Goal: Task Accomplishment & Management: Manage account settings

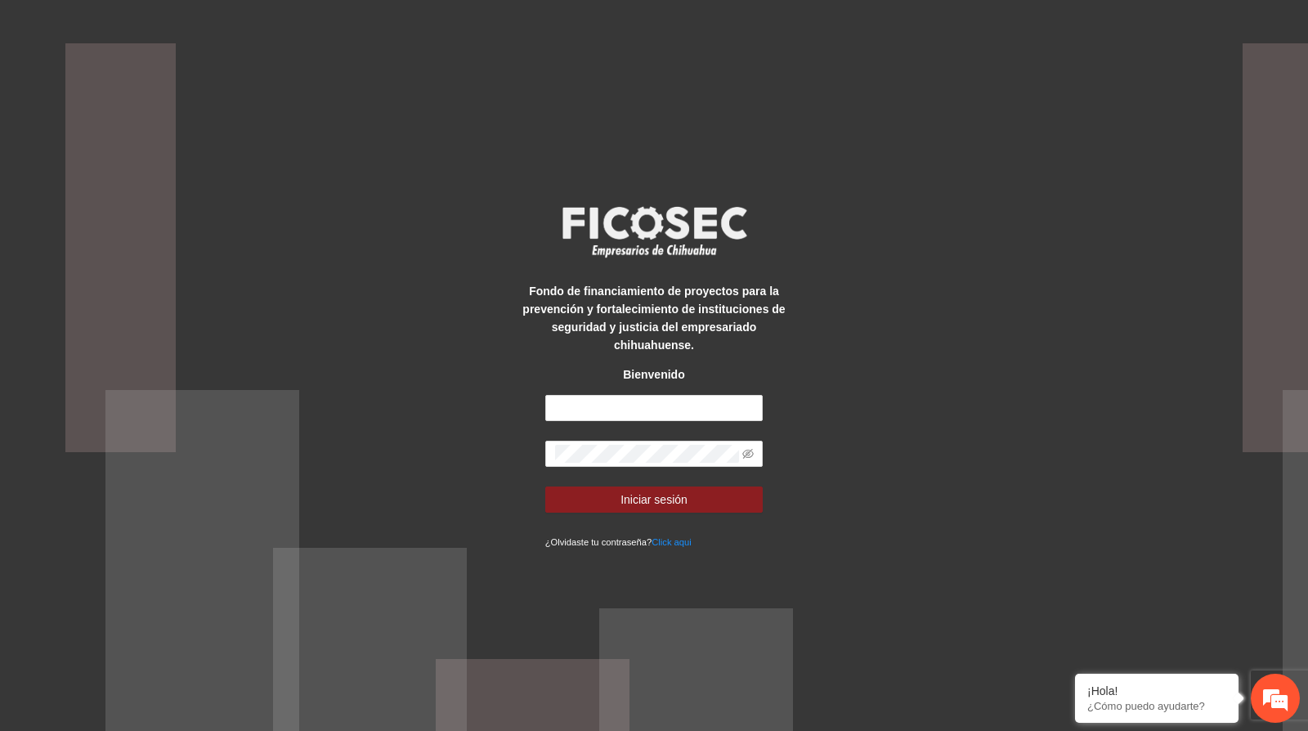
click at [583, 383] on div "Fondo de financiamiento de proyectos para la prevención y fortalecimiento de in…" at bounding box center [654, 366] width 272 height 370
click at [593, 395] on input "text" at bounding box center [654, 408] width 218 height 26
type input "**********"
drag, startPoint x: 698, startPoint y: 398, endPoint x: 196, endPoint y: 452, distance: 504.9
click at [213, 450] on div "**********" at bounding box center [654, 365] width 1308 height 731
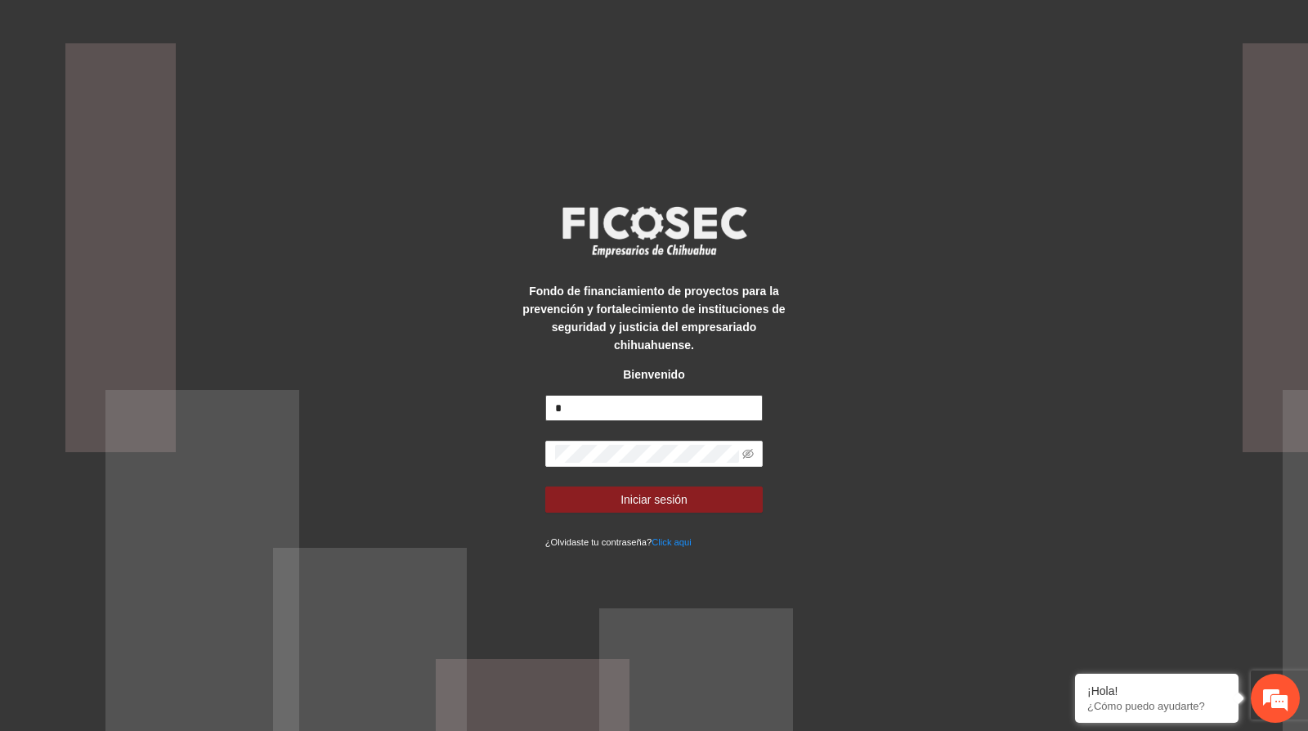
type input "**********"
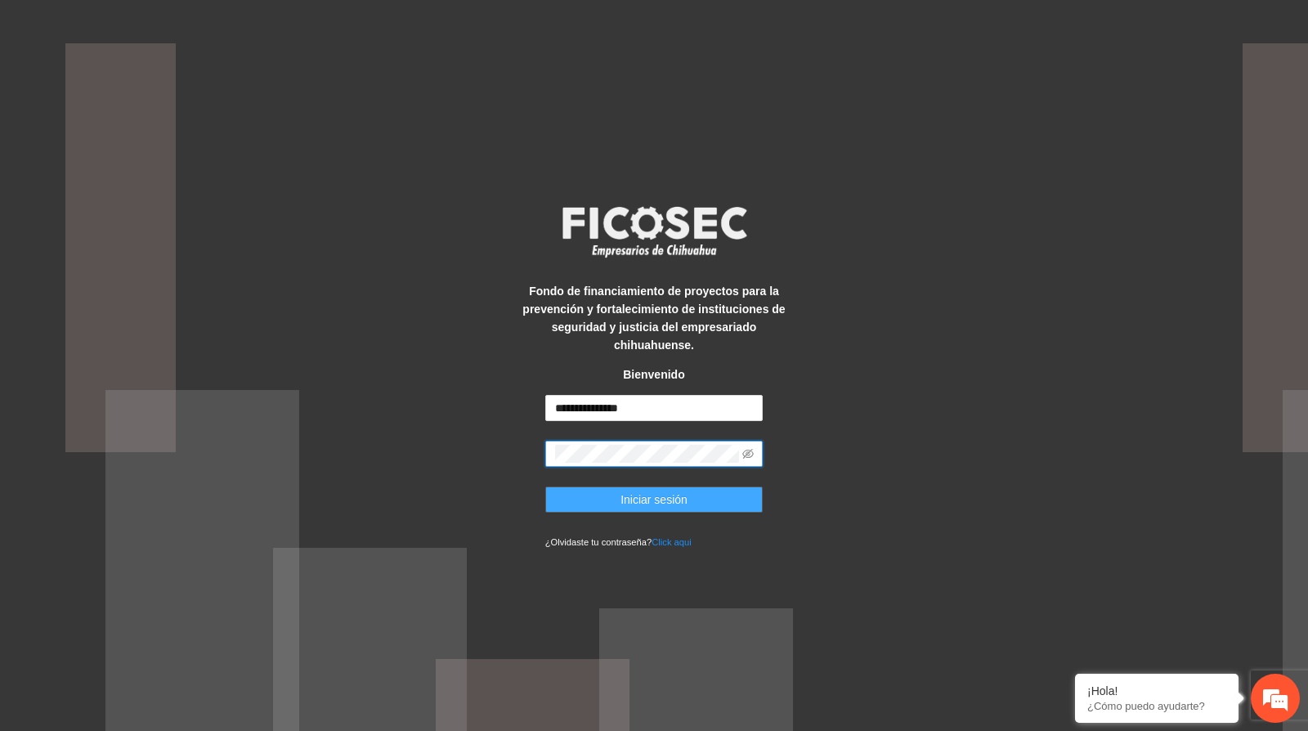
click at [650, 492] on span "Iniciar sesión" at bounding box center [654, 500] width 67 height 18
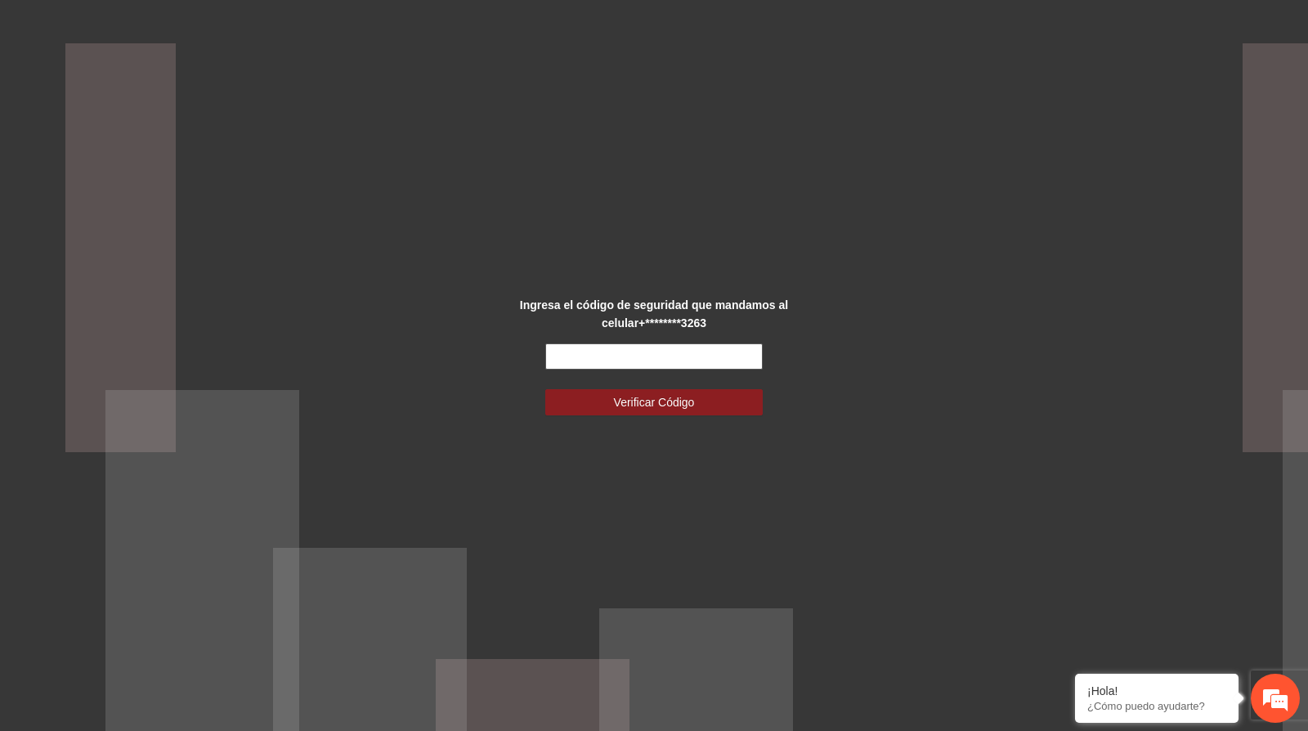
click at [648, 356] on input "text" at bounding box center [654, 356] width 218 height 26
type input "******"
click at [675, 400] on span "Verificar Código" at bounding box center [654, 402] width 81 height 18
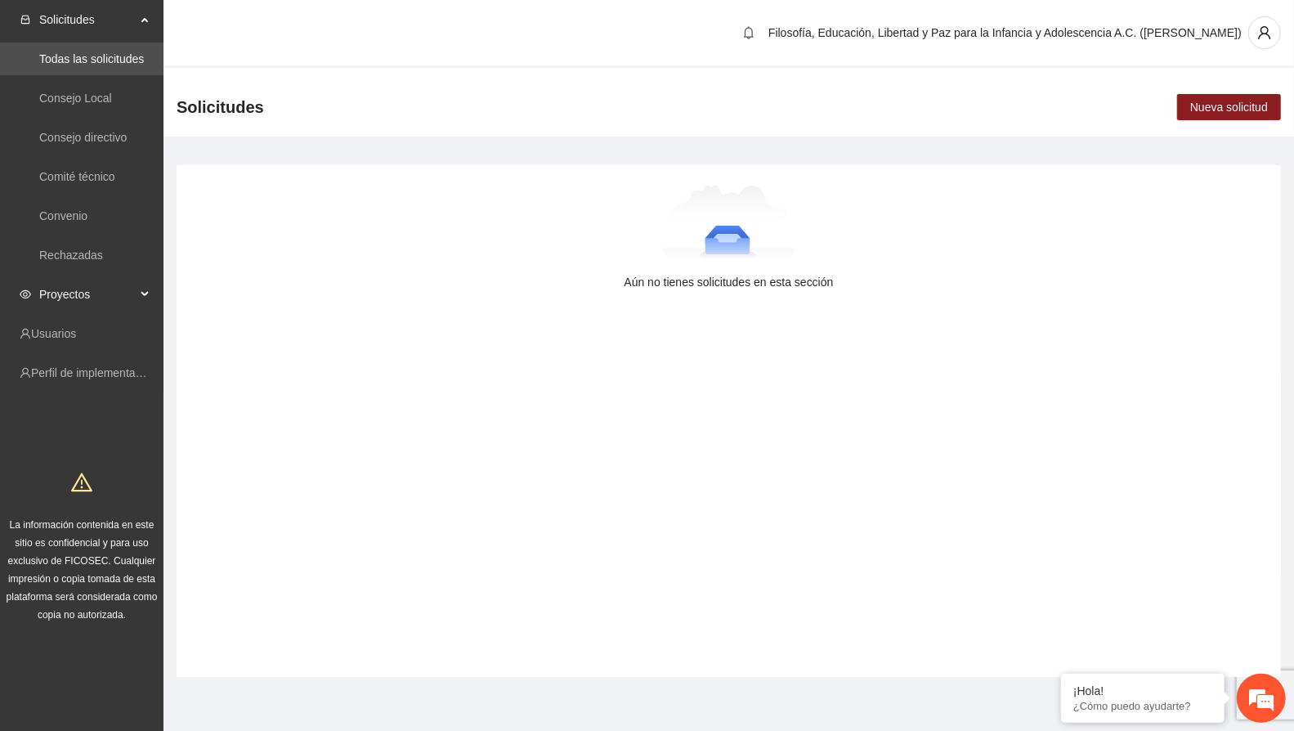
click at [74, 296] on span "Proyectos" at bounding box center [87, 294] width 96 height 33
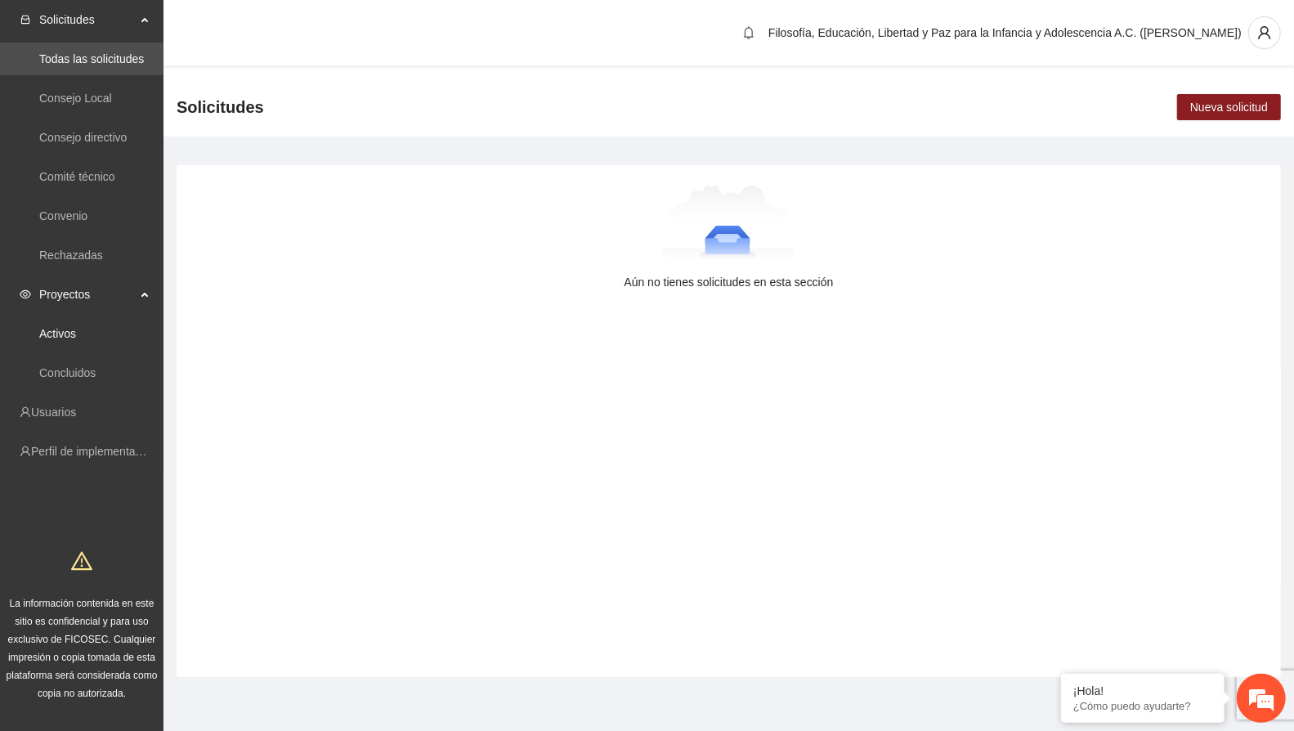
click at [76, 332] on link "Activos" at bounding box center [57, 333] width 37 height 13
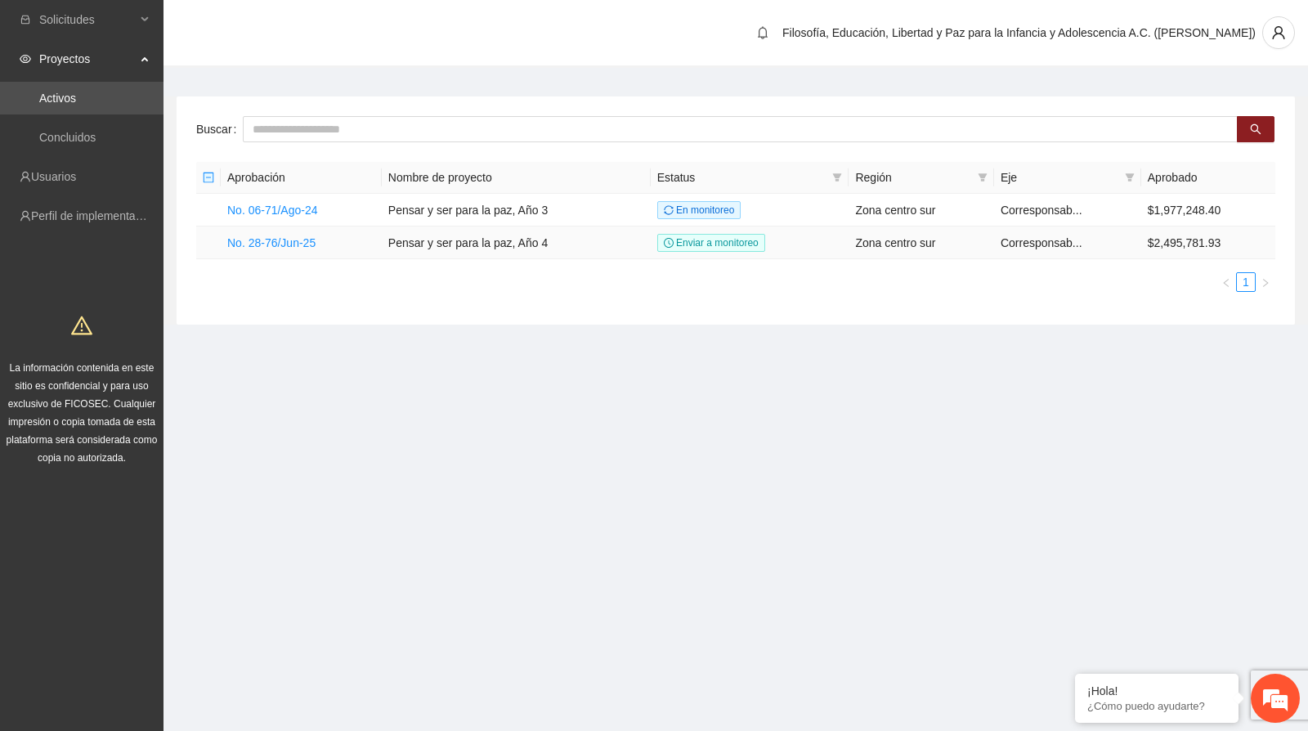
click at [288, 242] on link "No. 28-76/Jun-25" at bounding box center [271, 242] width 88 height 13
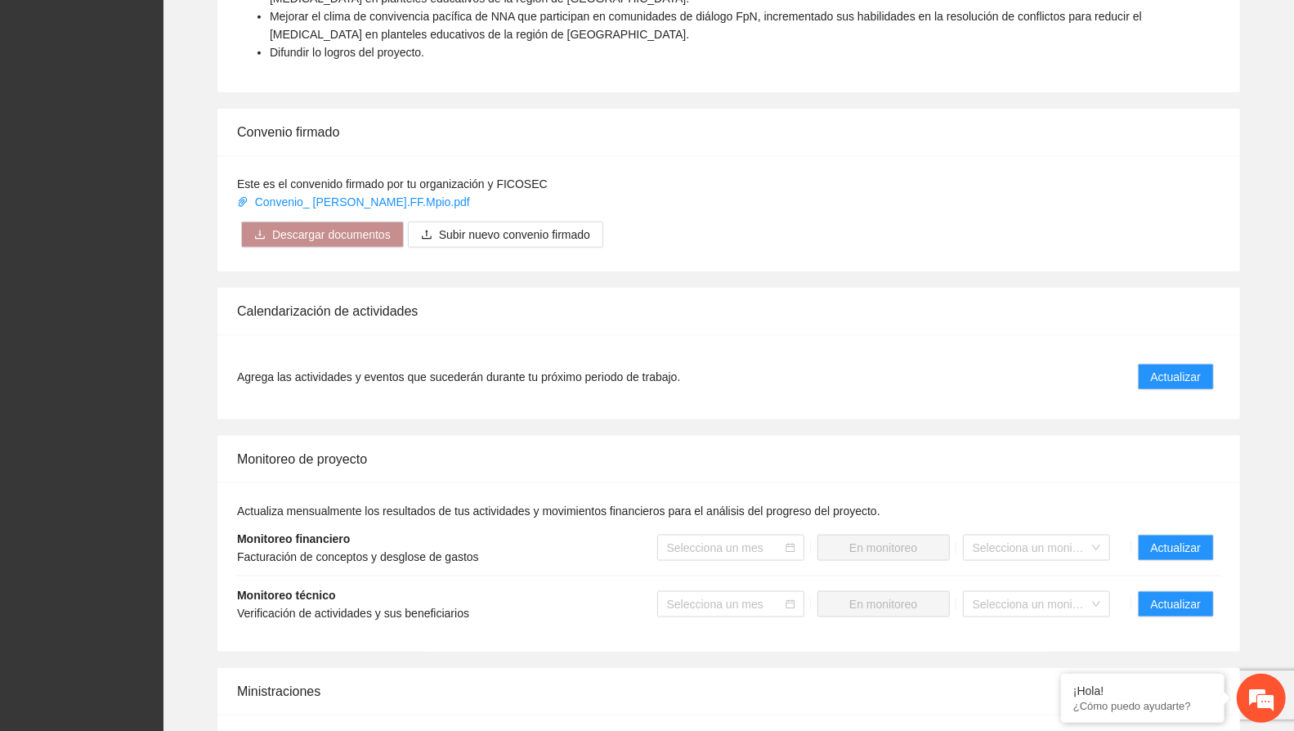
scroll to position [1181, 0]
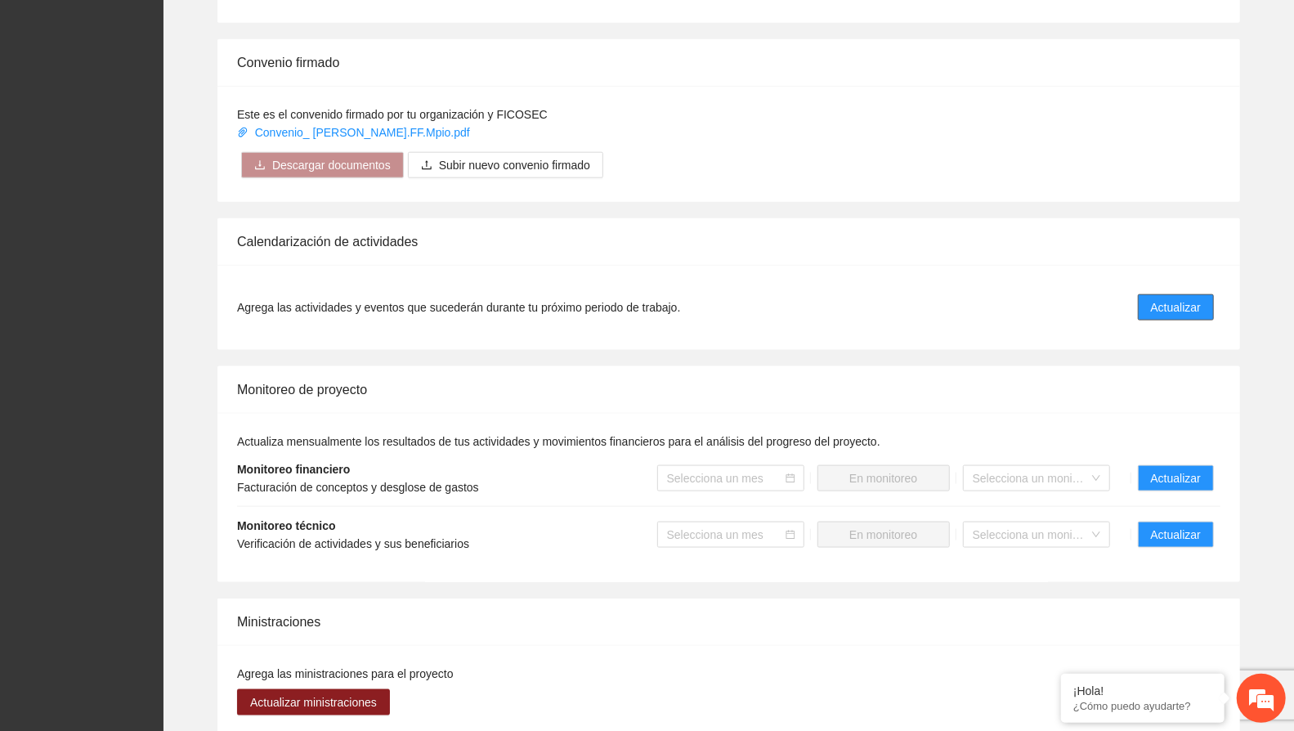
click at [1201, 298] on span "Actualizar" at bounding box center [1176, 307] width 50 height 18
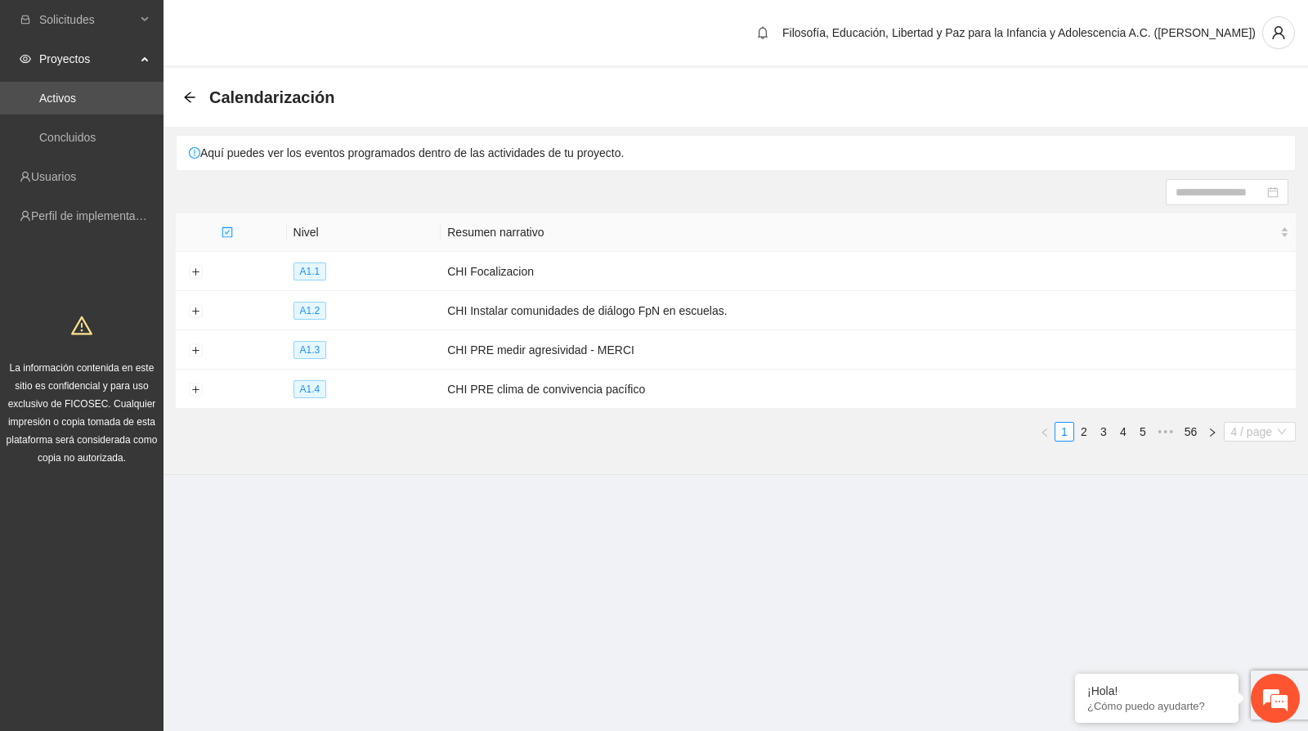
click at [1249, 431] on span "4 / page" at bounding box center [1260, 432] width 59 height 18
click at [962, 492] on section "Filosofía, Educación, Libertad y Paz para la Infancia y Adolescencia A.C. ([PER…" at bounding box center [736, 270] width 1145 height 540
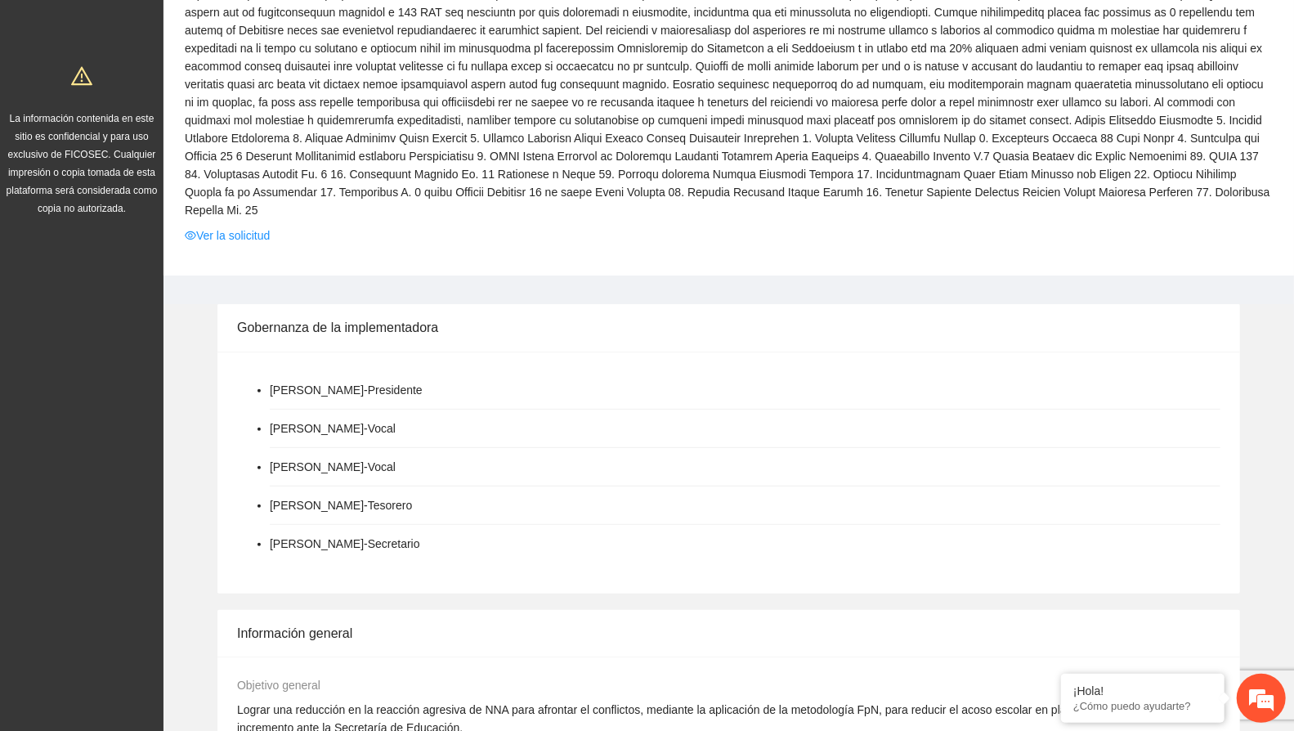
scroll to position [272, 0]
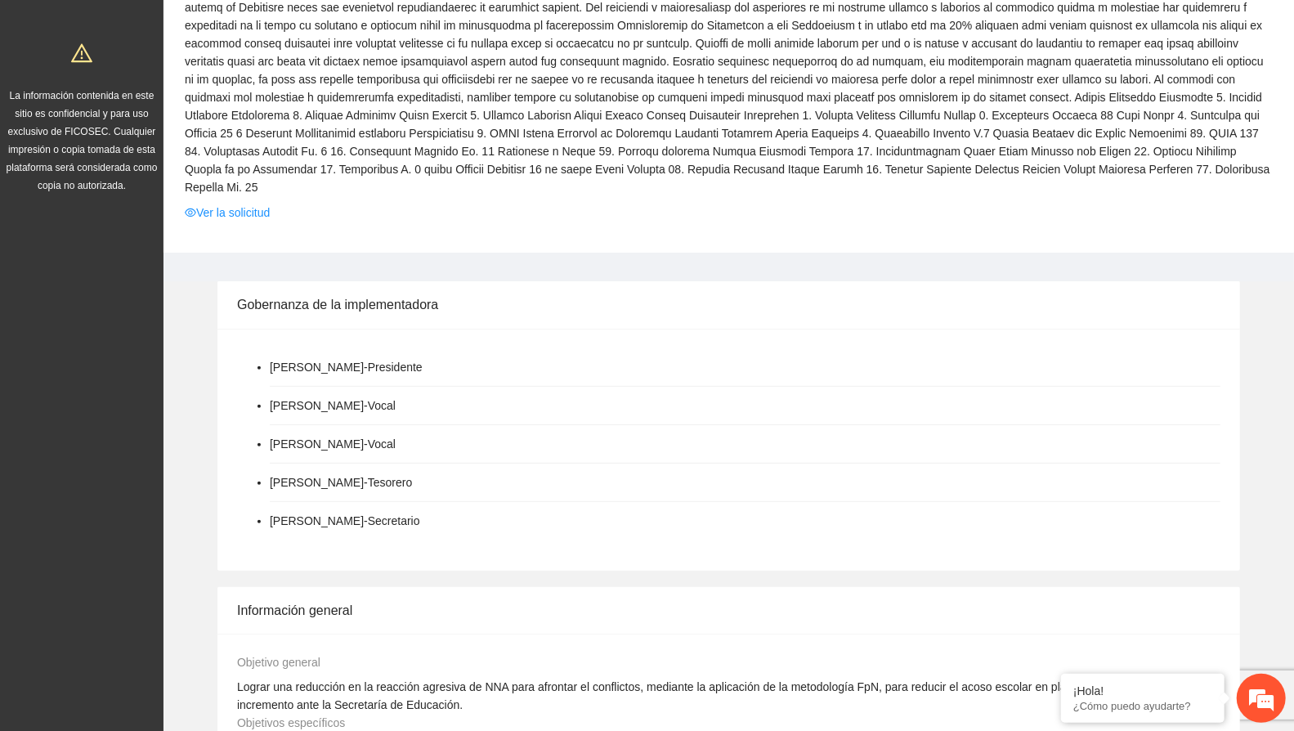
click at [749, 425] on li "[PERSON_NAME] - Vocal" at bounding box center [745, 444] width 951 height 38
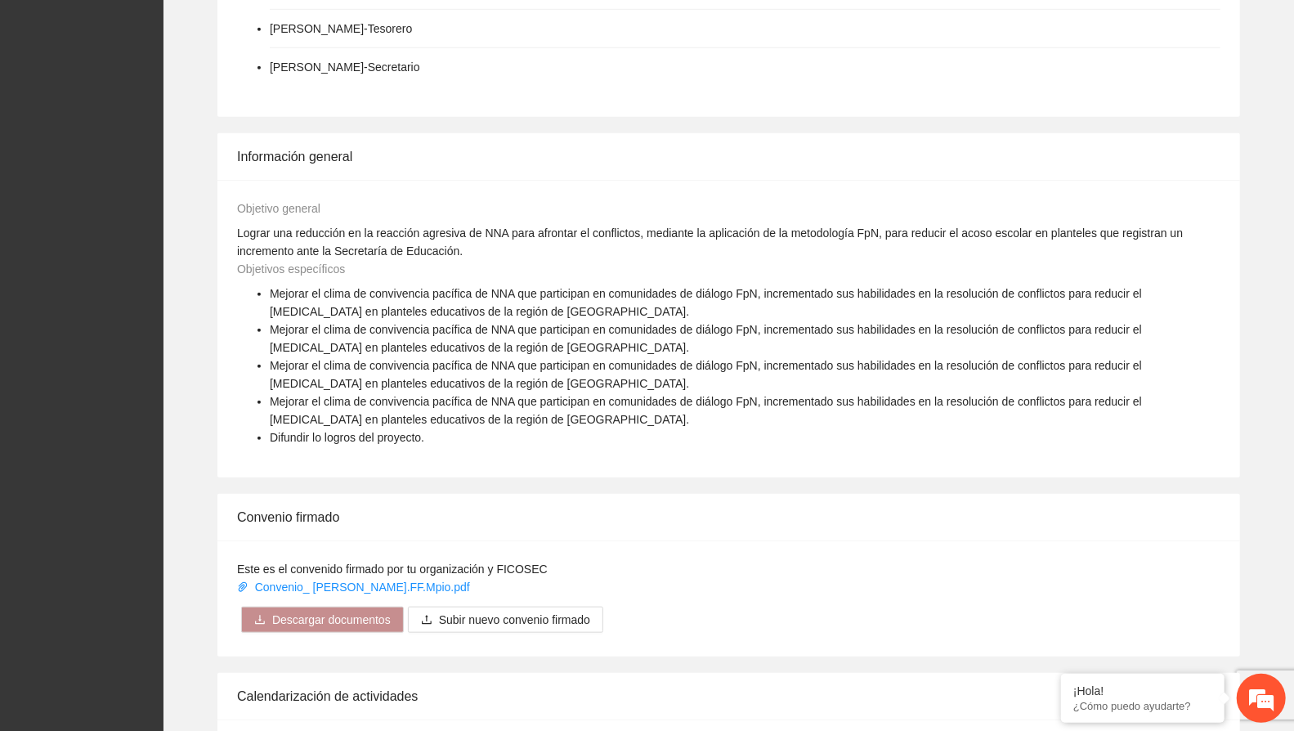
scroll to position [1090, 0]
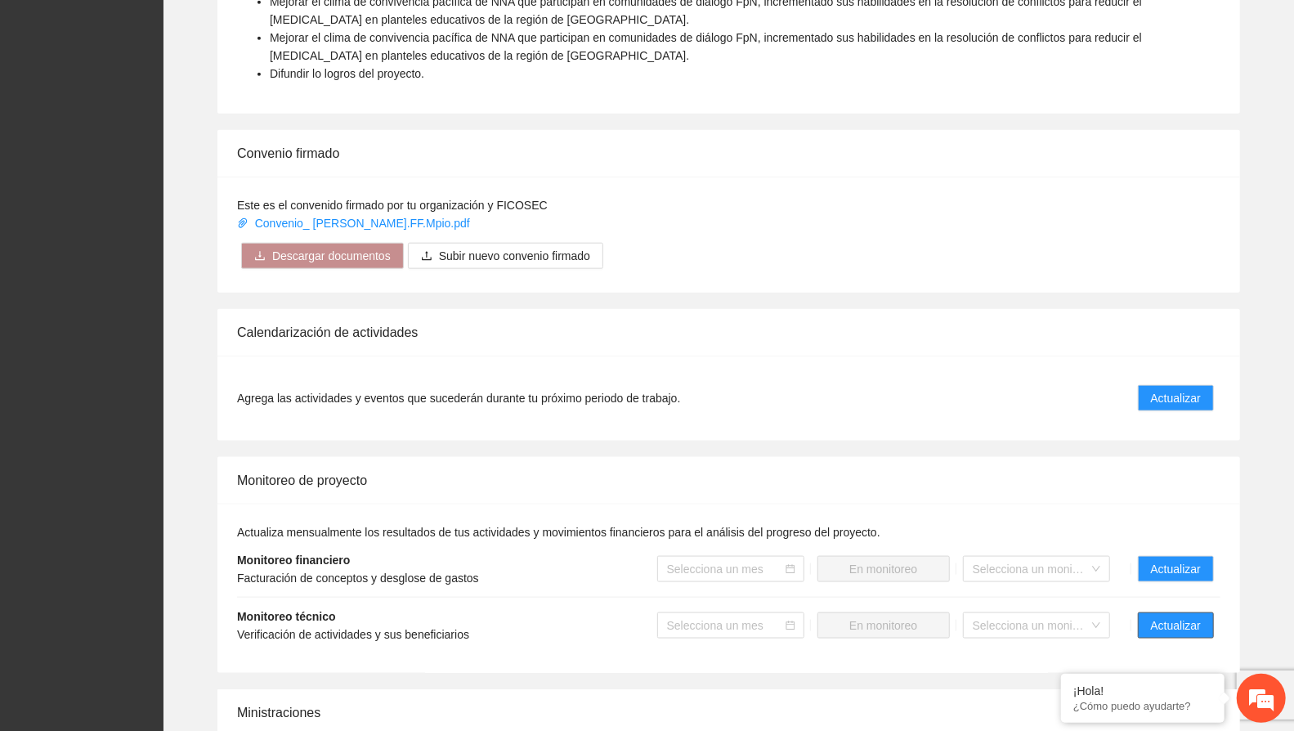
click at [1194, 617] on span "Actualizar" at bounding box center [1176, 626] width 50 height 18
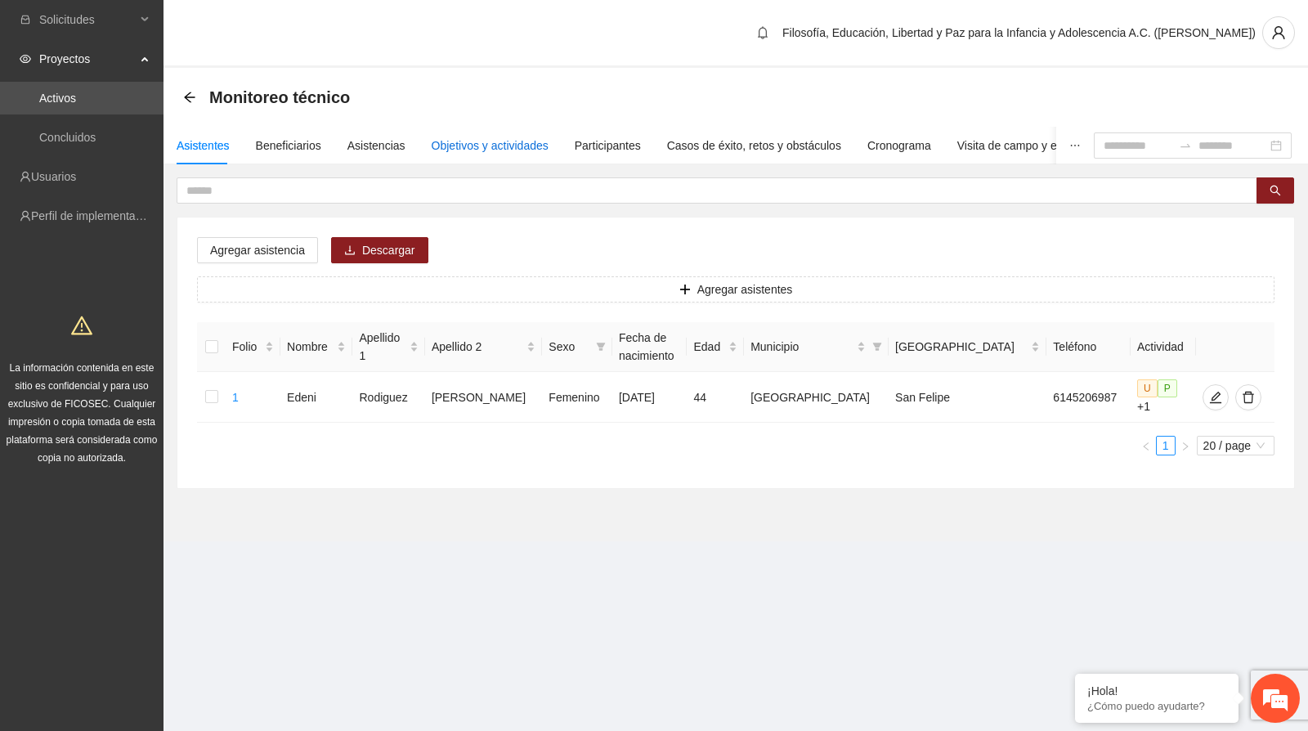
click at [478, 141] on div "Objetivos y actividades" at bounding box center [490, 146] width 117 height 18
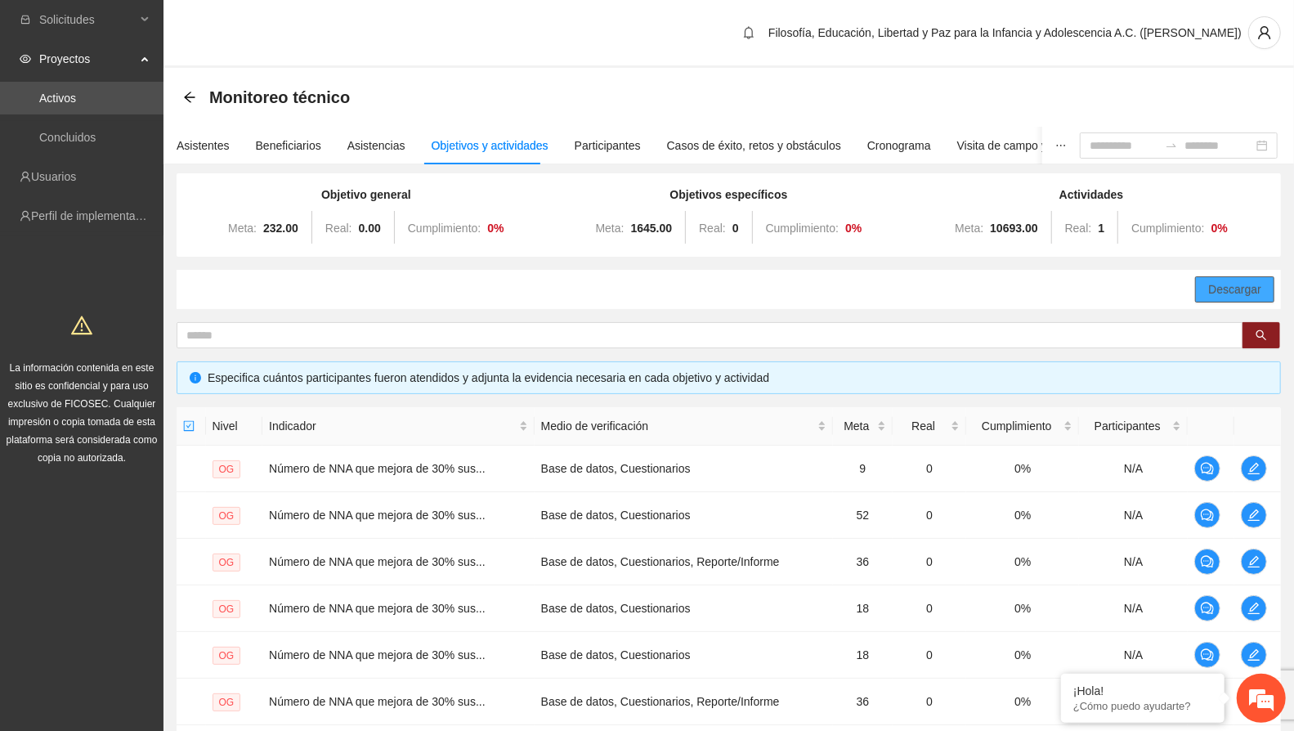
click at [1248, 280] on span "Descargar" at bounding box center [1234, 289] width 53 height 18
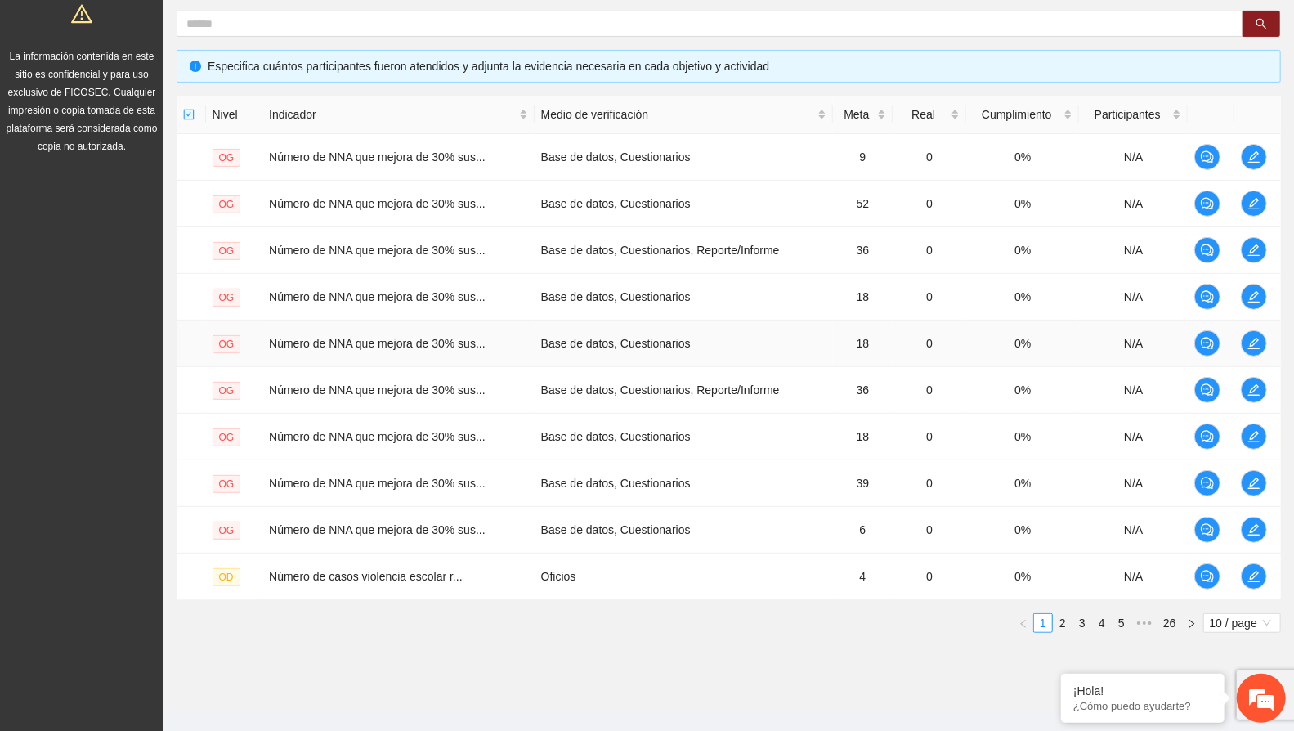
scroll to position [332, 0]
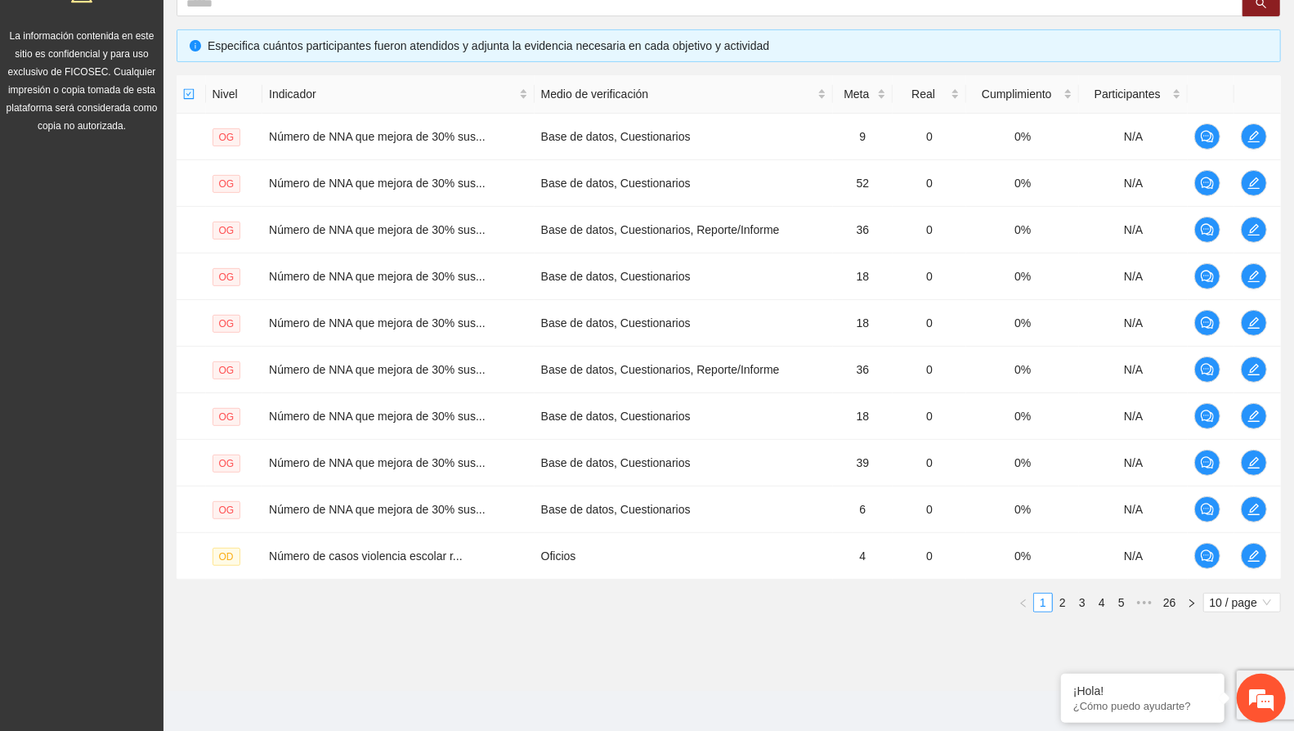
click at [1249, 596] on span "10 / page" at bounding box center [1242, 603] width 65 height 18
click at [1231, 711] on div "100 / page" at bounding box center [1242, 710] width 58 height 18
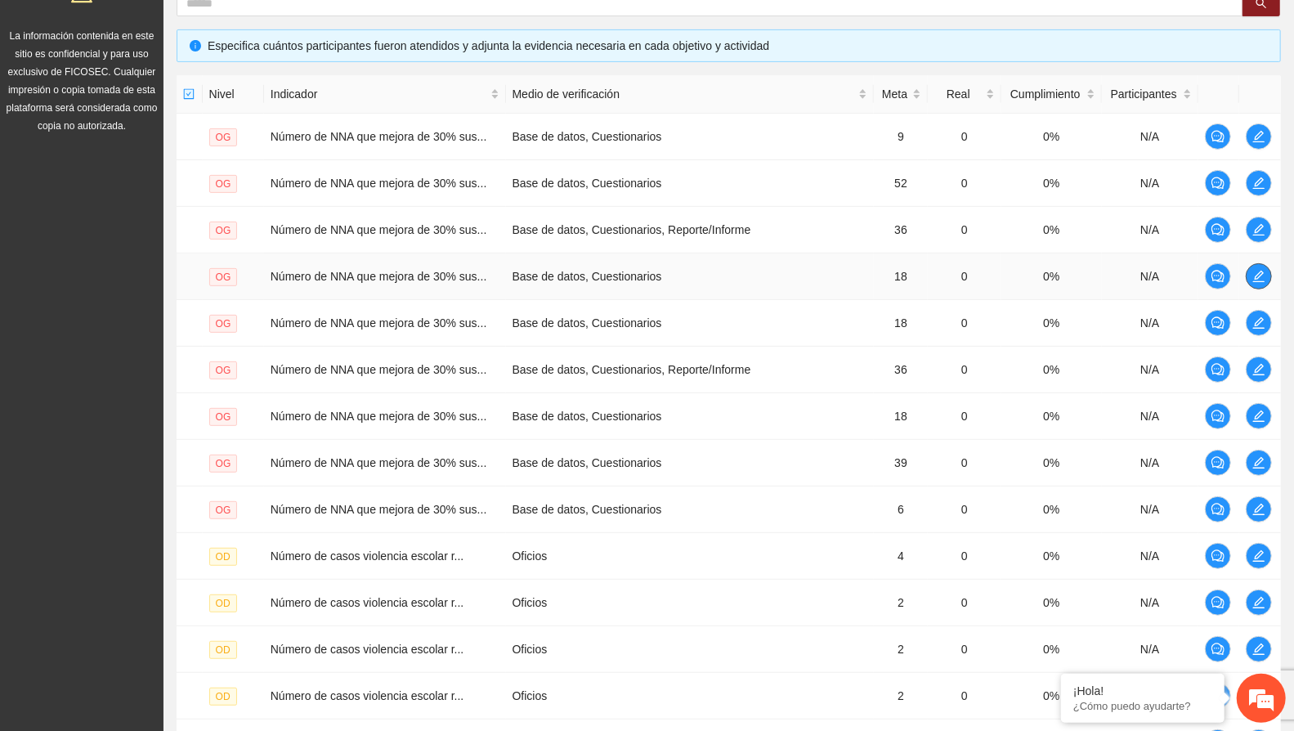
click at [1258, 270] on icon "edit" at bounding box center [1259, 276] width 13 height 13
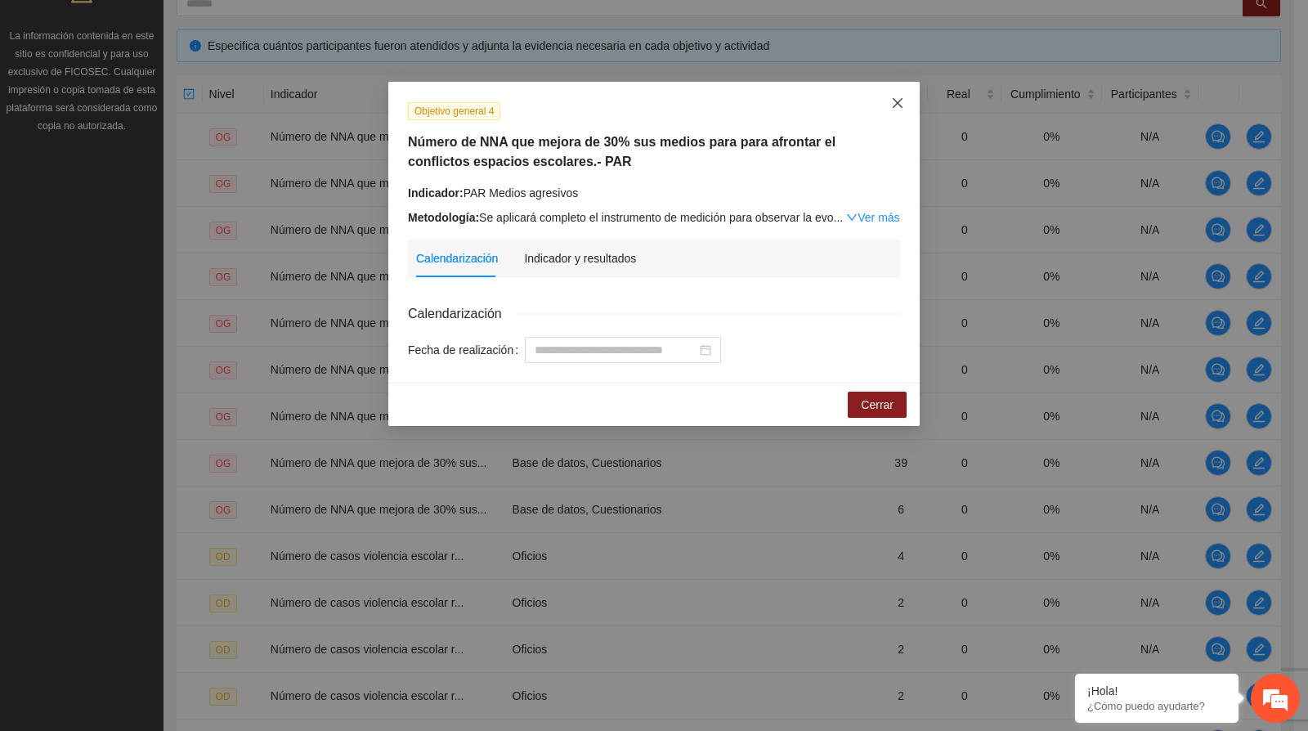
click at [895, 104] on icon "close" at bounding box center [897, 102] width 13 height 13
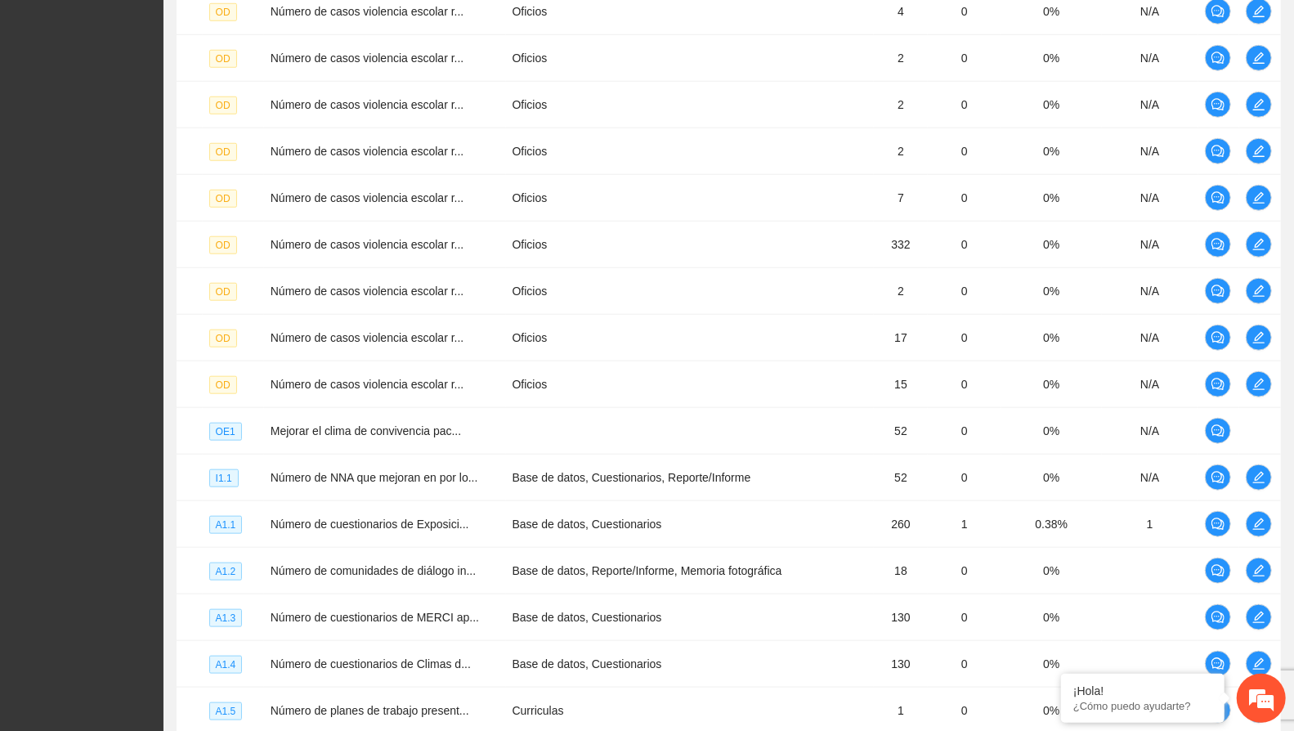
scroll to position [1150, 0]
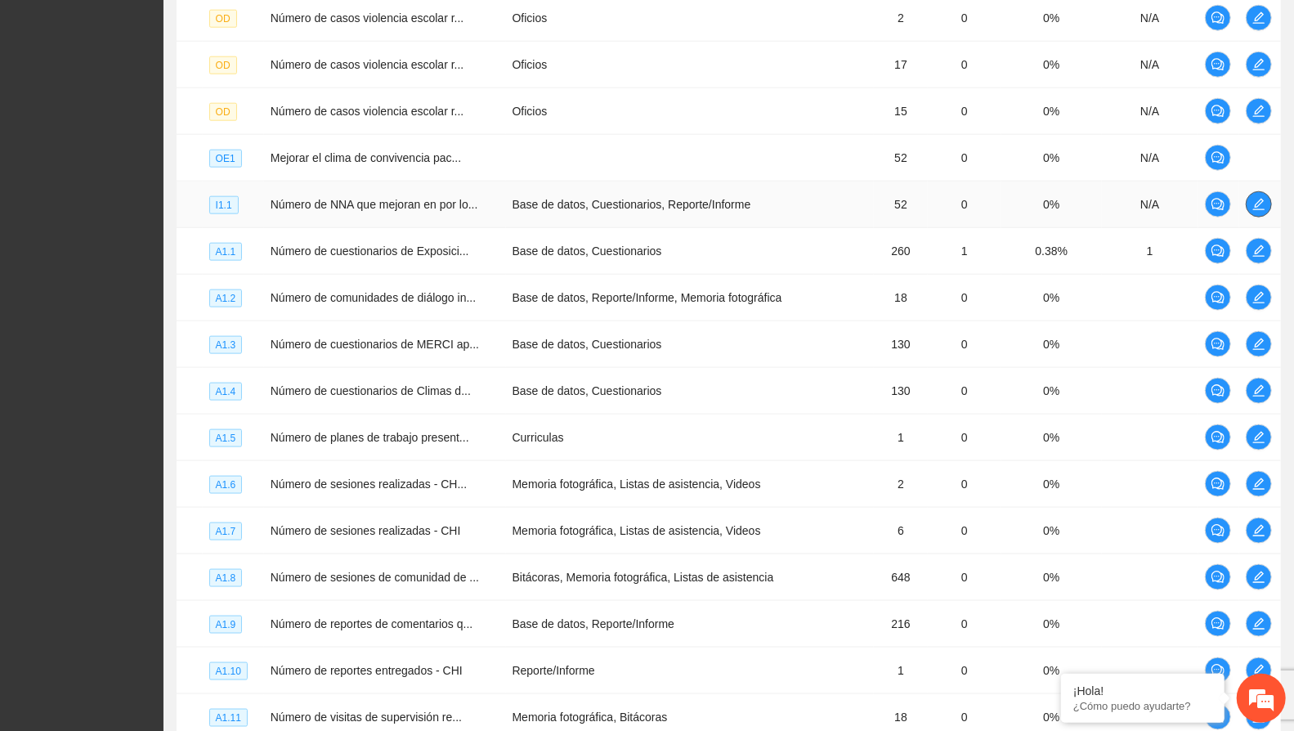
click at [1268, 202] on button "button" at bounding box center [1259, 204] width 26 height 26
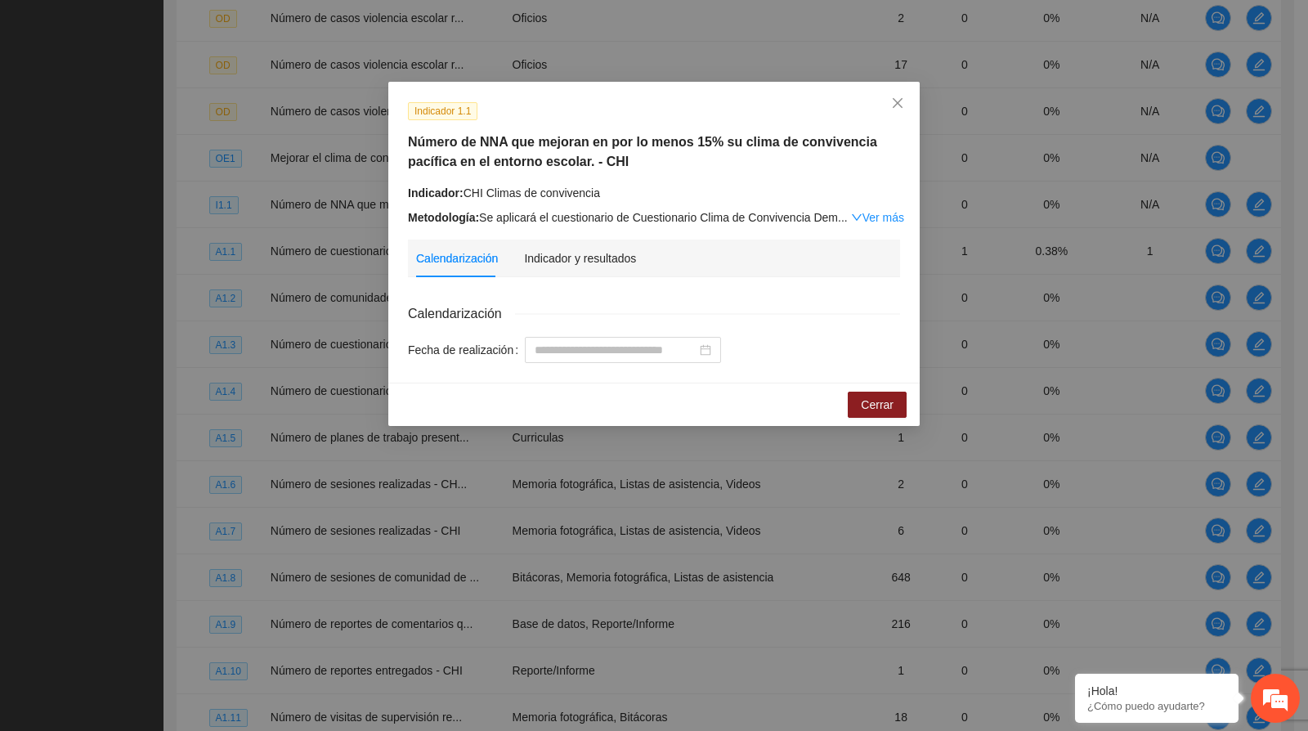
click at [868, 222] on link "Ver más" at bounding box center [877, 217] width 53 height 13
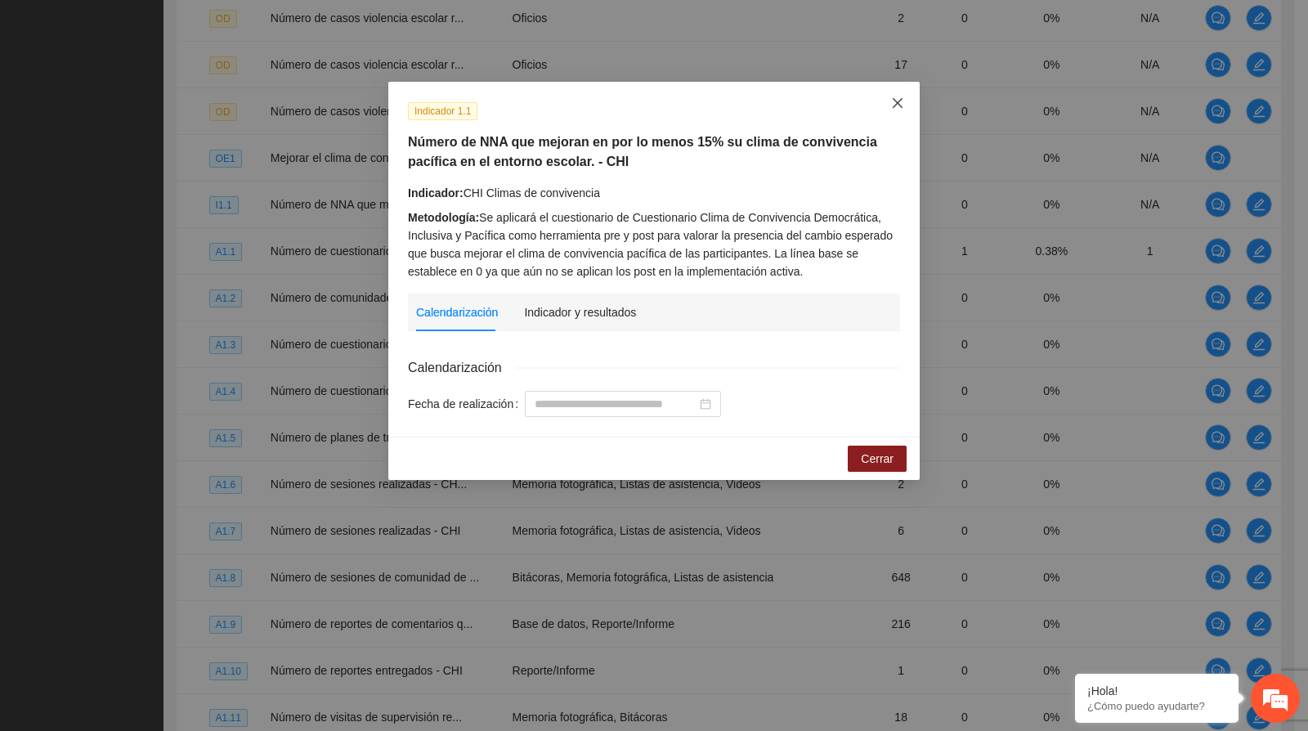
click at [916, 98] on span "Close" at bounding box center [898, 104] width 44 height 44
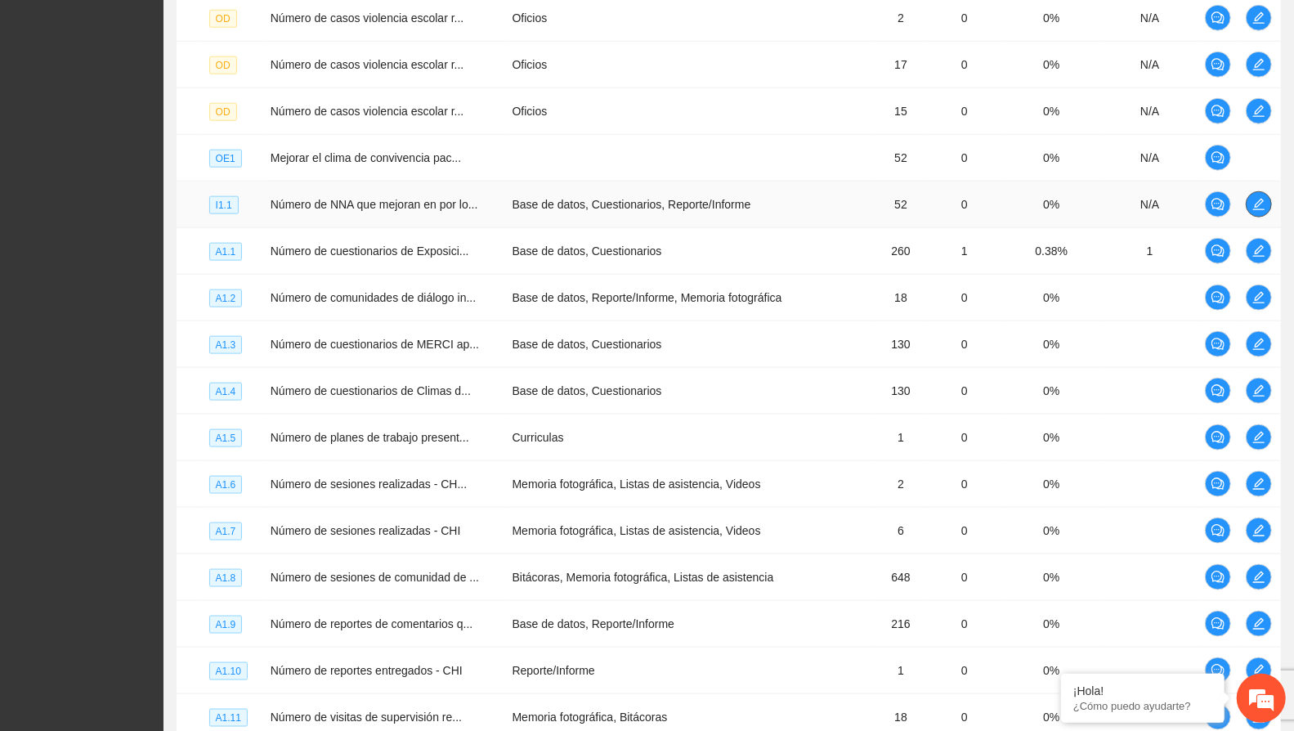
click at [1263, 191] on button "button" at bounding box center [1259, 204] width 26 height 26
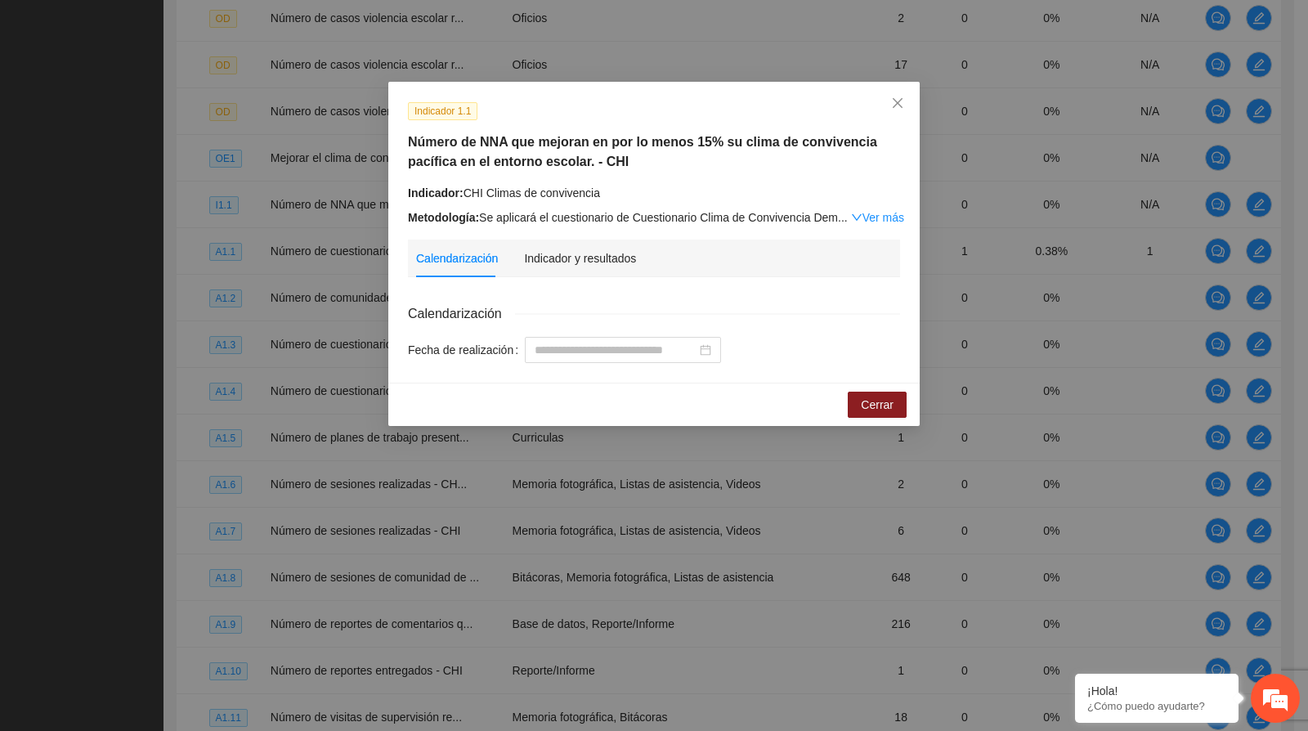
click at [877, 222] on link "Ver más" at bounding box center [877, 217] width 53 height 13
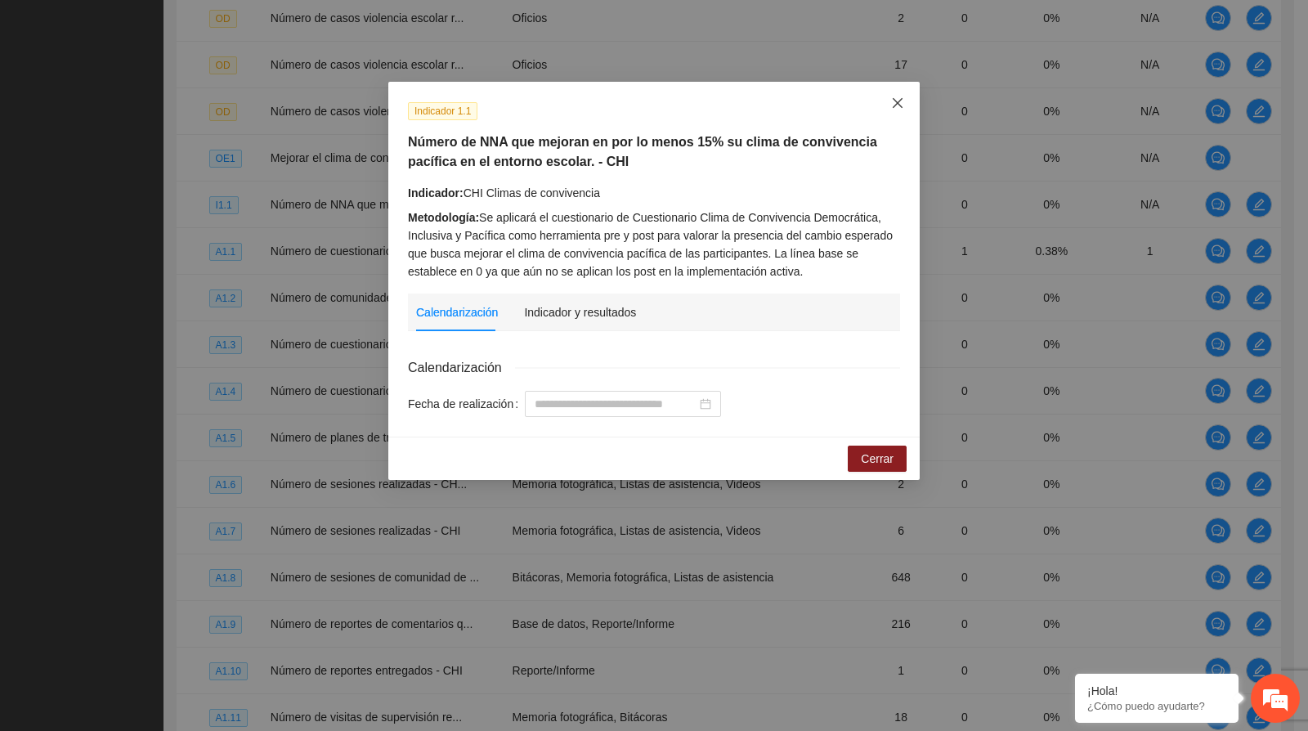
click at [893, 104] on icon "close" at bounding box center [897, 102] width 13 height 13
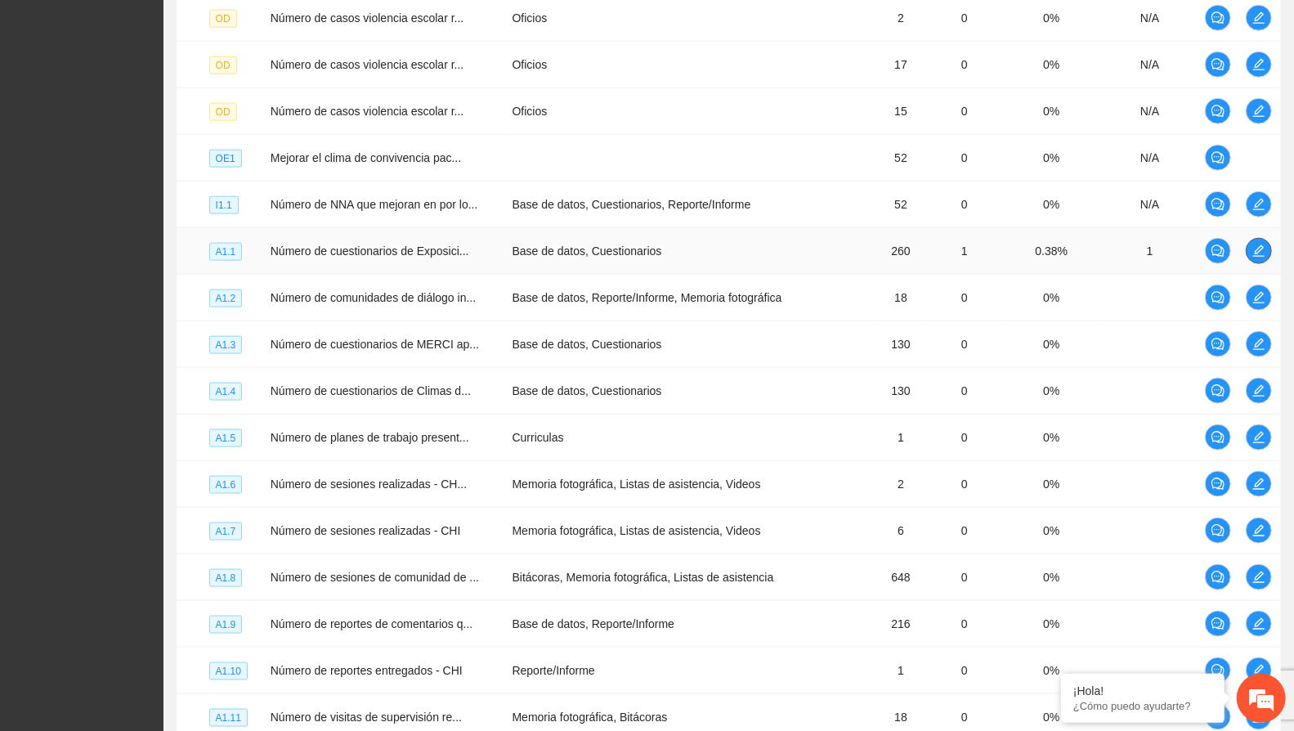
click at [1253, 246] on icon "edit" at bounding box center [1259, 250] width 13 height 13
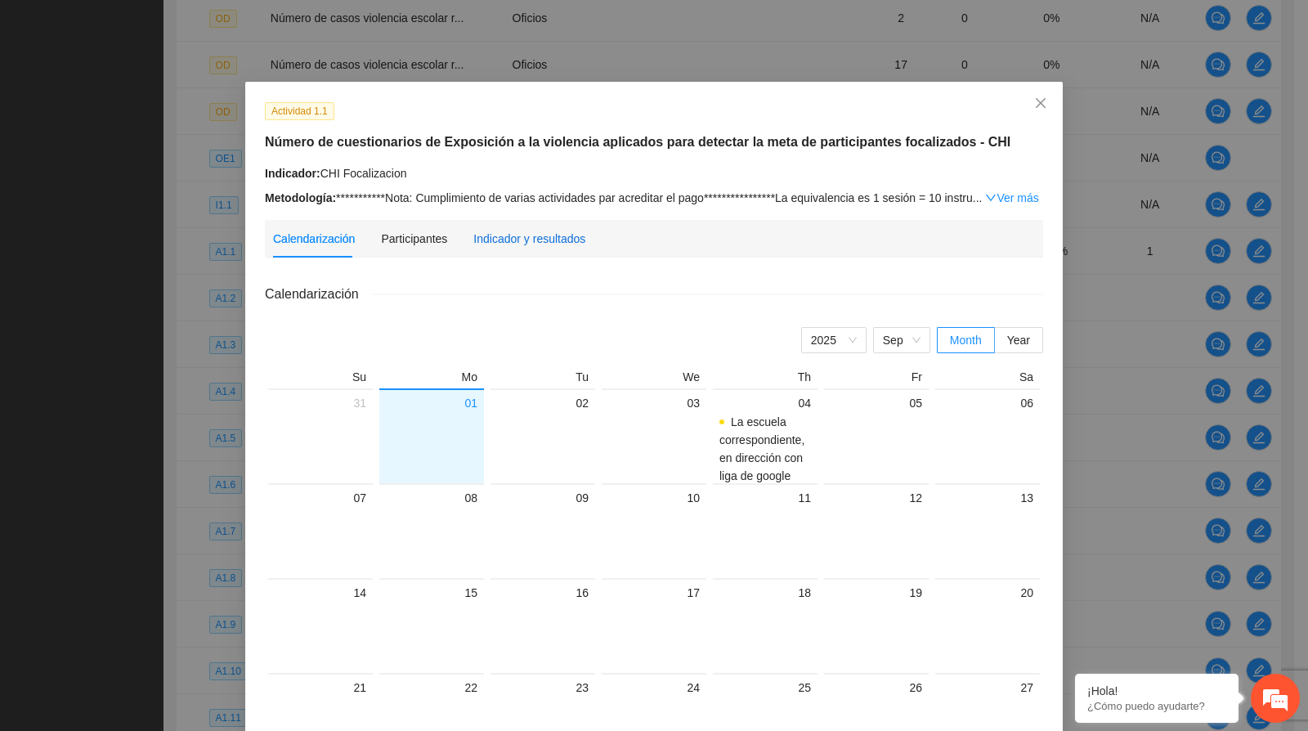
click at [515, 244] on div "Indicador y resultados" at bounding box center [529, 239] width 112 height 18
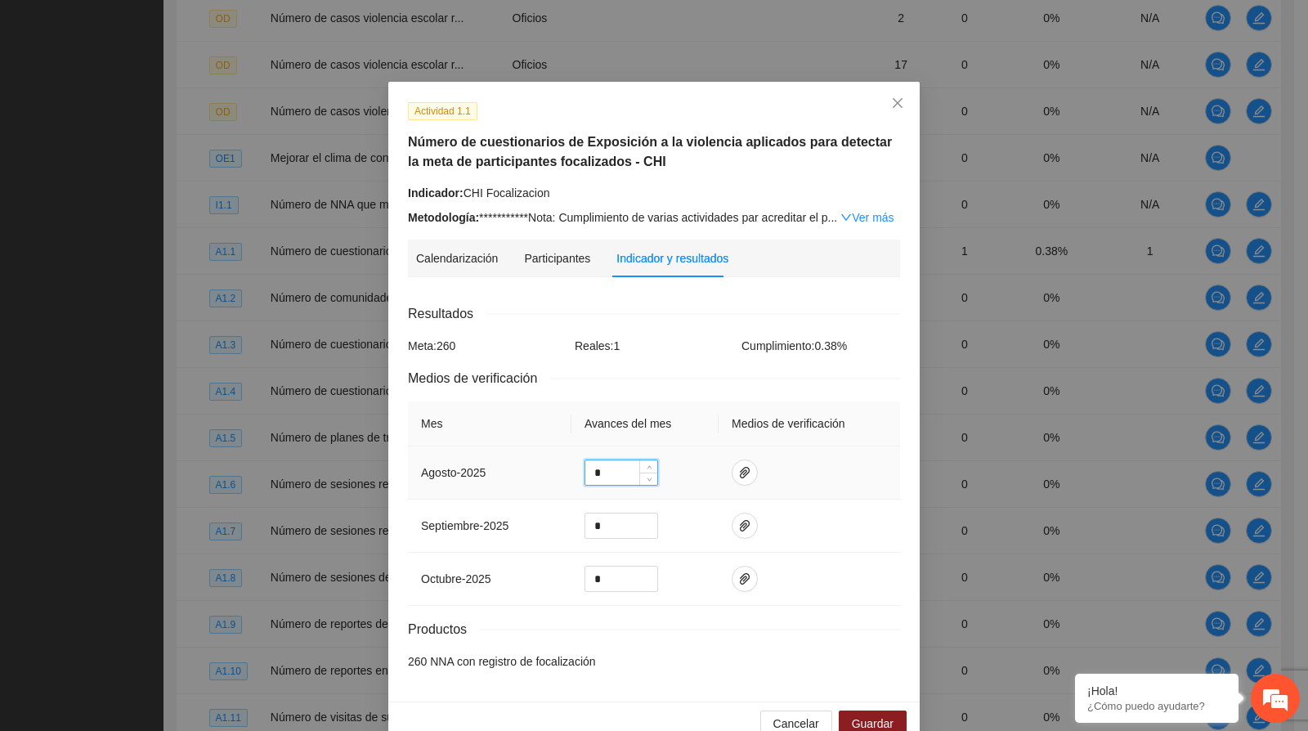
click at [603, 472] on input "*" at bounding box center [621, 472] width 72 height 25
type input "*"
click at [733, 475] on span "paper-clip" at bounding box center [745, 472] width 25 height 13
click at [848, 424] on icon "delete" at bounding box center [846, 424] width 11 height 11
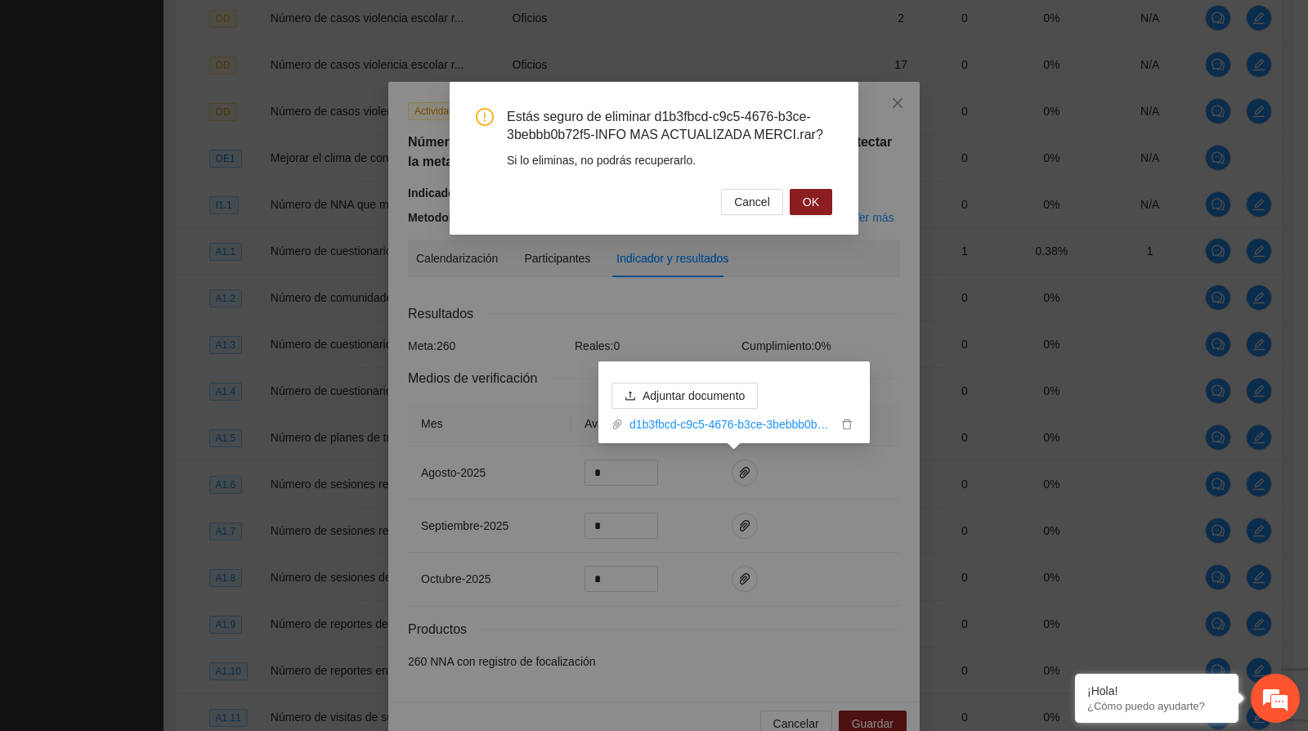
click at [820, 196] on button "OK" at bounding box center [811, 202] width 43 height 26
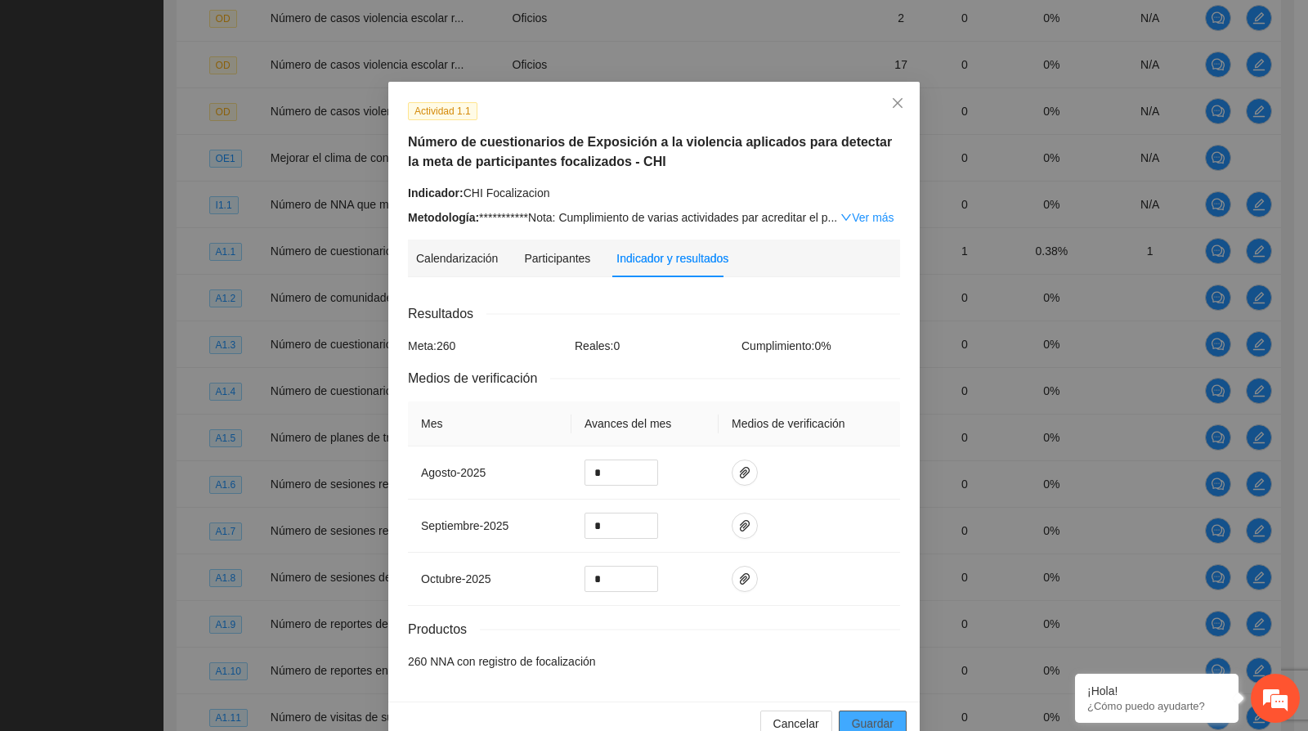
click at [868, 715] on span "Guardar" at bounding box center [873, 724] width 42 height 18
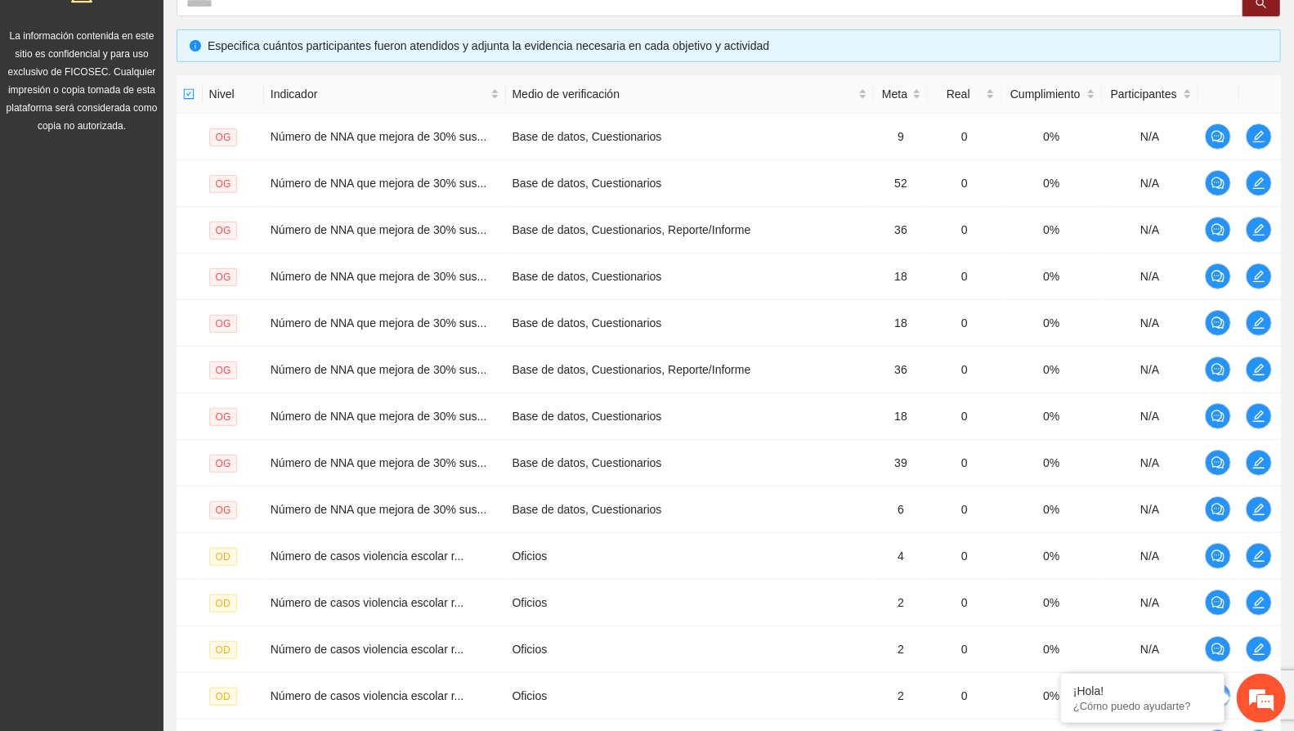
scroll to position [0, 0]
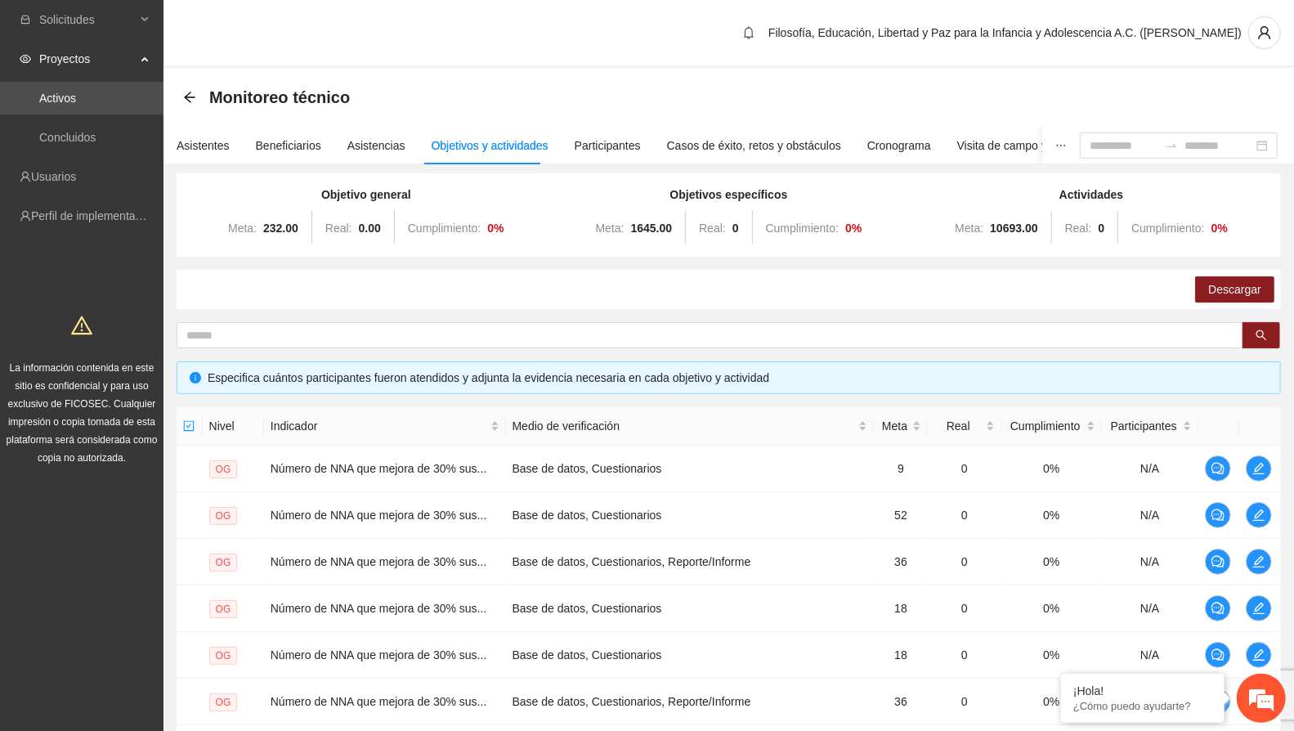
click at [76, 101] on link "Activos" at bounding box center [57, 98] width 37 height 13
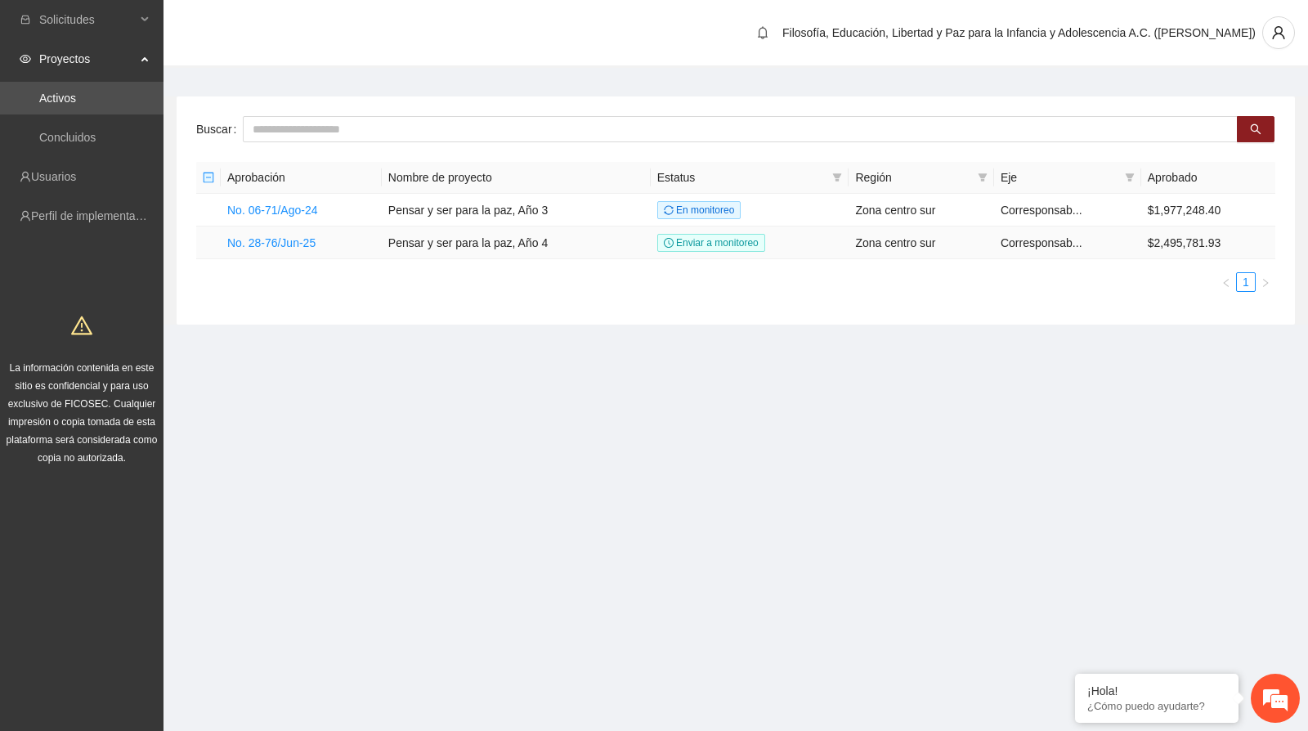
click at [268, 240] on link "No. 28-76/Jun-25" at bounding box center [271, 242] width 88 height 13
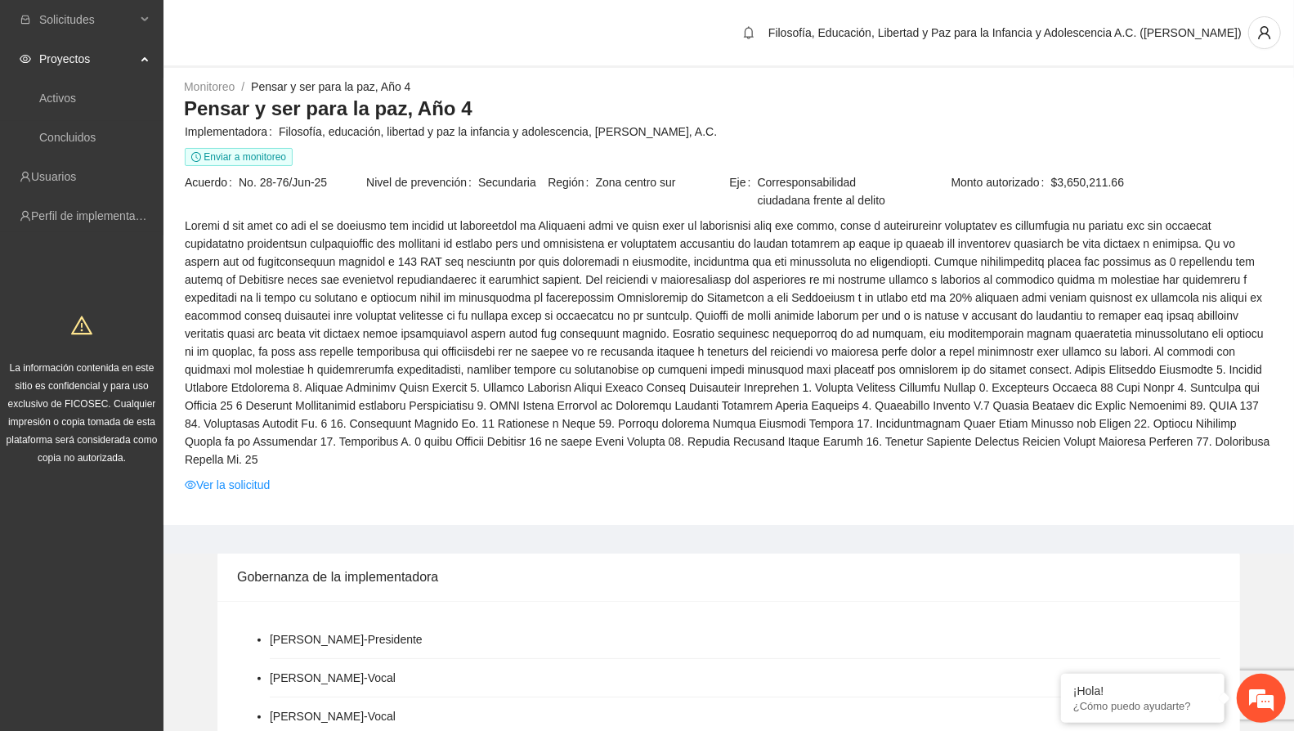
click at [243, 476] on link "Ver la solicitud" at bounding box center [227, 485] width 85 height 18
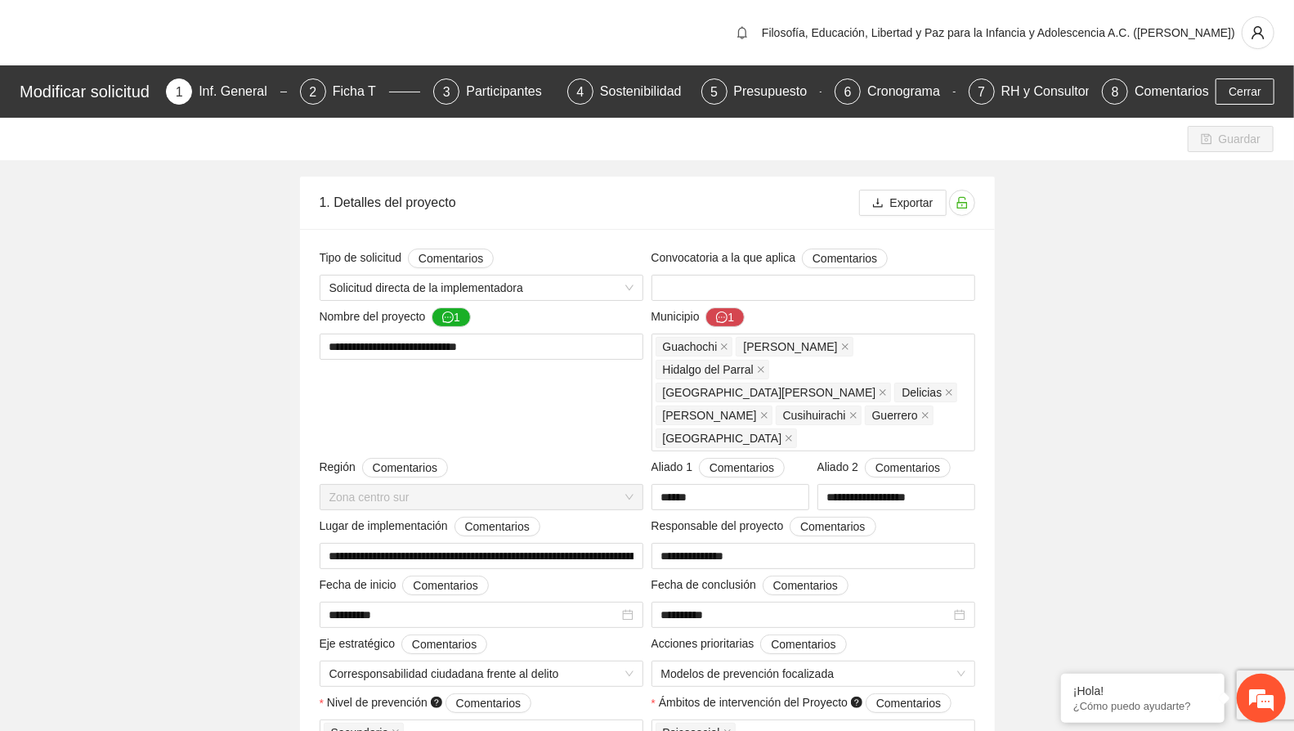
click at [764, 94] on div "Presupuesto" at bounding box center [777, 91] width 87 height 26
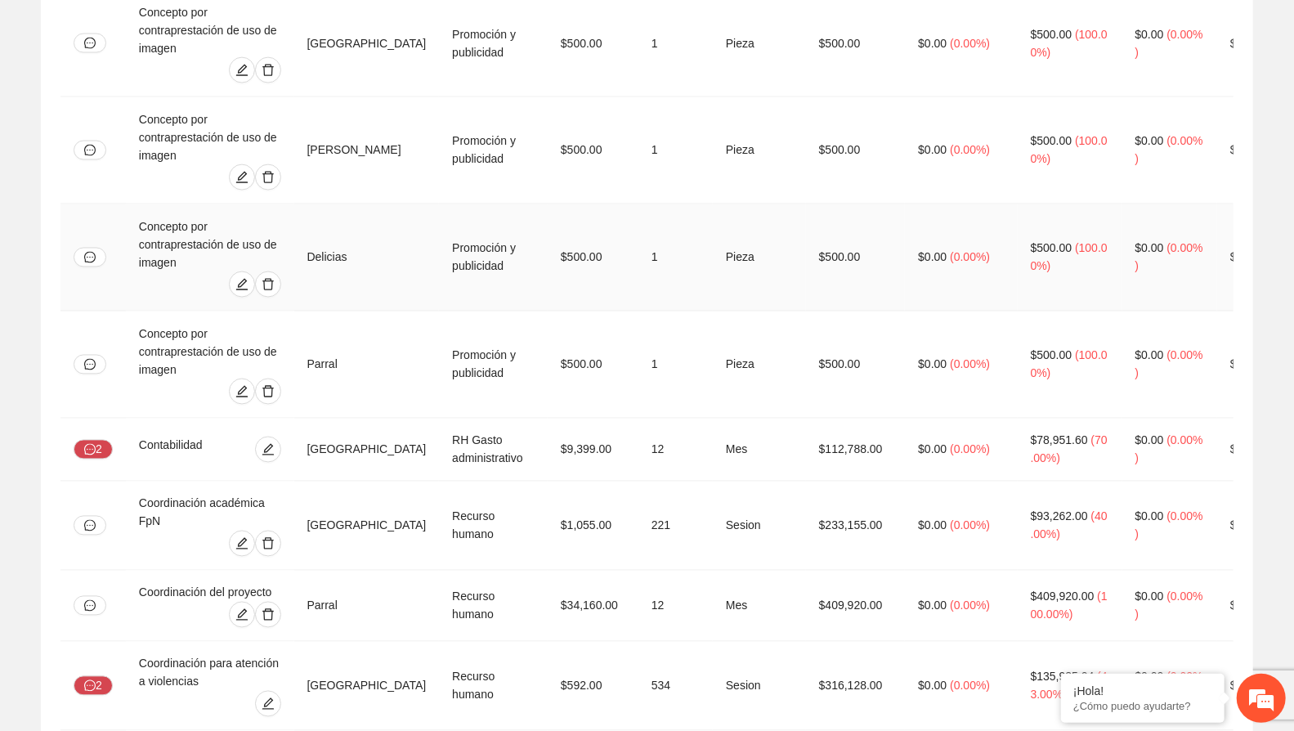
scroll to position [1817, 0]
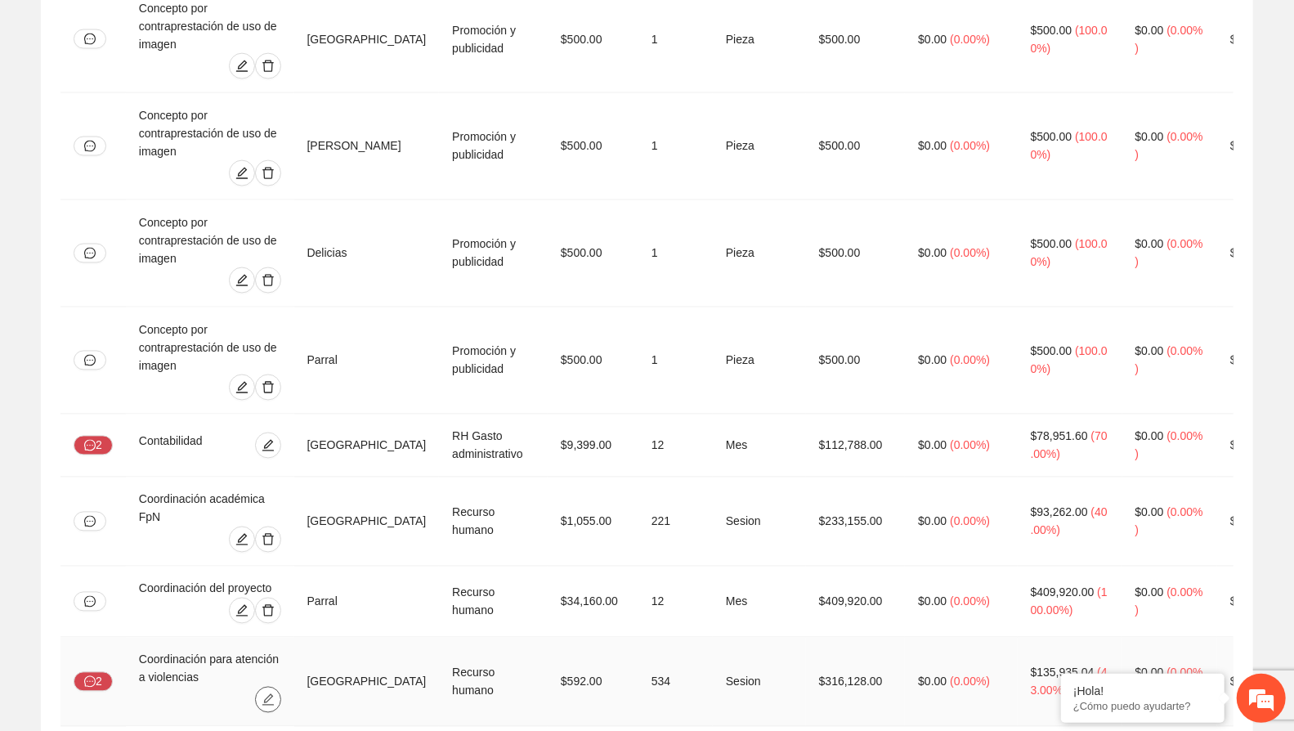
click at [281, 687] on button "button" at bounding box center [268, 700] width 26 height 26
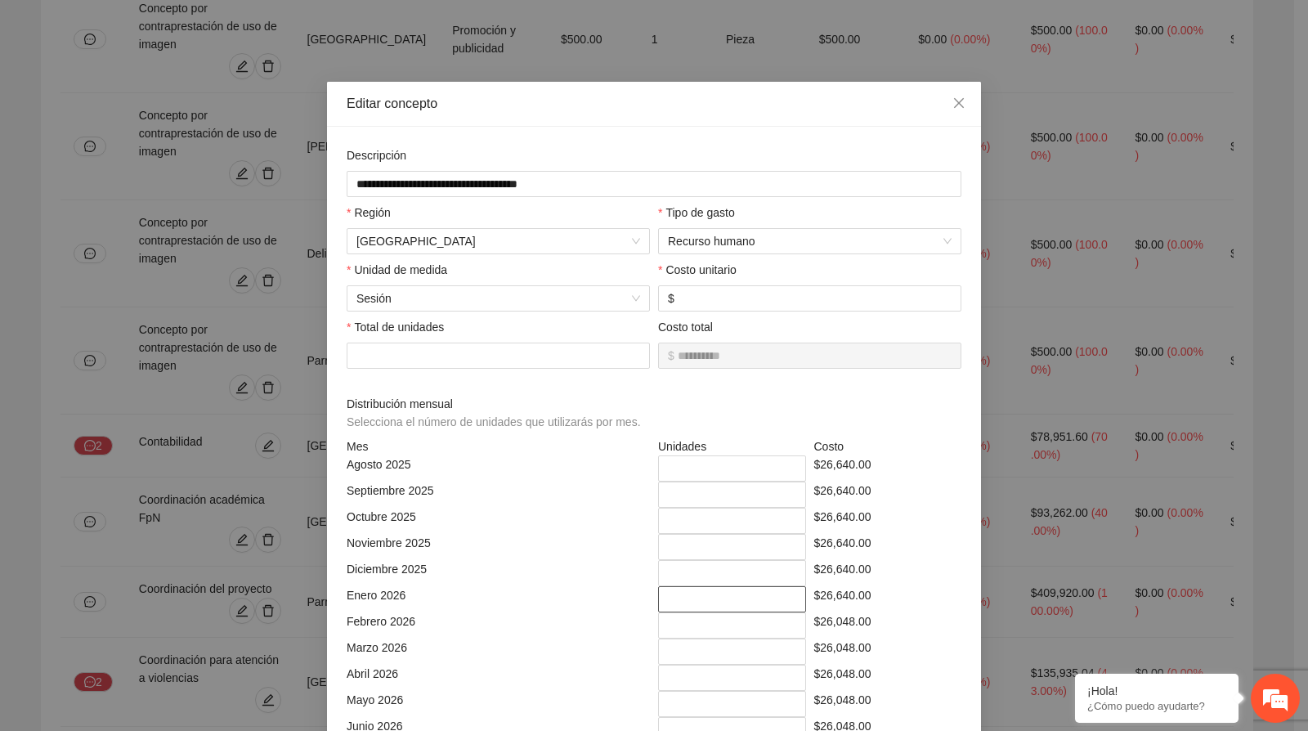
click at [677, 591] on input "**" at bounding box center [732, 599] width 148 height 26
click at [957, 107] on icon "close" at bounding box center [959, 102] width 13 height 13
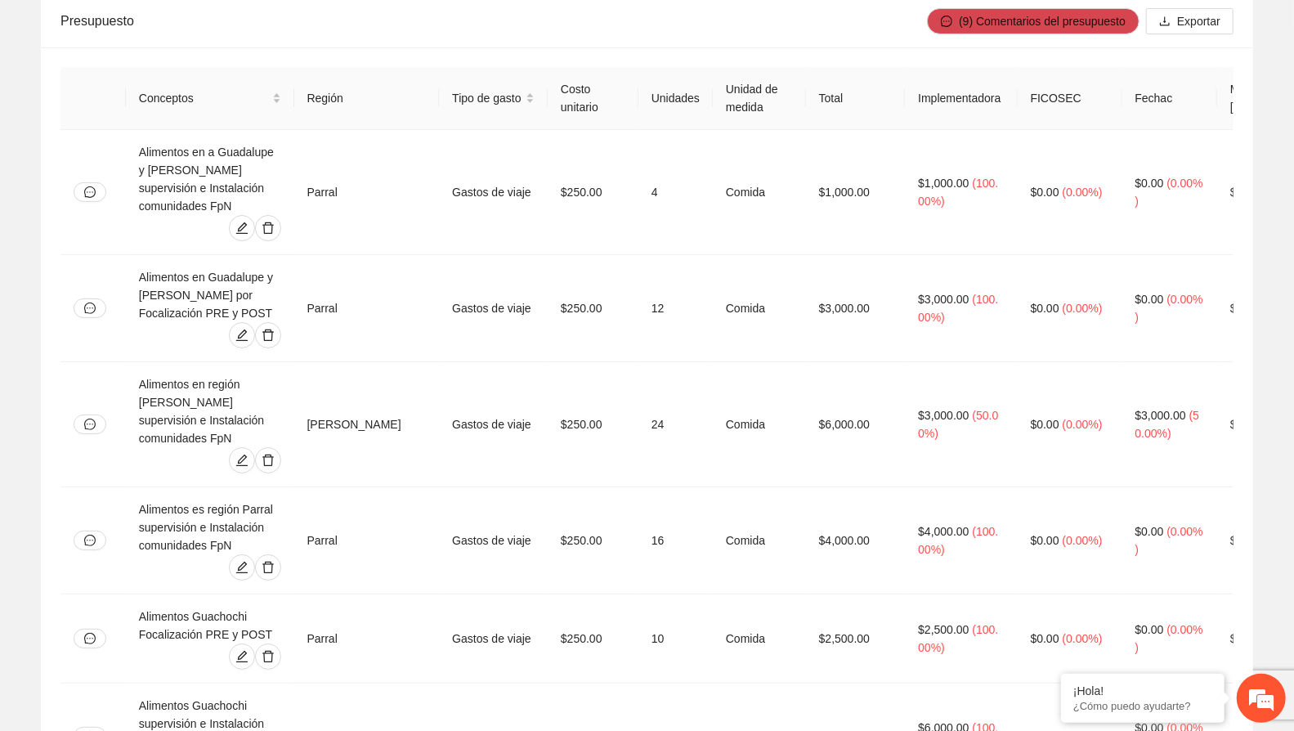
scroll to position [0, 0]
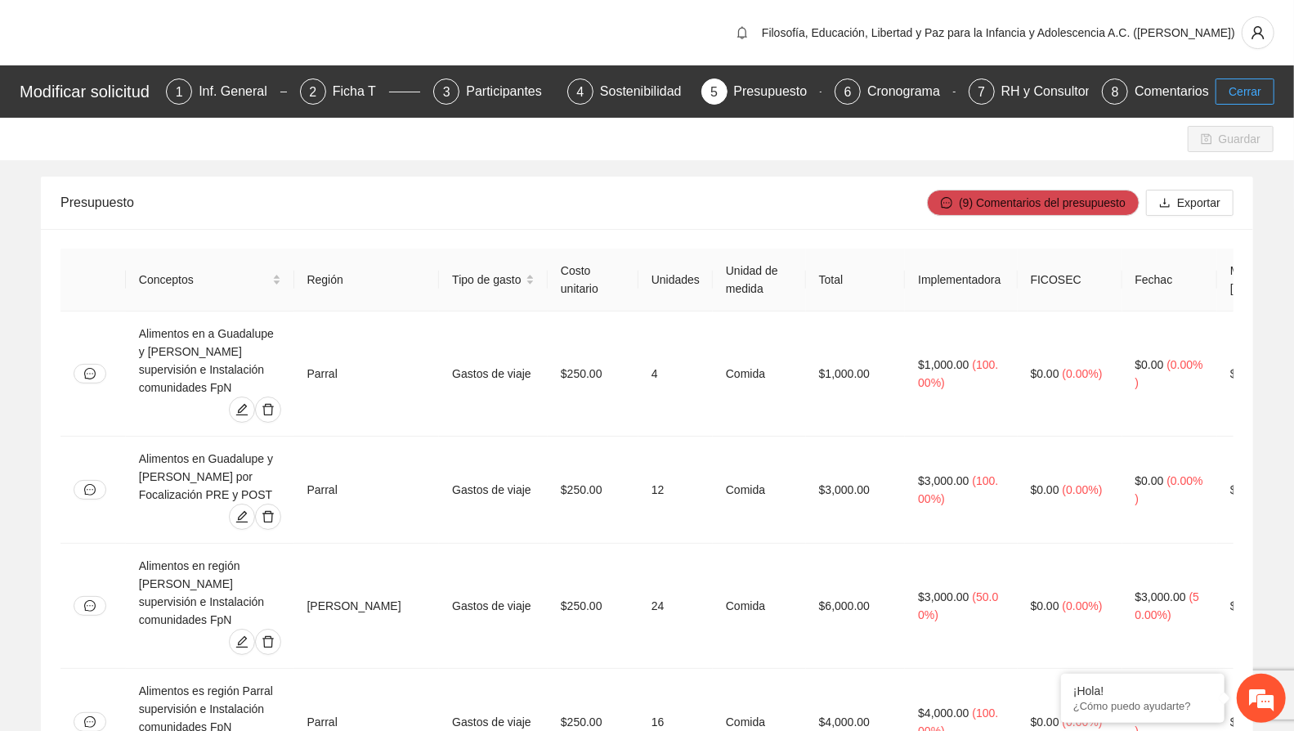
click at [1240, 90] on span "Cerrar" at bounding box center [1245, 92] width 33 height 18
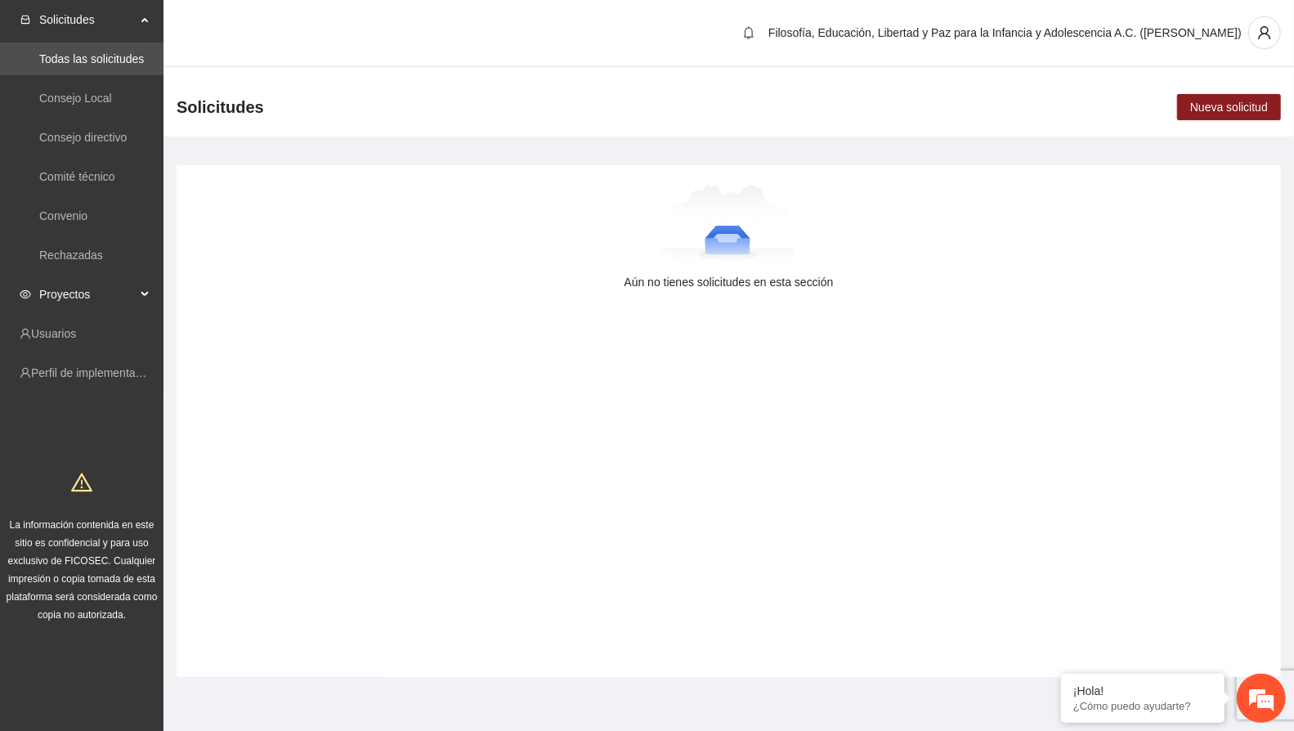
click at [56, 292] on span "Proyectos" at bounding box center [87, 294] width 96 height 33
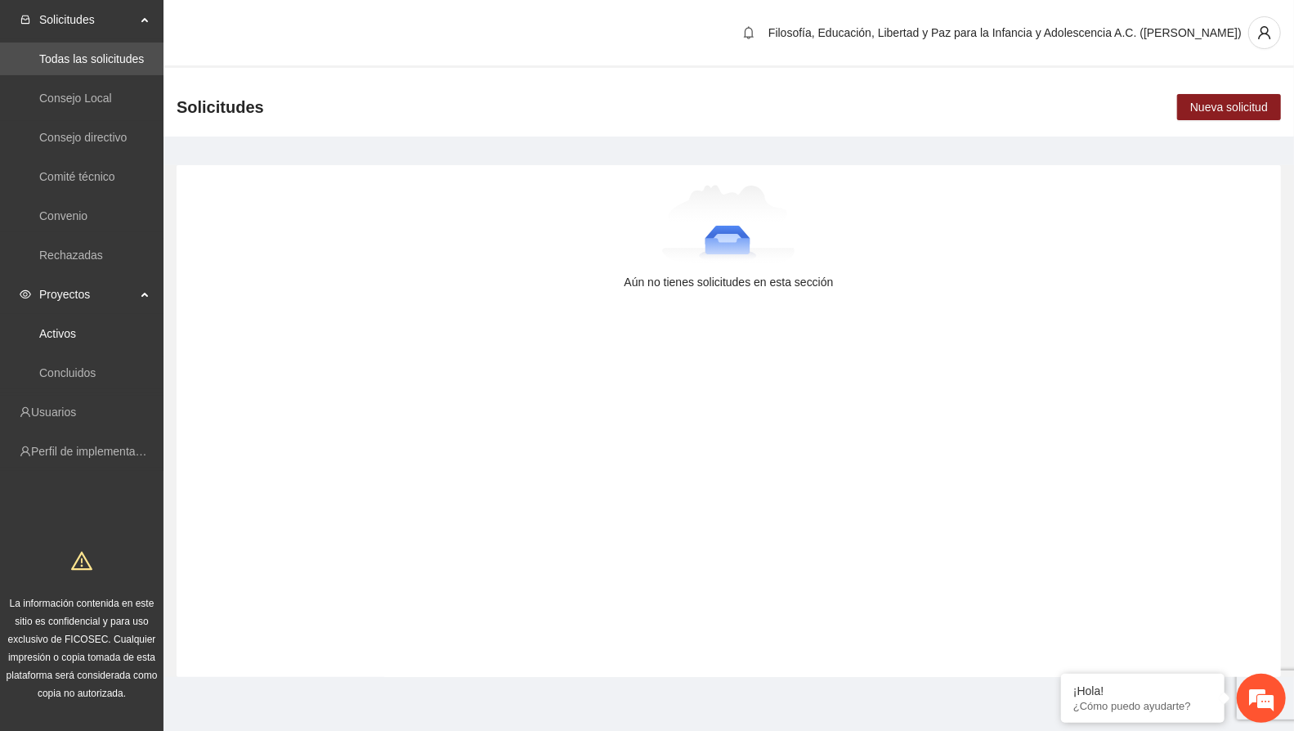
click at [76, 327] on link "Activos" at bounding box center [57, 333] width 37 height 13
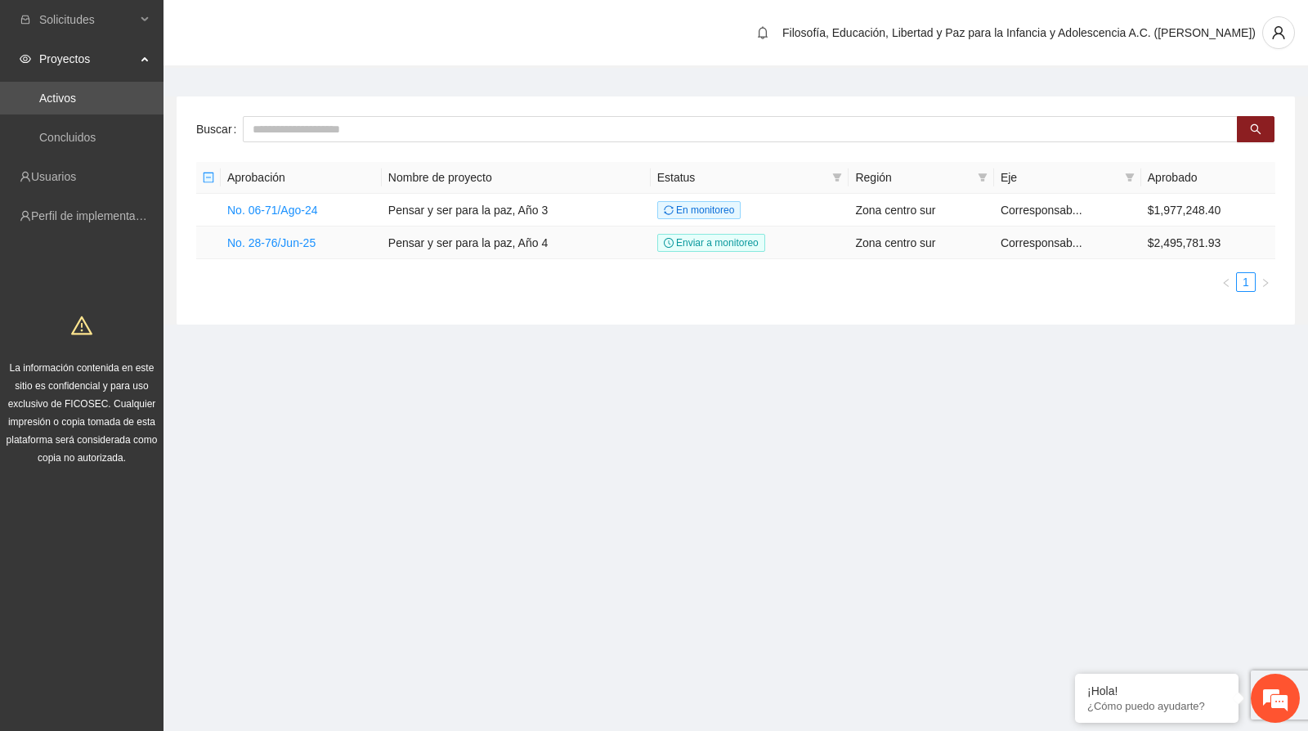
click at [289, 236] on link "No. 28-76/Jun-25" at bounding box center [271, 242] width 88 height 13
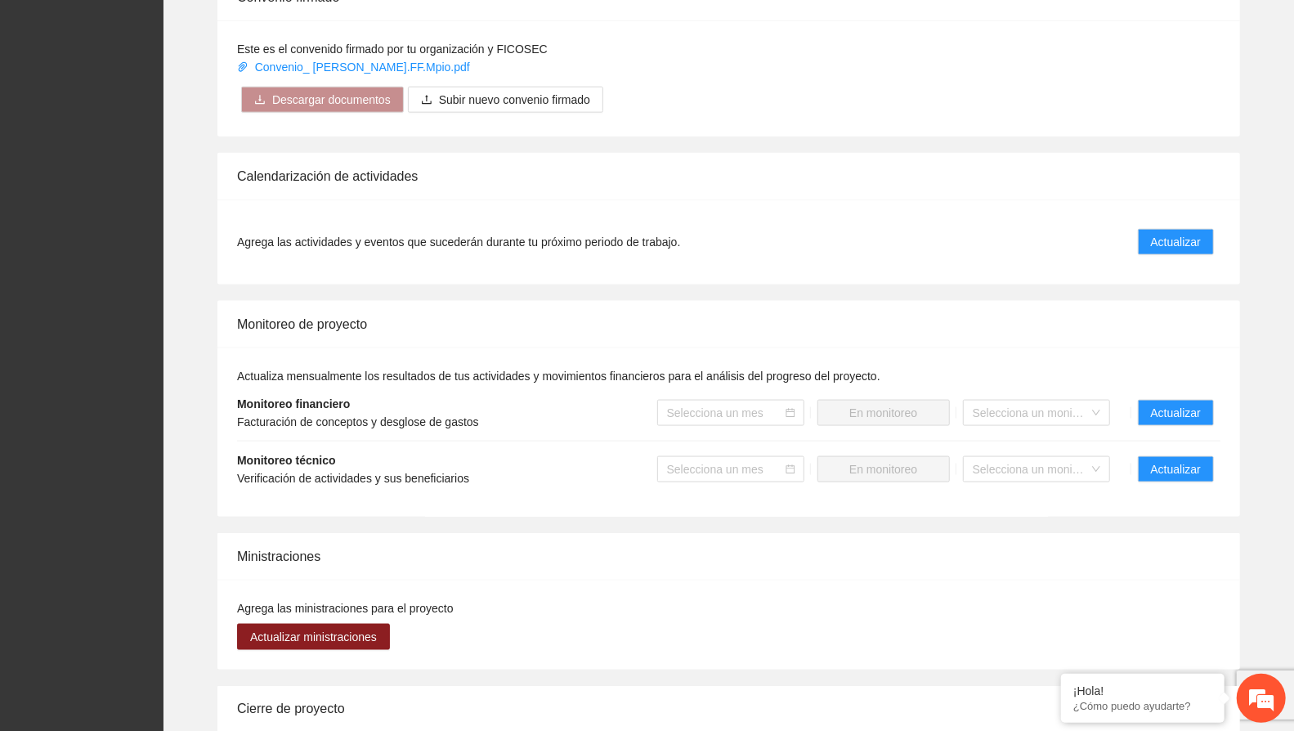
scroll to position [1271, 0]
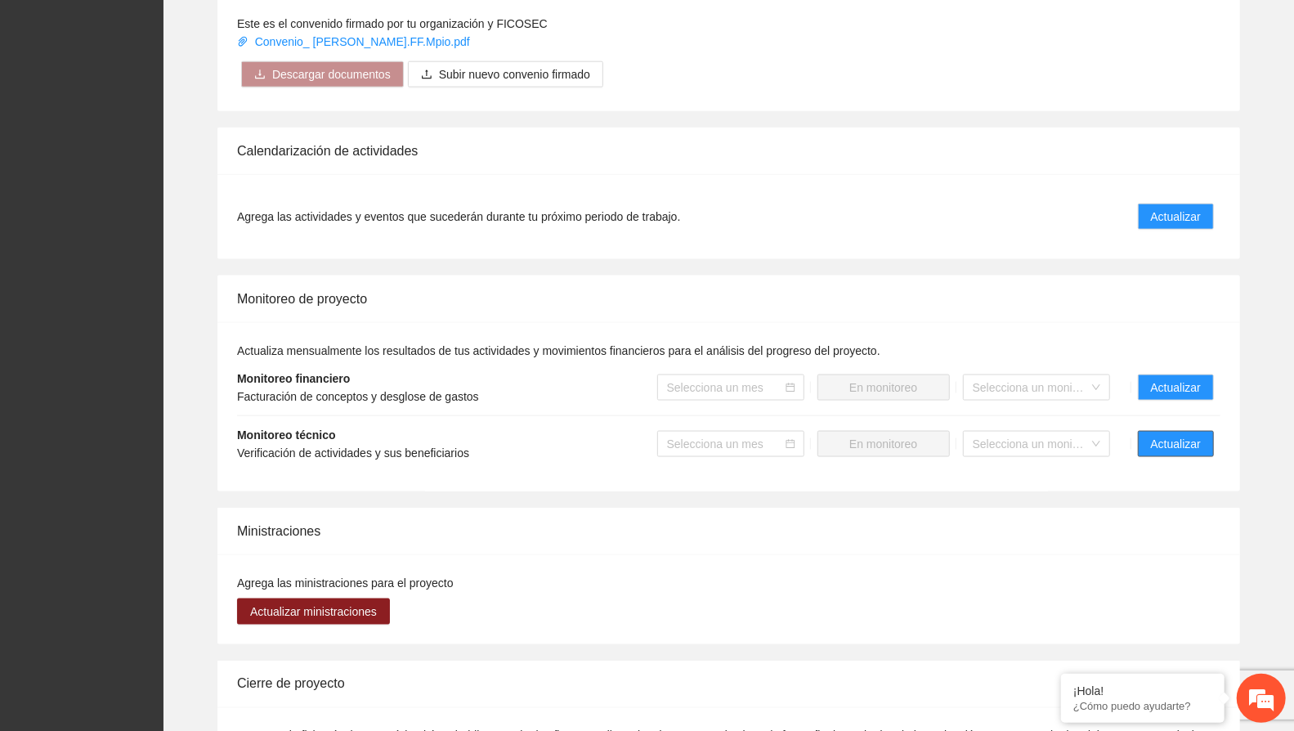
click at [1180, 435] on span "Actualizar" at bounding box center [1176, 444] width 50 height 18
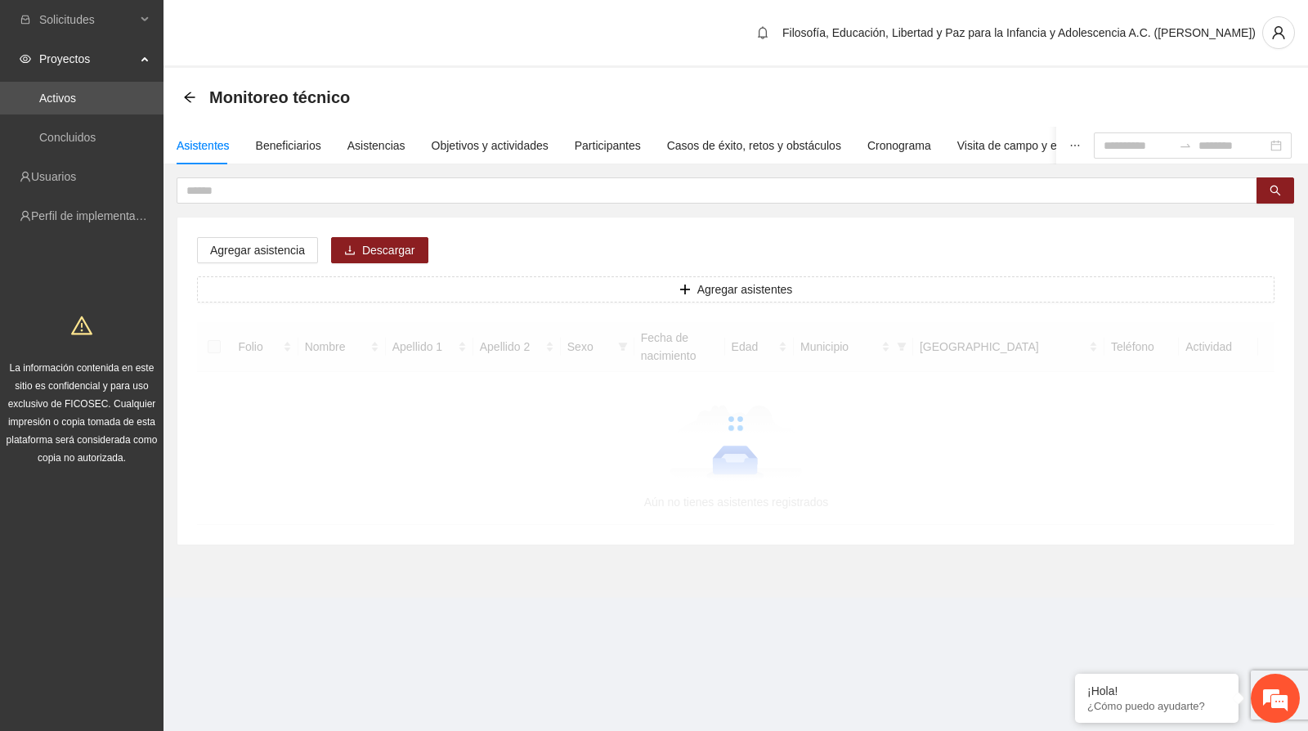
click at [487, 163] on div "Objetivos y actividades" at bounding box center [490, 146] width 117 height 38
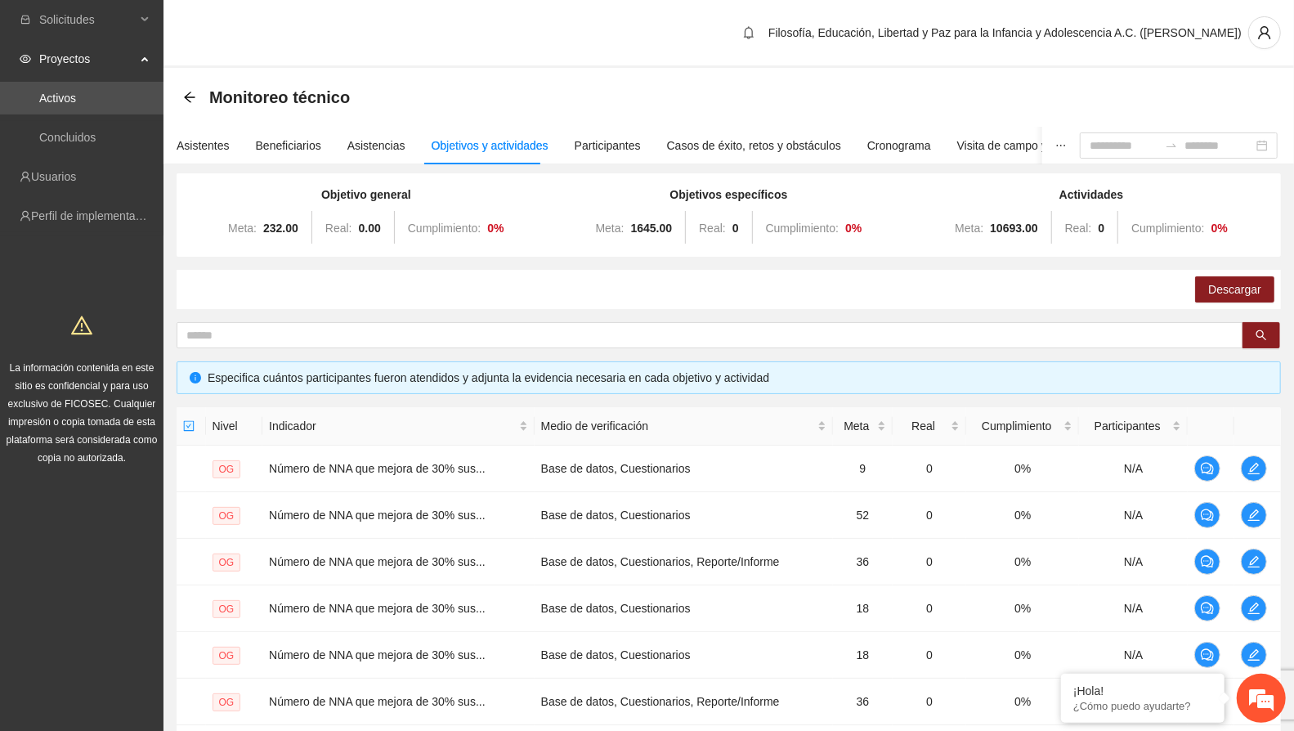
scroll to position [332, 0]
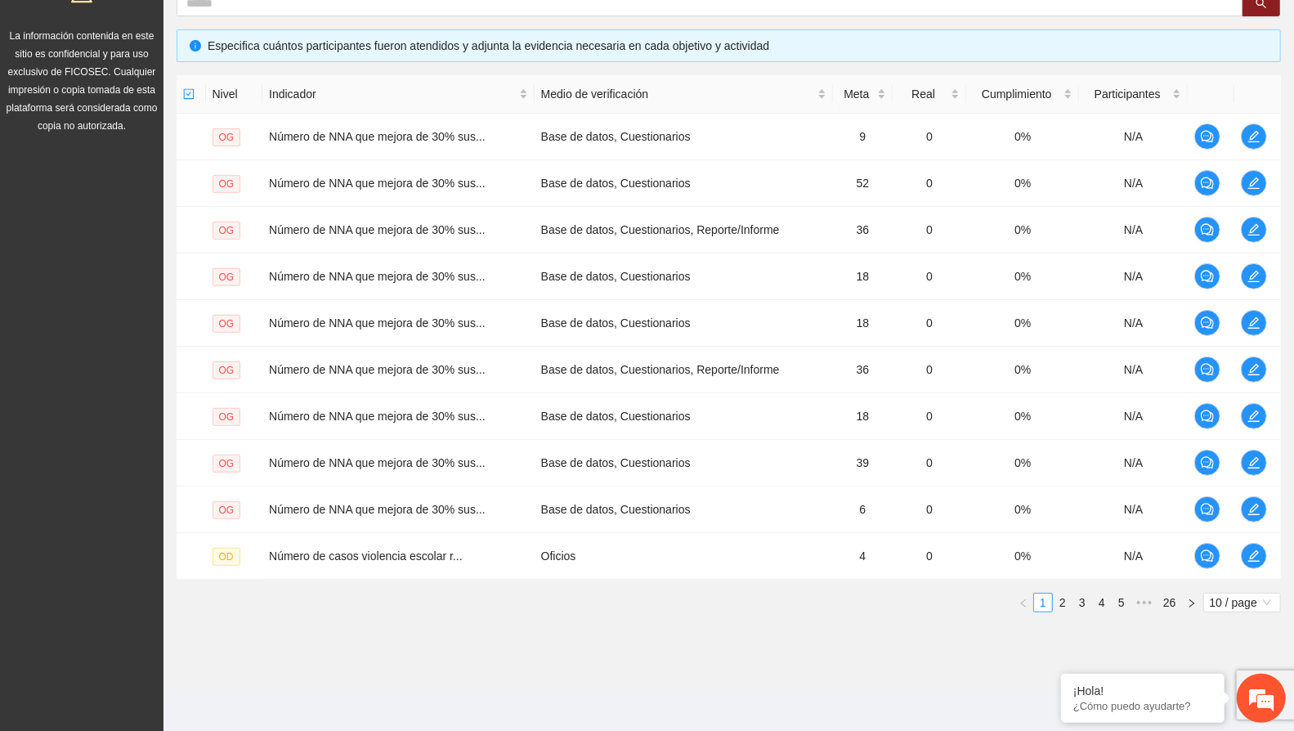
click at [1271, 594] on span "10 / page" at bounding box center [1242, 603] width 65 height 18
click at [1229, 708] on div "100 / page" at bounding box center [1242, 710] width 58 height 18
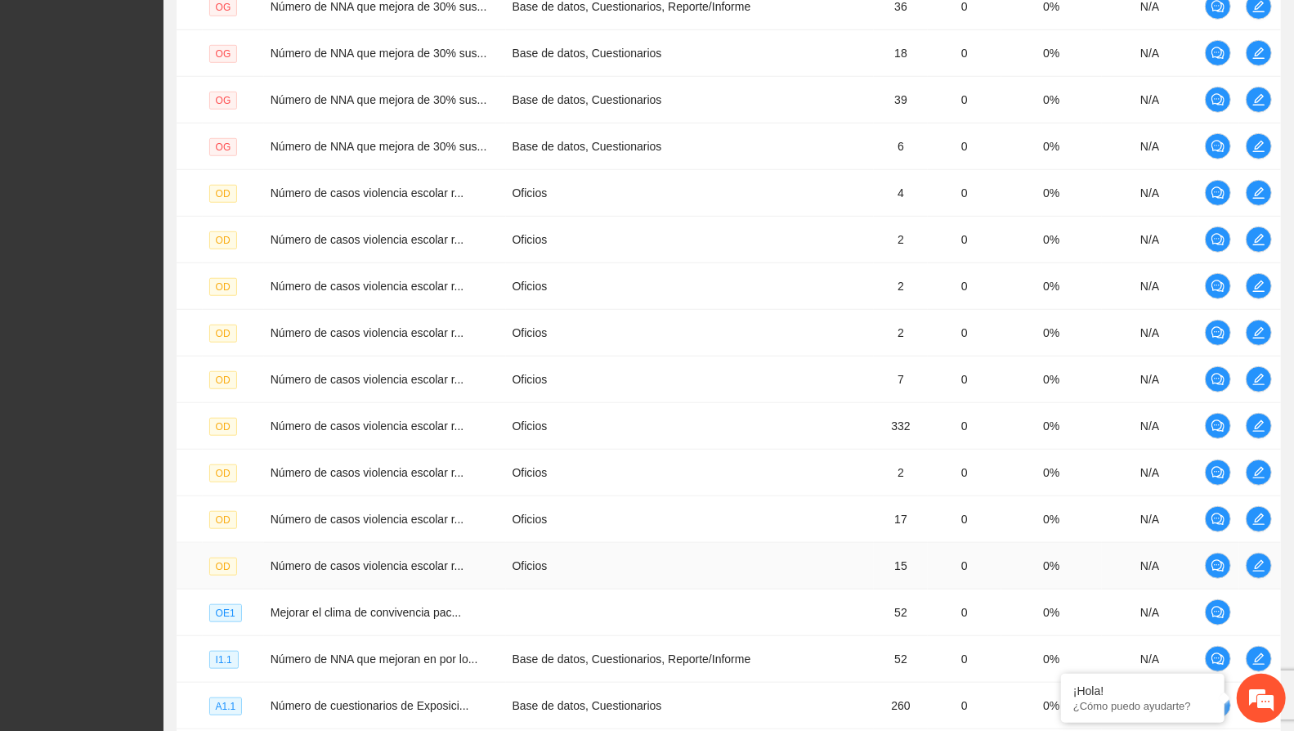
scroll to position [1059, 0]
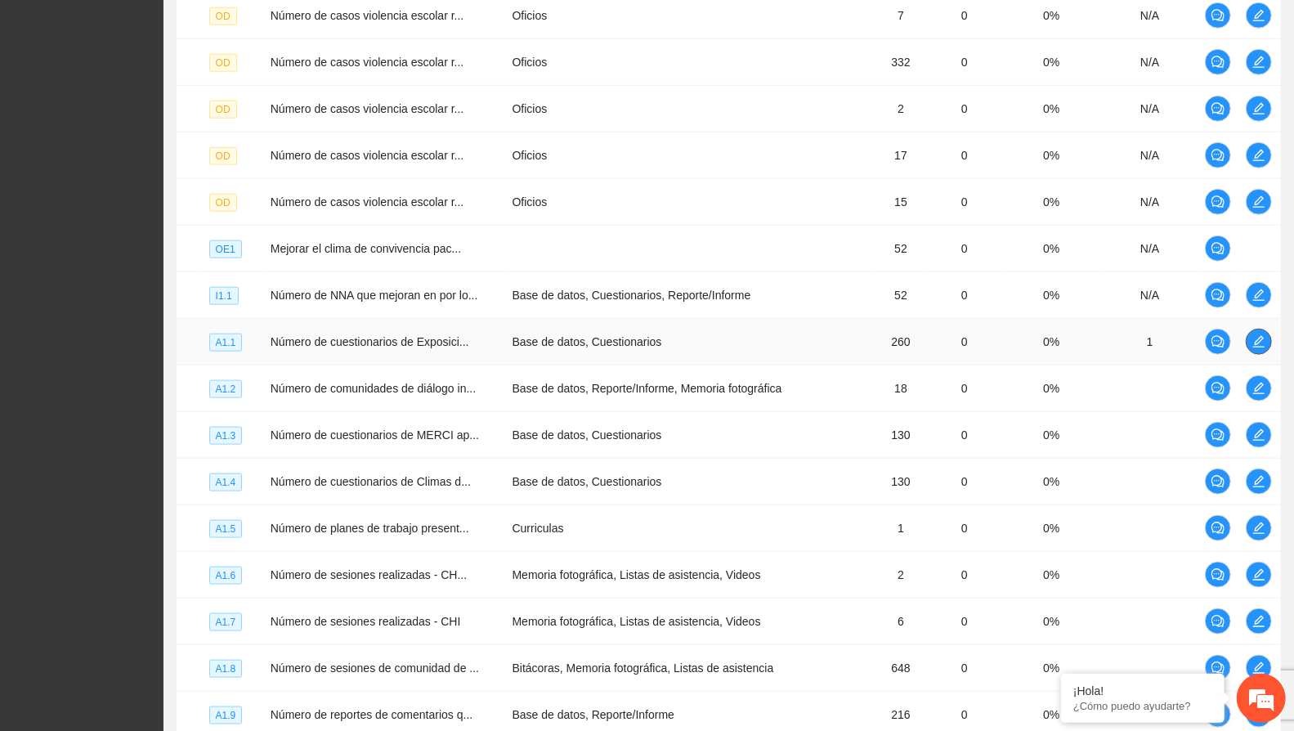
click at [1252, 329] on button "button" at bounding box center [1259, 342] width 26 height 26
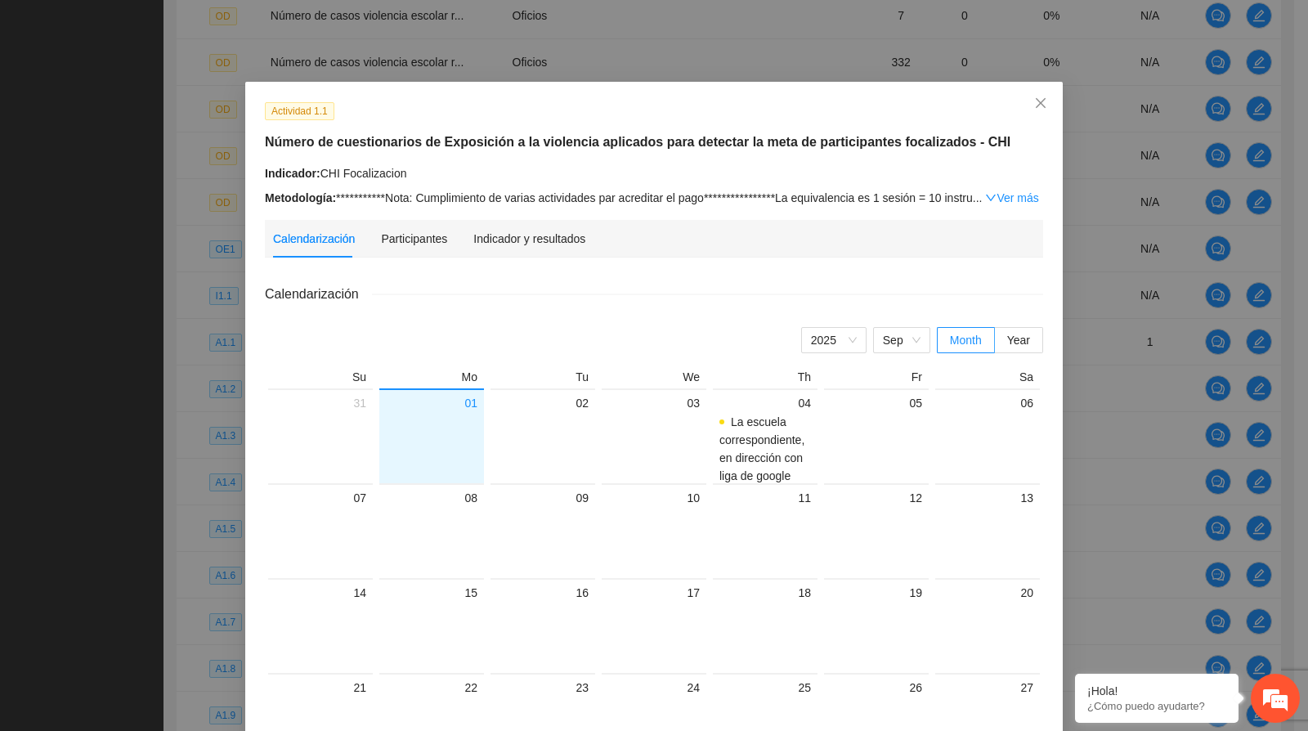
click at [488, 247] on div "Indicador y resultados" at bounding box center [529, 239] width 112 height 38
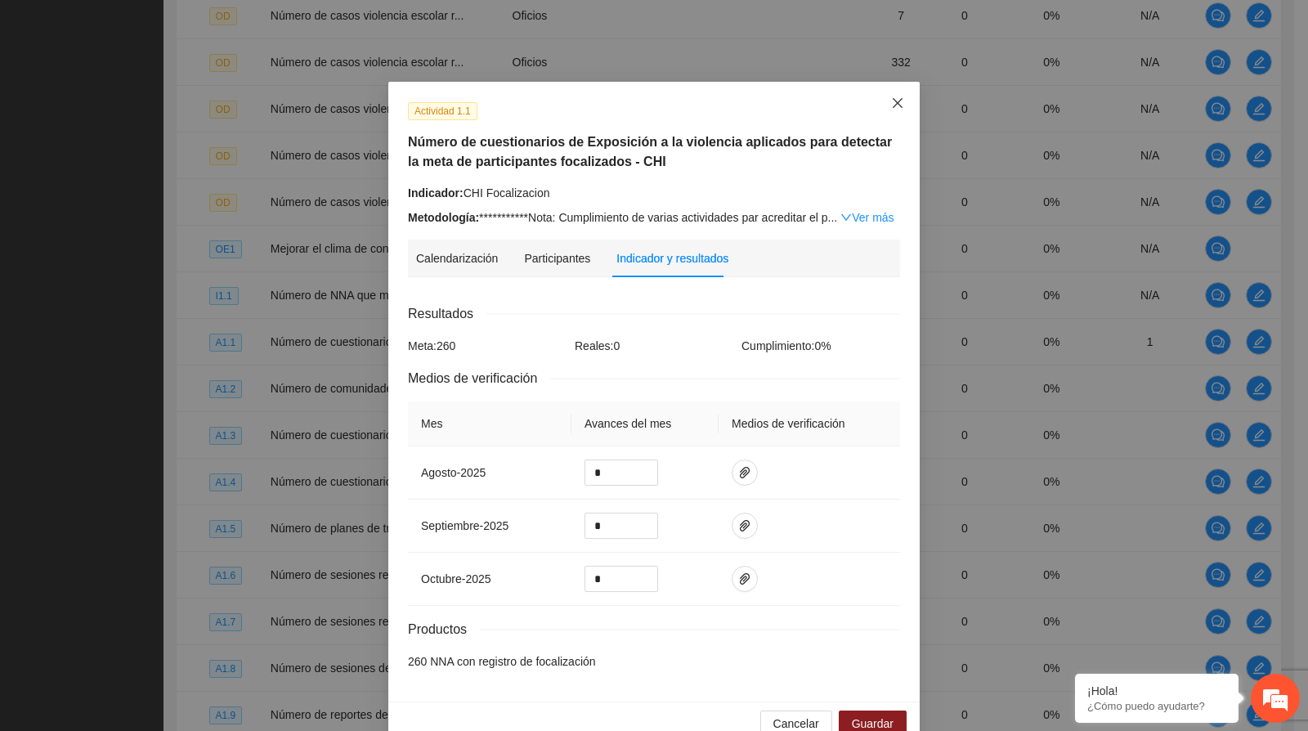
click at [906, 102] on span "Close" at bounding box center [898, 104] width 44 height 44
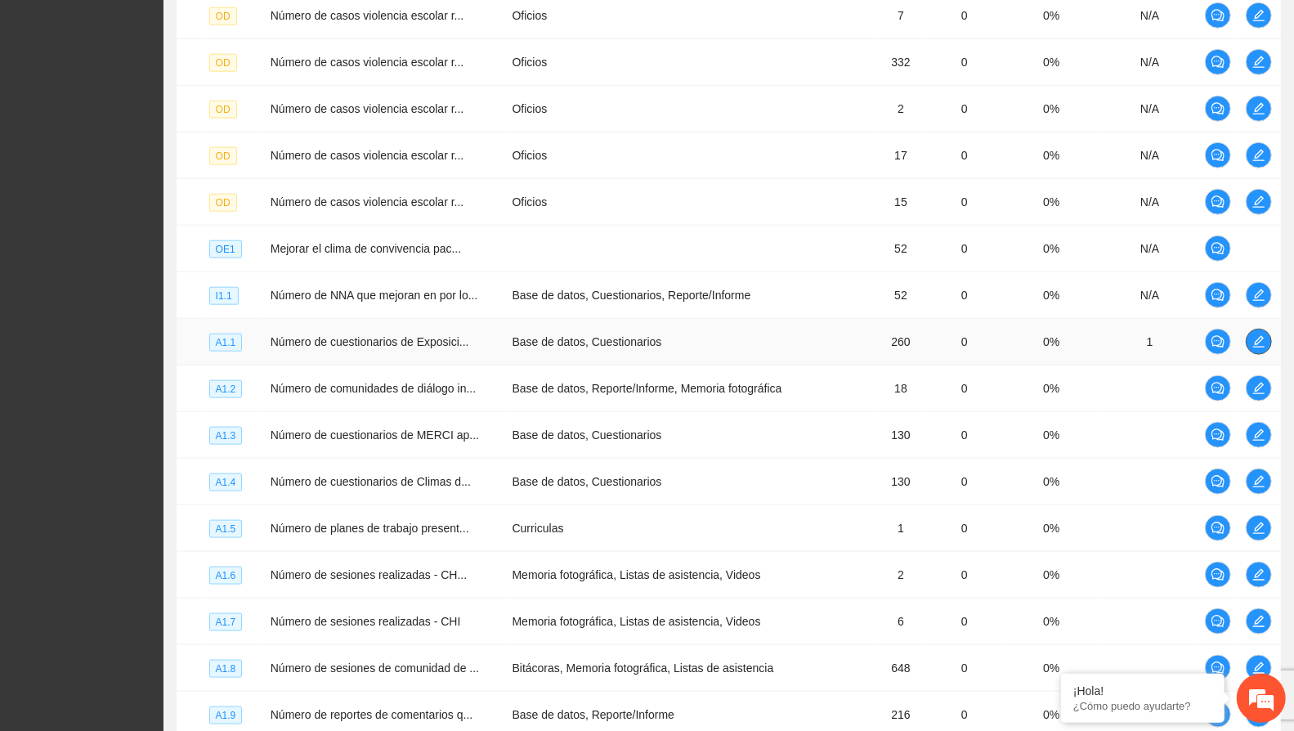
click at [1250, 336] on span "edit" at bounding box center [1259, 341] width 25 height 13
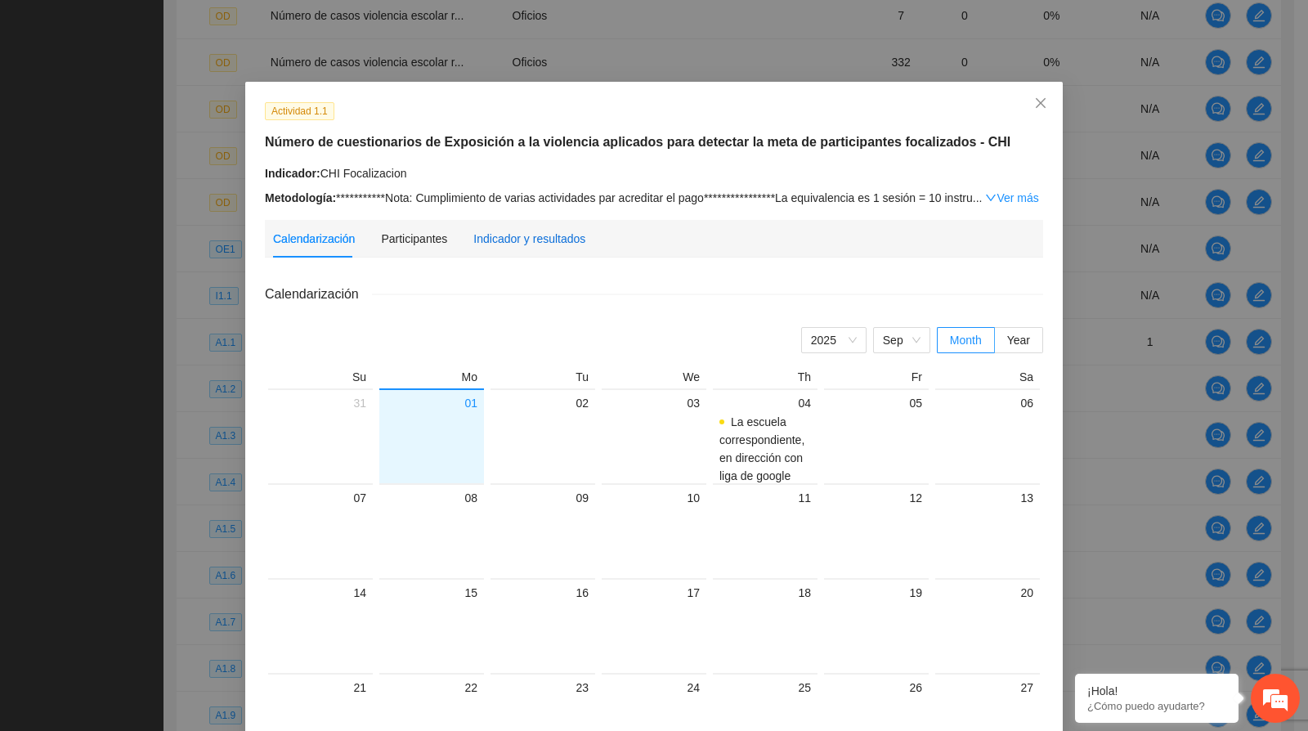
click at [528, 230] on div "Indicador y resultados" at bounding box center [529, 239] width 112 height 18
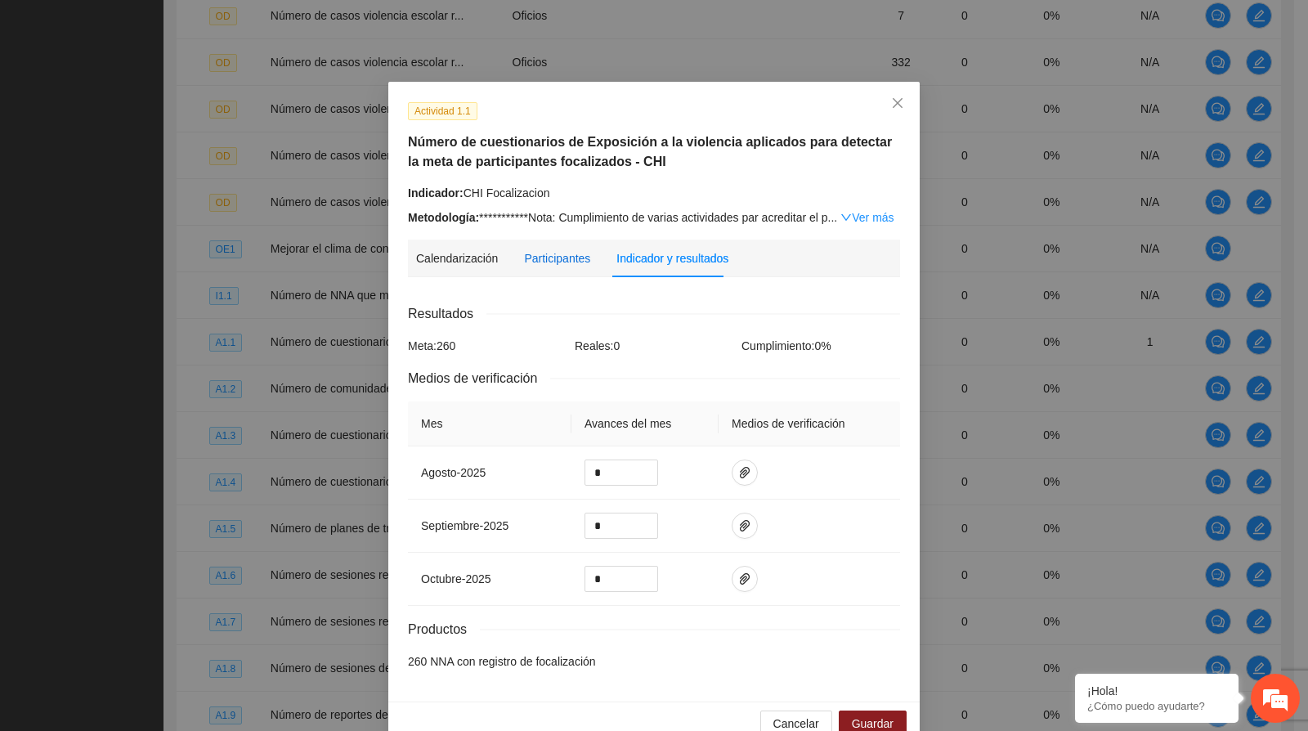
click at [528, 261] on div "Participantes" at bounding box center [557, 258] width 66 height 18
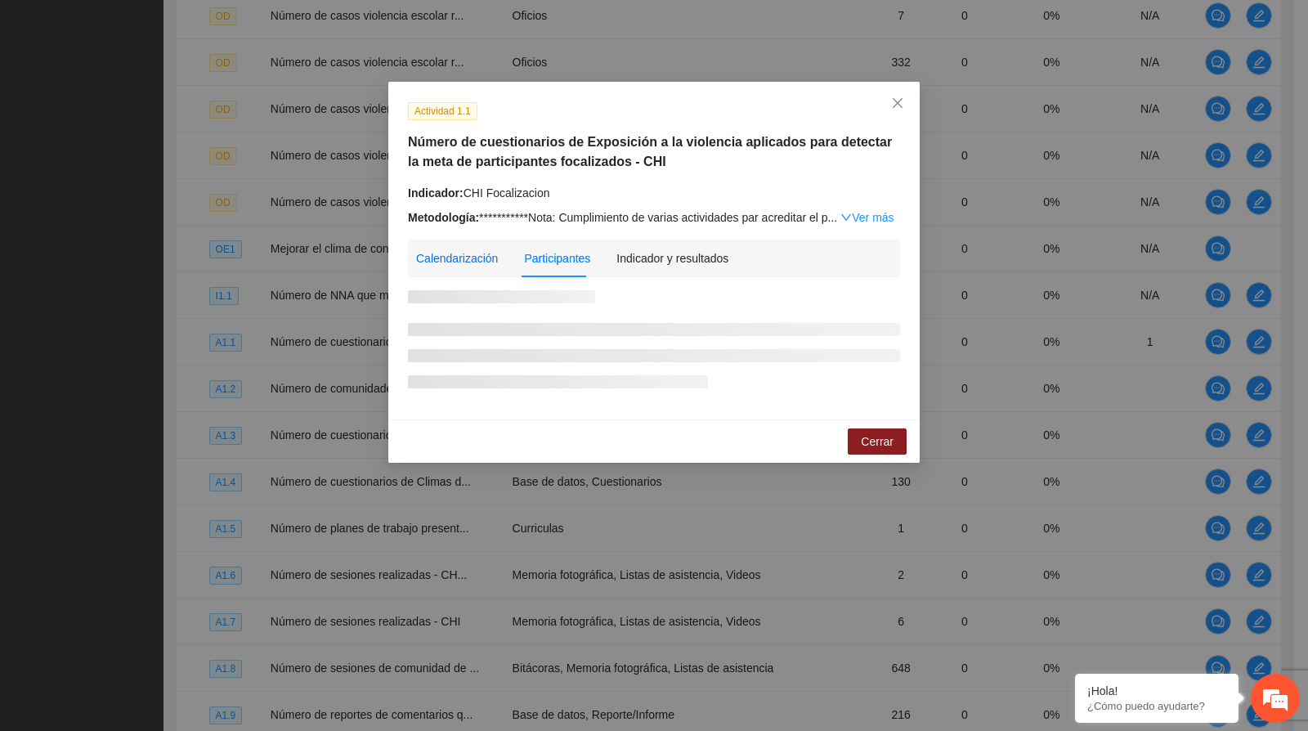
click at [466, 261] on div "Calendarización" at bounding box center [457, 258] width 82 height 18
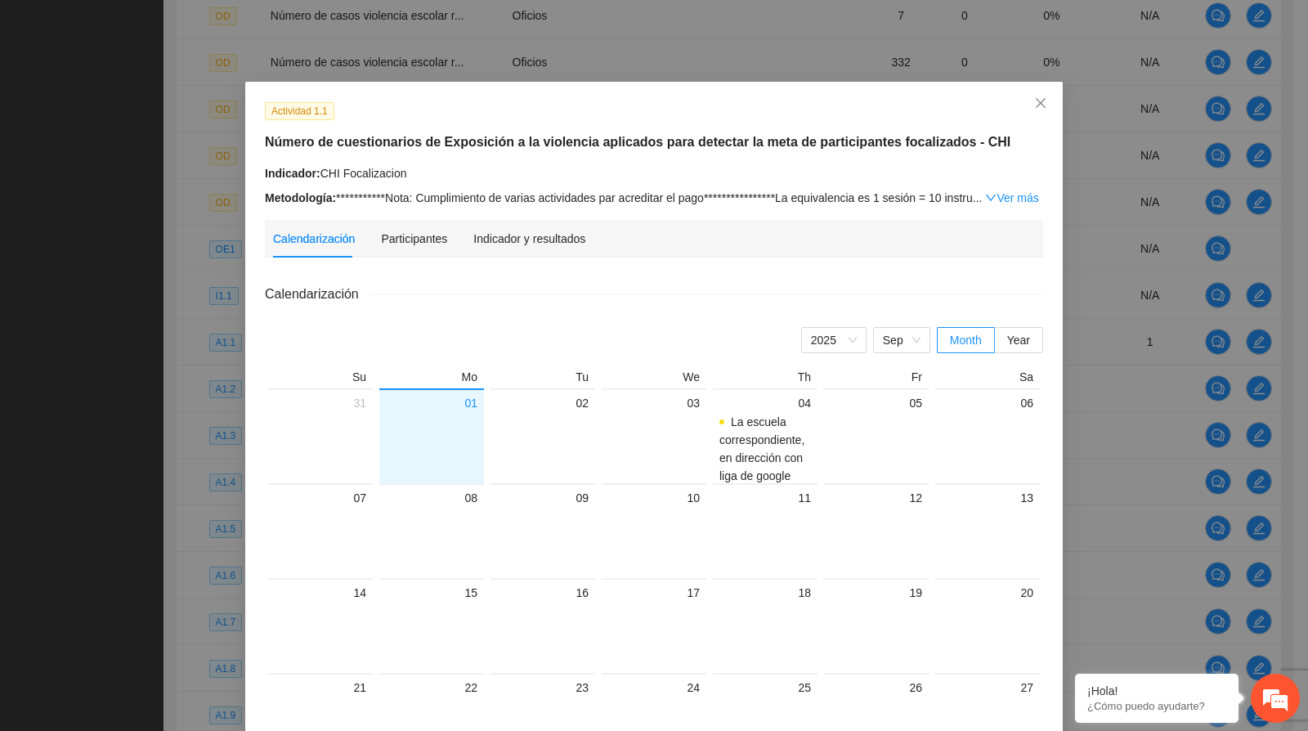
click at [1016, 191] on link "Ver más" at bounding box center [1011, 197] width 53 height 13
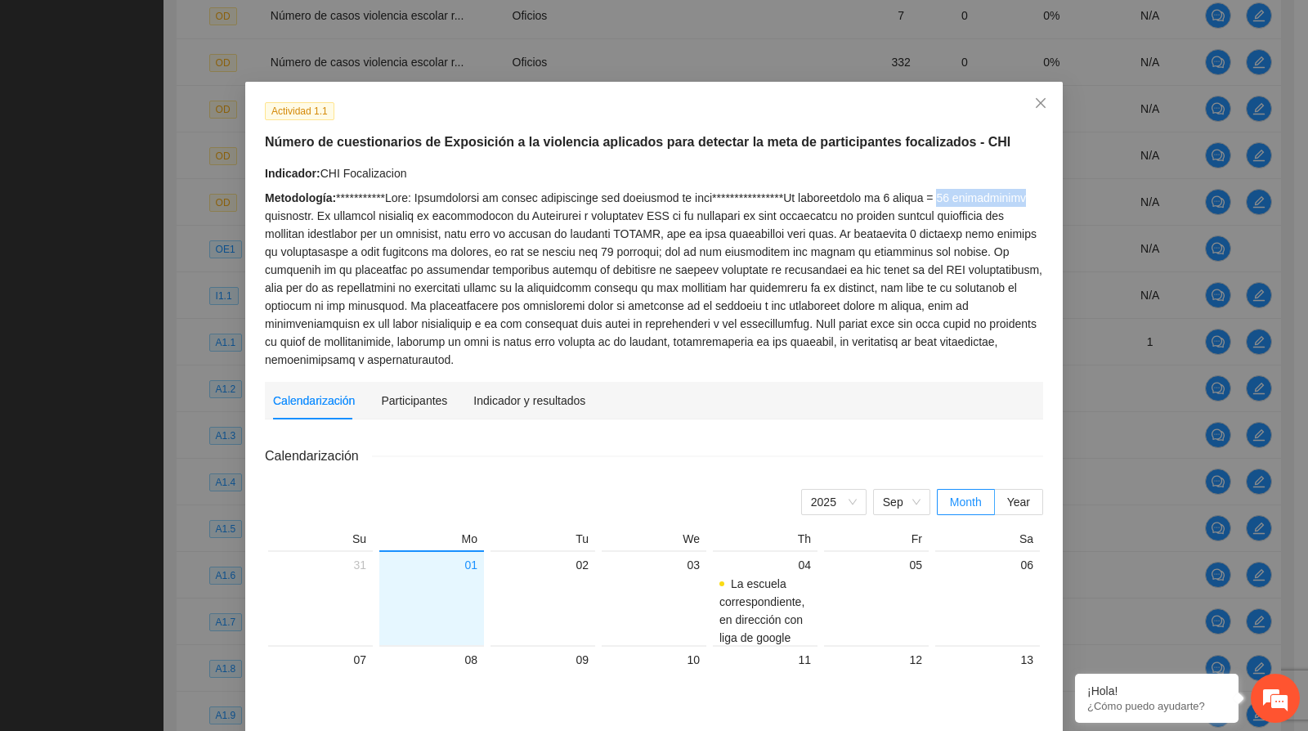
drag, startPoint x: 926, startPoint y: 198, endPoint x: 1025, endPoint y: 188, distance: 99.4
click at [1025, 189] on div "Metodología:" at bounding box center [654, 279] width 778 height 180
click at [1037, 93] on span "Close" at bounding box center [1041, 104] width 44 height 44
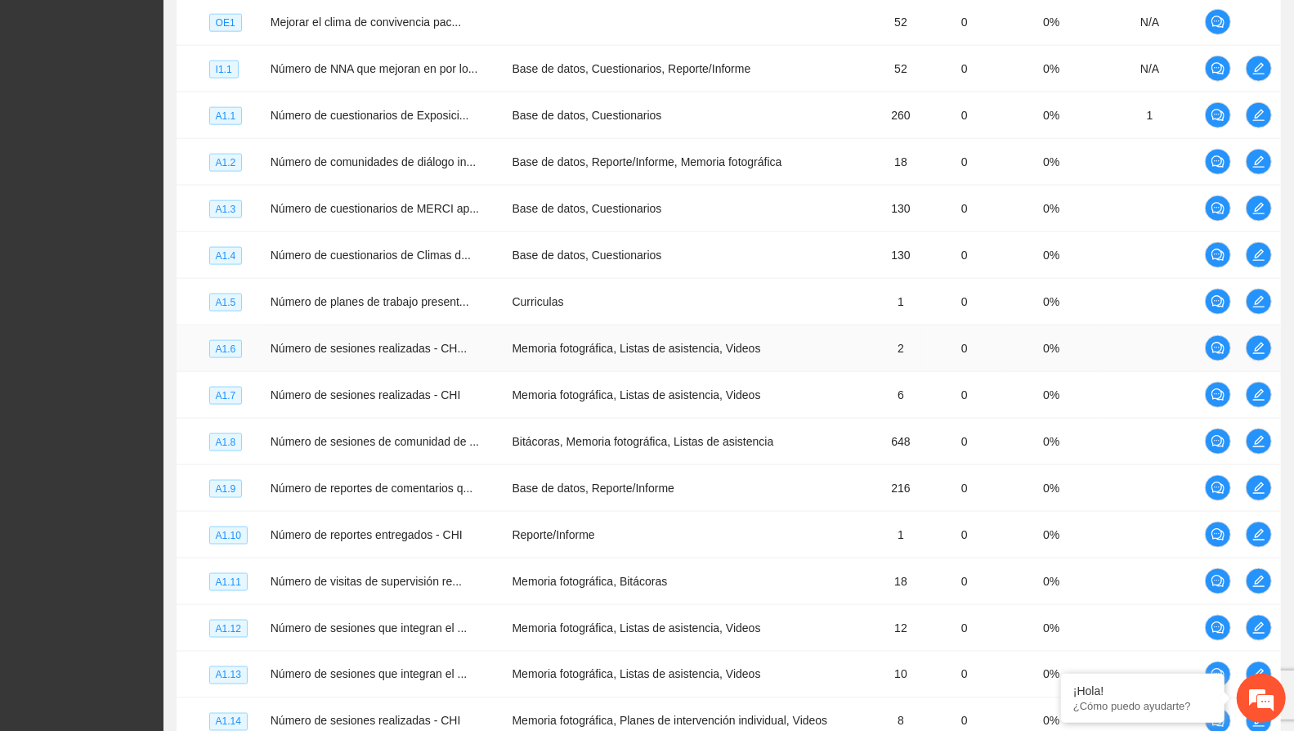
scroll to position [1271, 0]
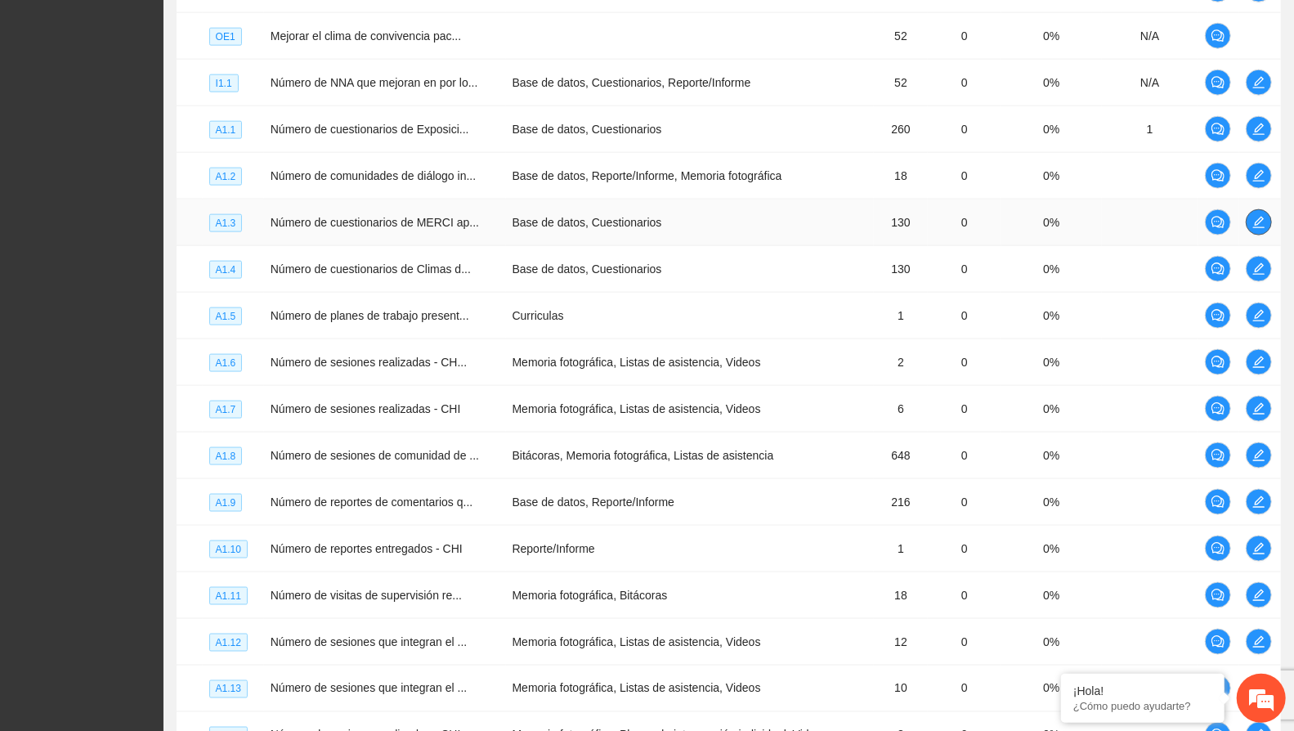
click at [1254, 216] on icon "edit" at bounding box center [1259, 222] width 13 height 13
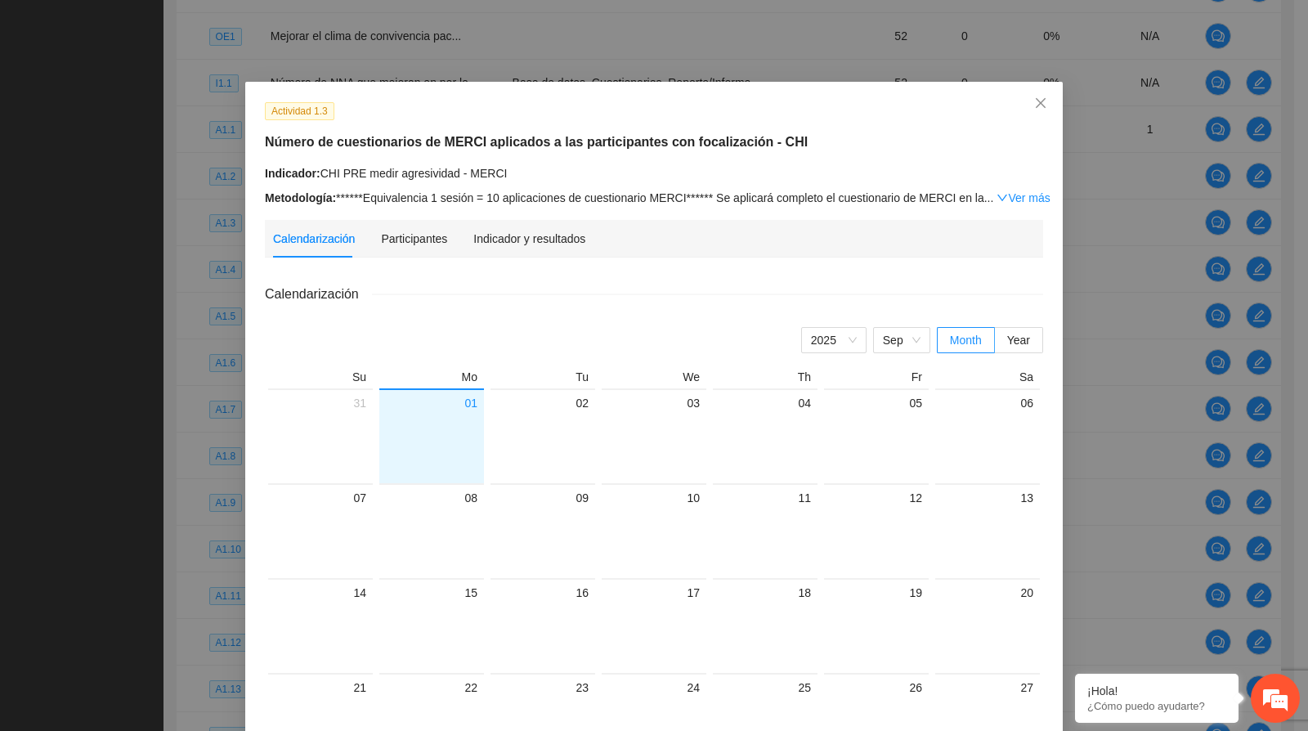
click at [538, 249] on div "Indicador y resultados" at bounding box center [529, 239] width 112 height 38
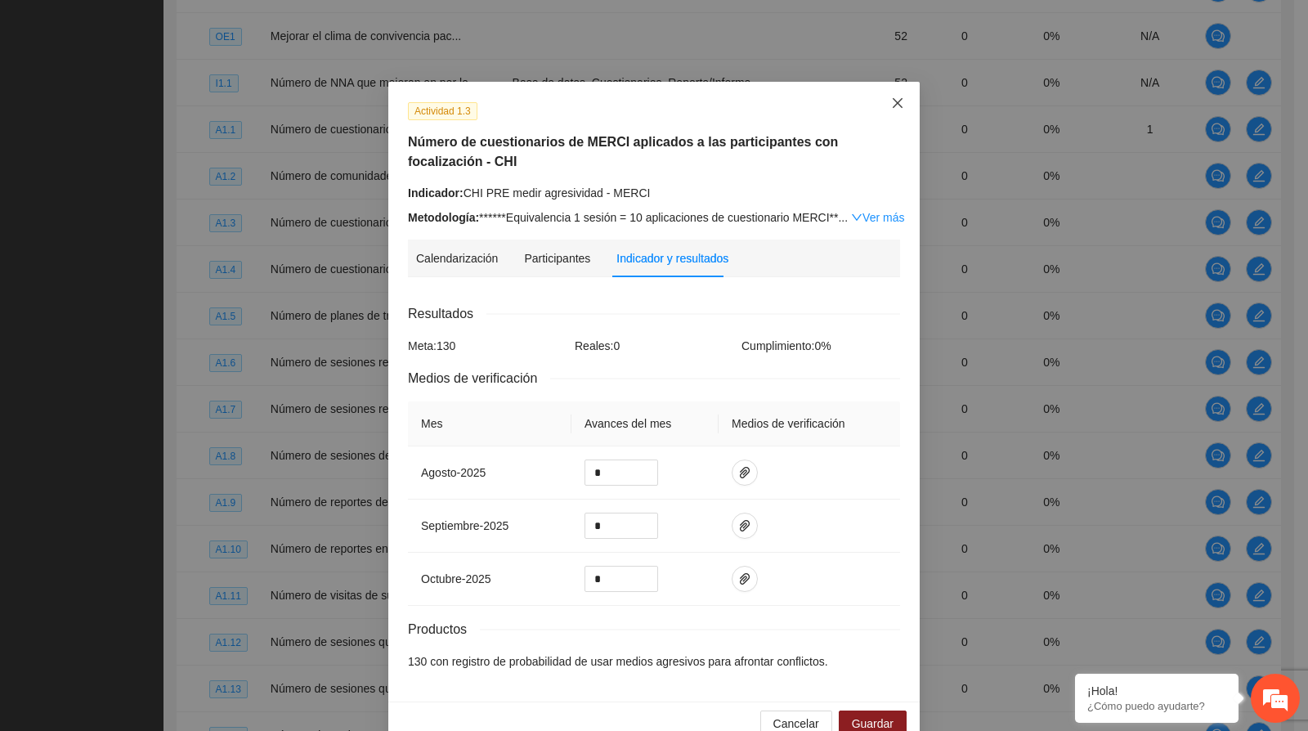
click at [891, 106] on icon "close" at bounding box center [897, 102] width 13 height 13
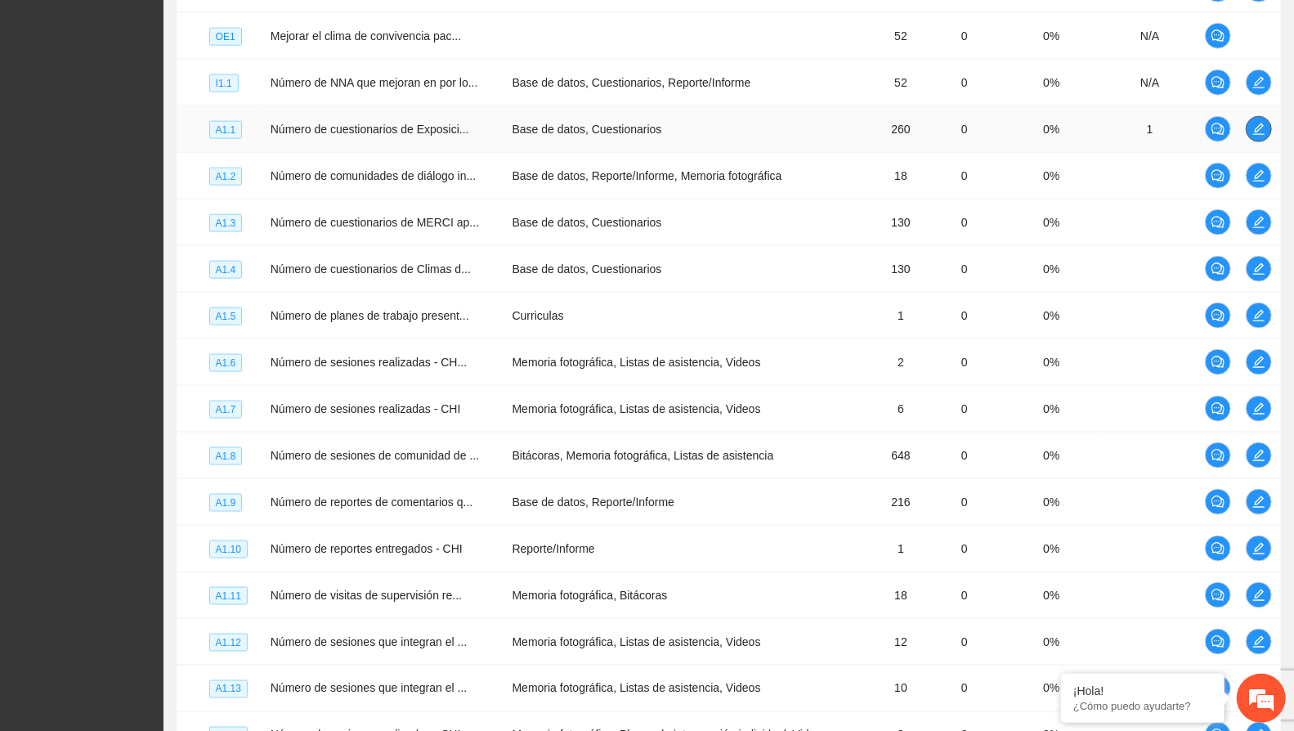
click at [1259, 123] on icon "edit" at bounding box center [1259, 129] width 13 height 13
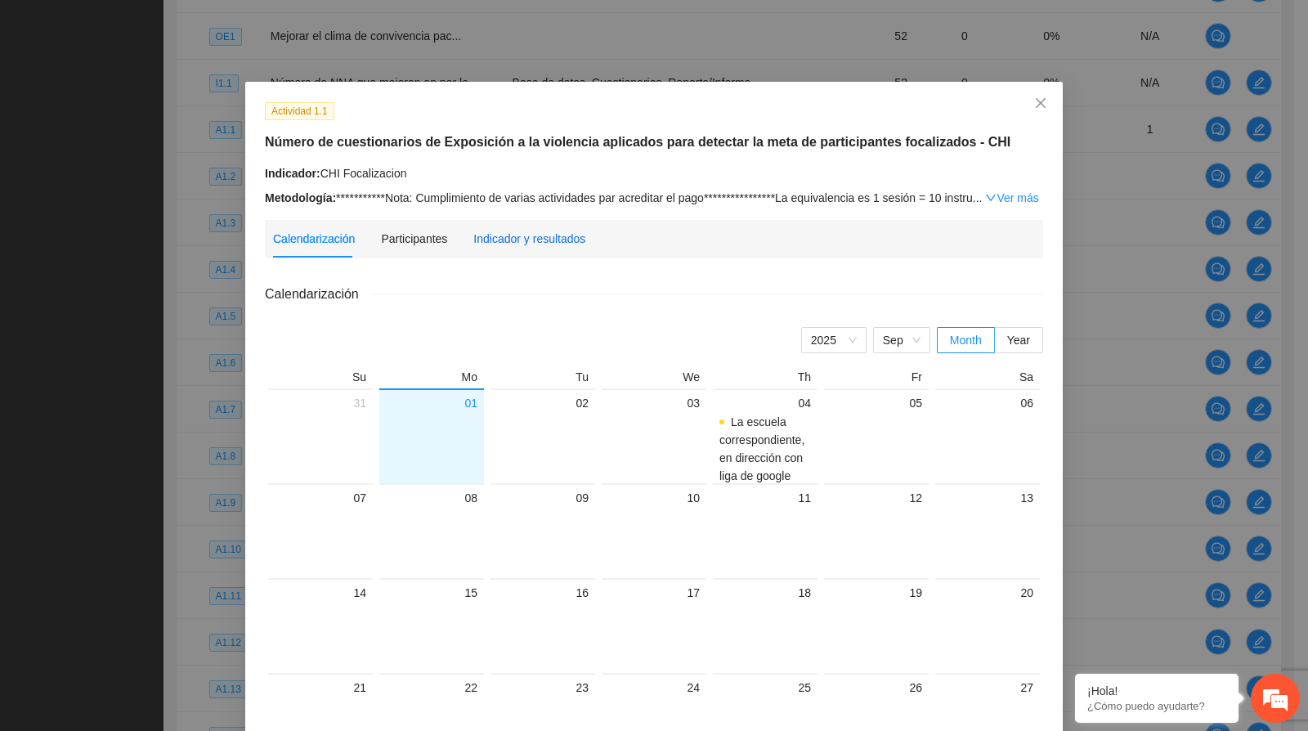
click at [482, 233] on div "Indicador y resultados" at bounding box center [529, 239] width 112 height 18
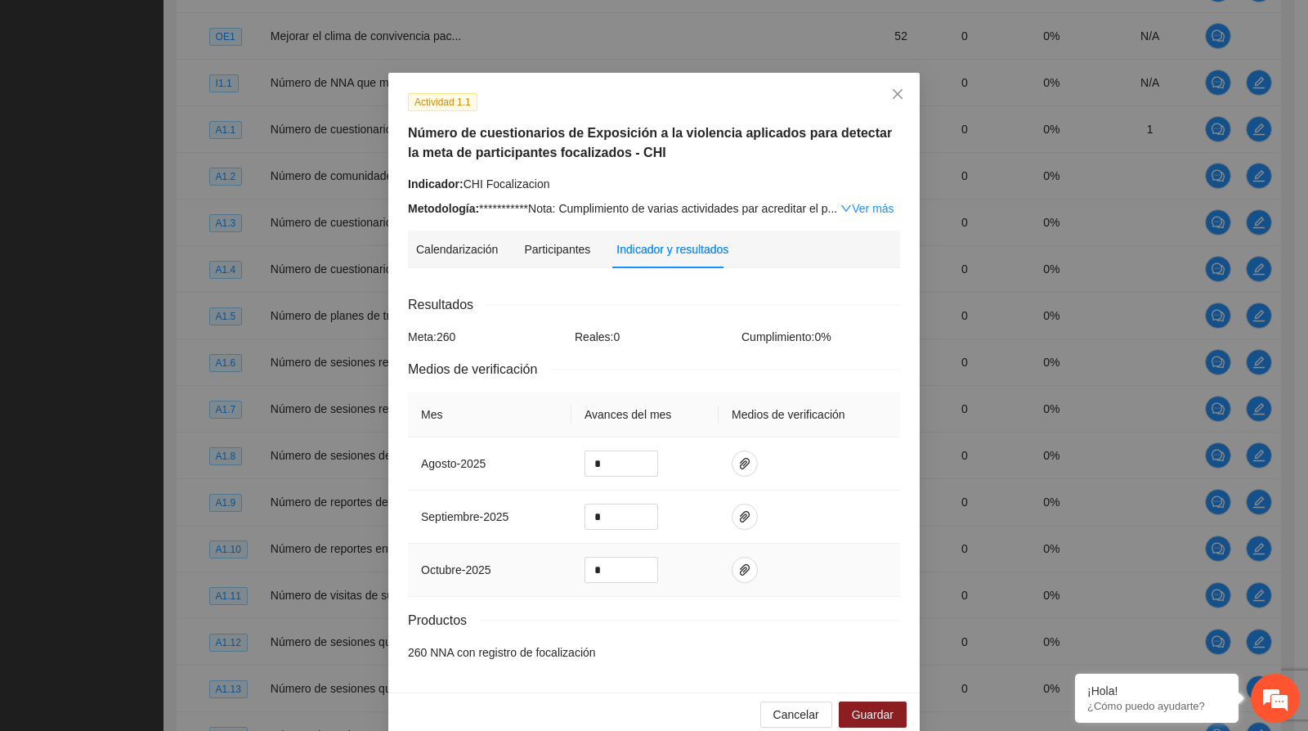
scroll to position [0, 0]
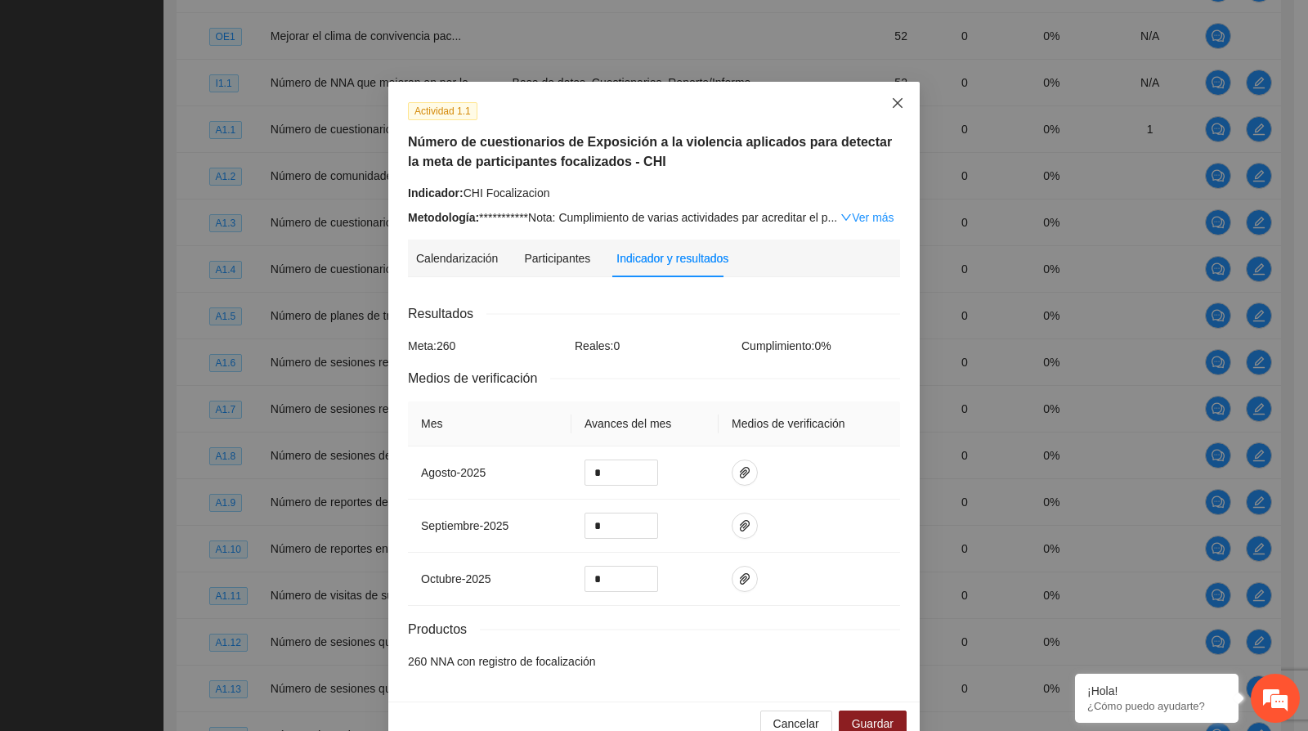
click at [897, 109] on span "Close" at bounding box center [898, 104] width 44 height 44
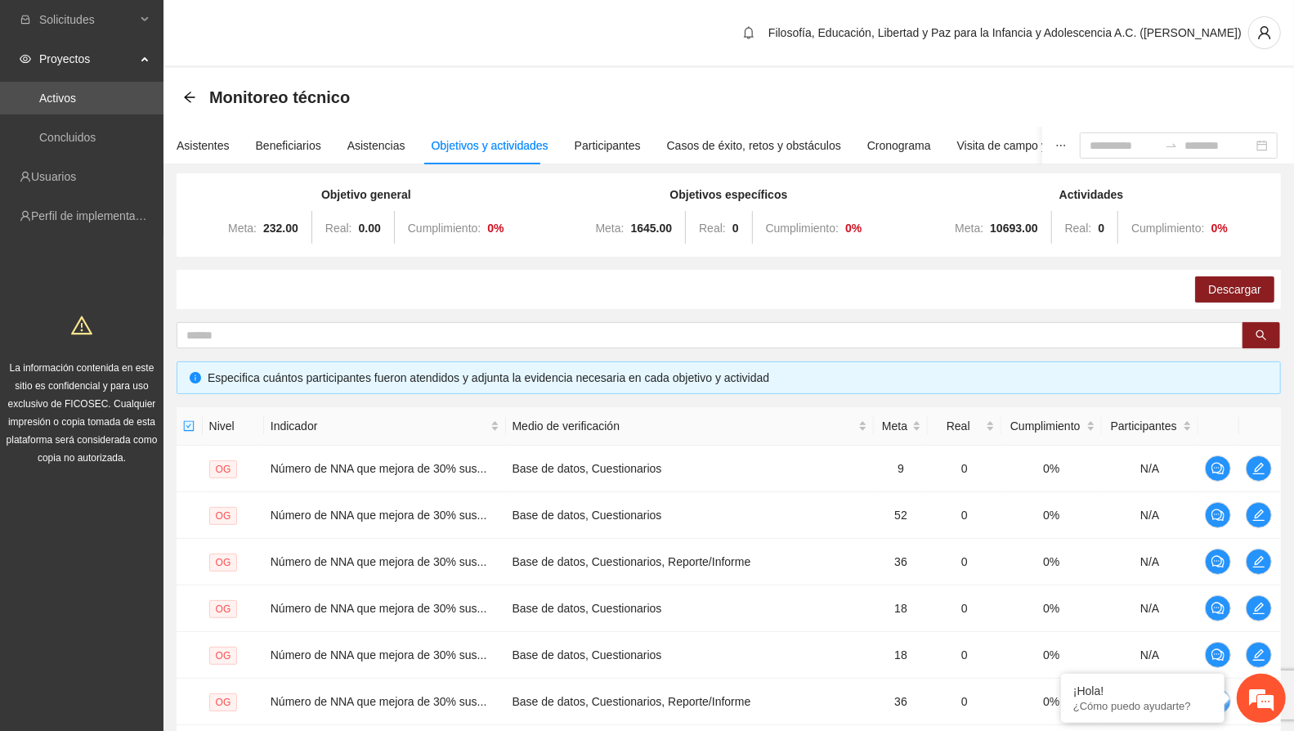
click at [75, 97] on link "Activos" at bounding box center [57, 98] width 37 height 13
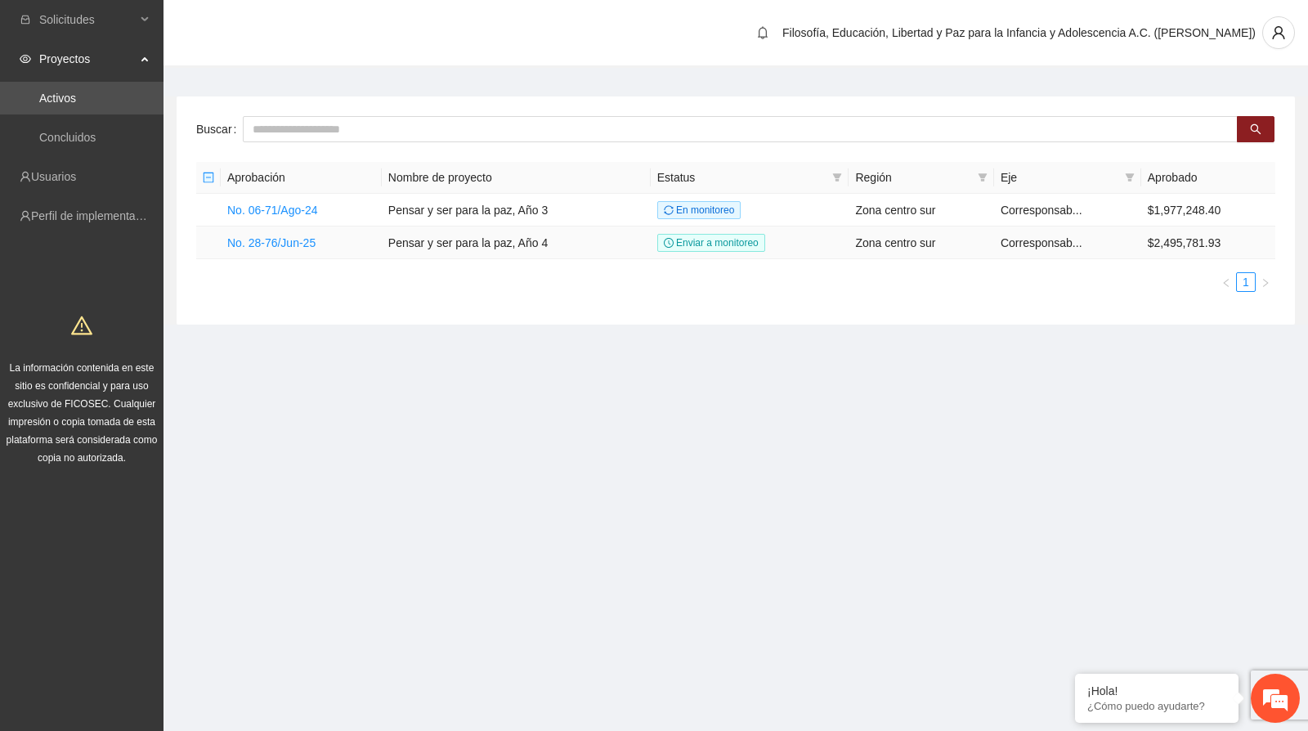
click at [294, 236] on link "No. 28-76/Jun-25" at bounding box center [271, 242] width 88 height 13
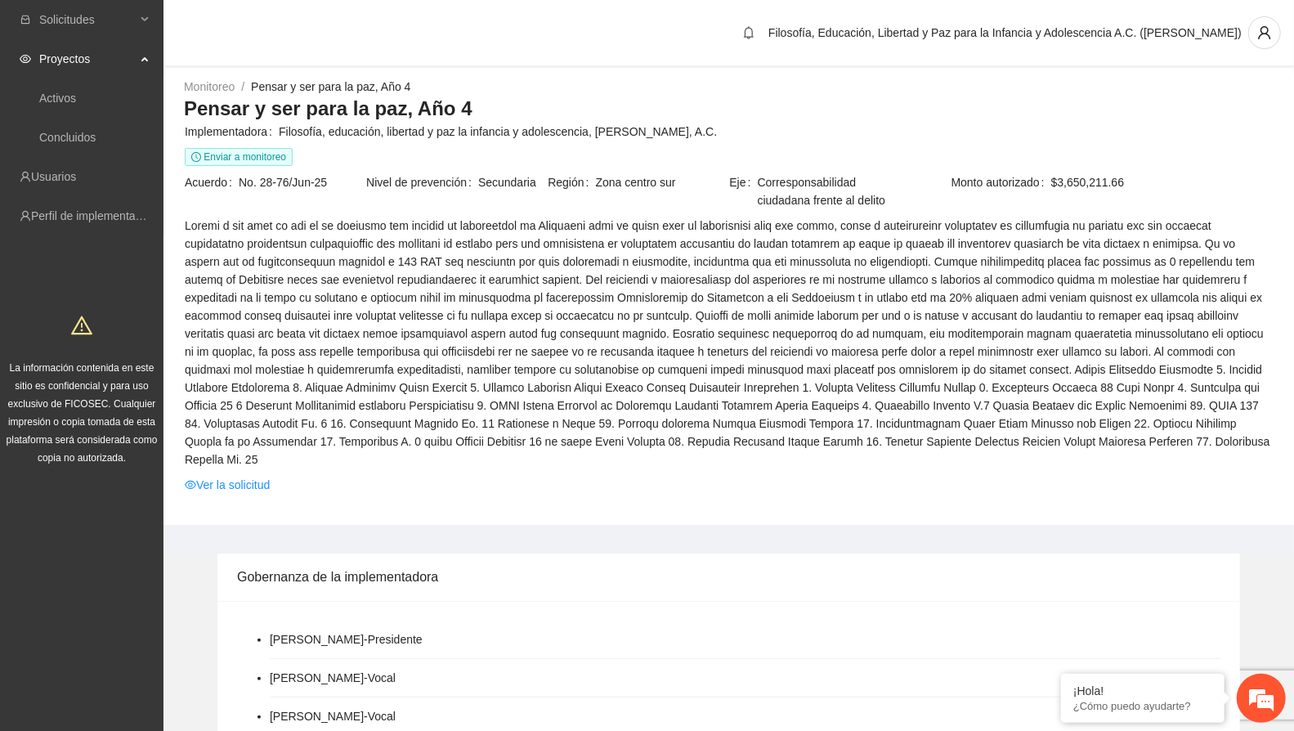
click at [251, 476] on link "Ver la solicitud" at bounding box center [227, 485] width 85 height 18
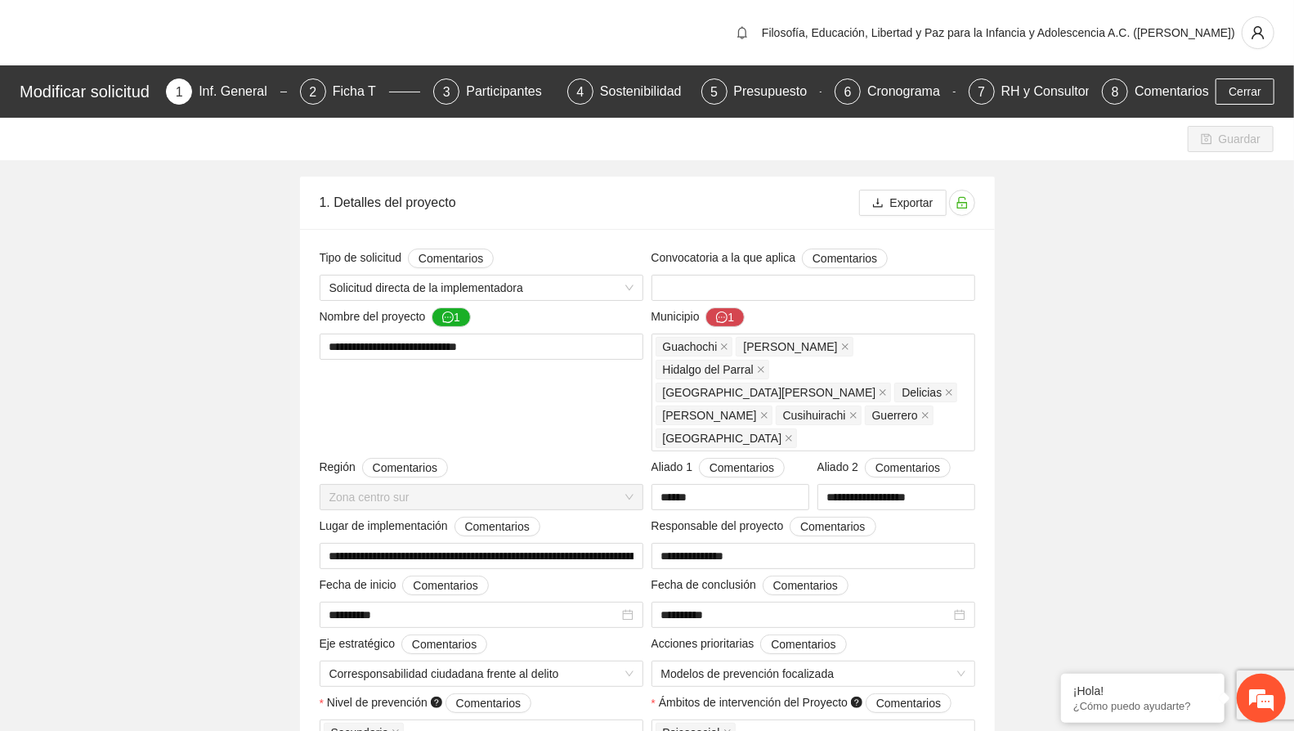
click at [747, 92] on div "Presupuesto" at bounding box center [777, 91] width 87 height 26
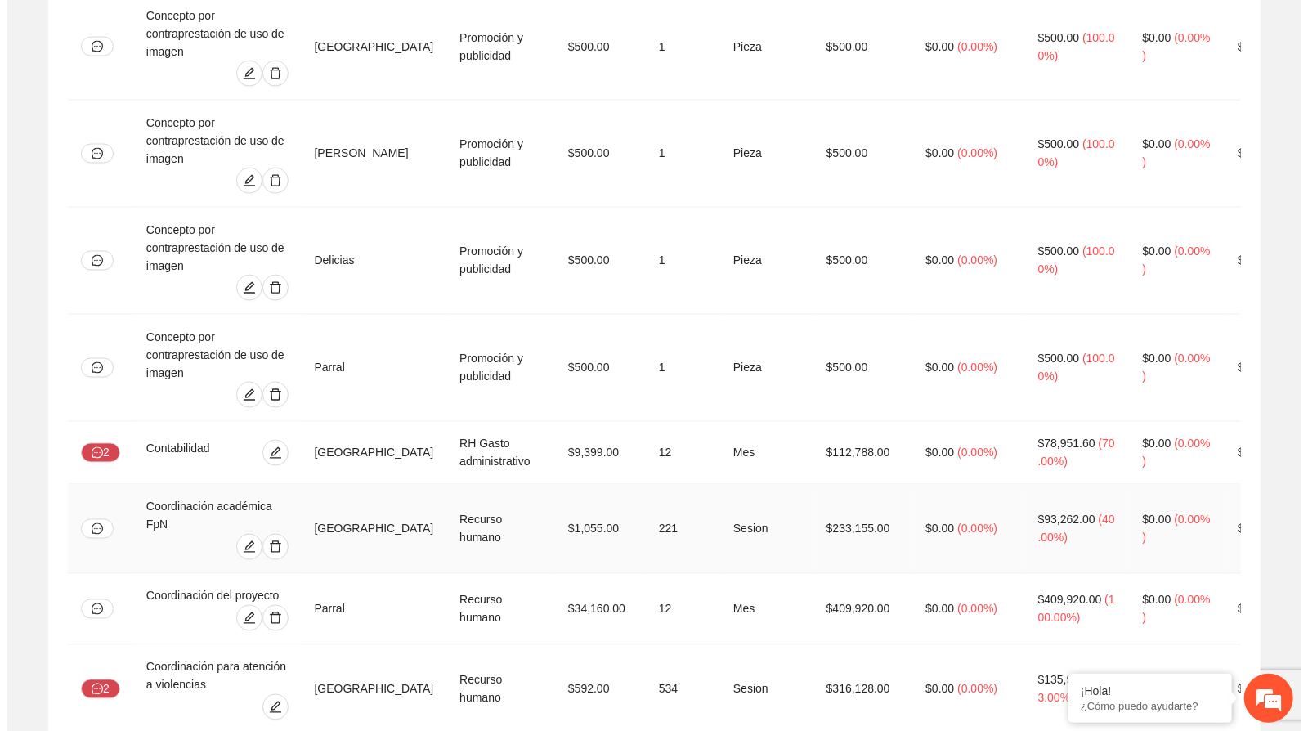
scroll to position [1817, 0]
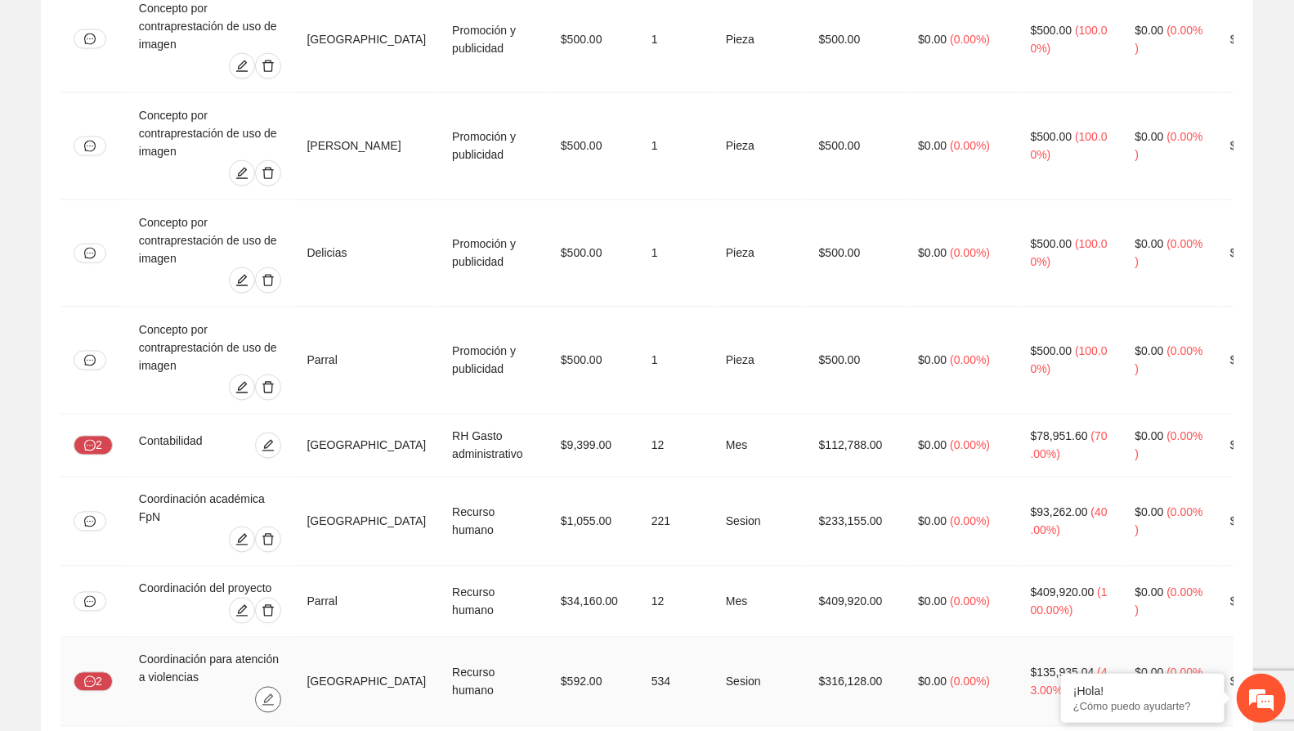
click at [275, 693] on icon "edit" at bounding box center [268, 699] width 13 height 13
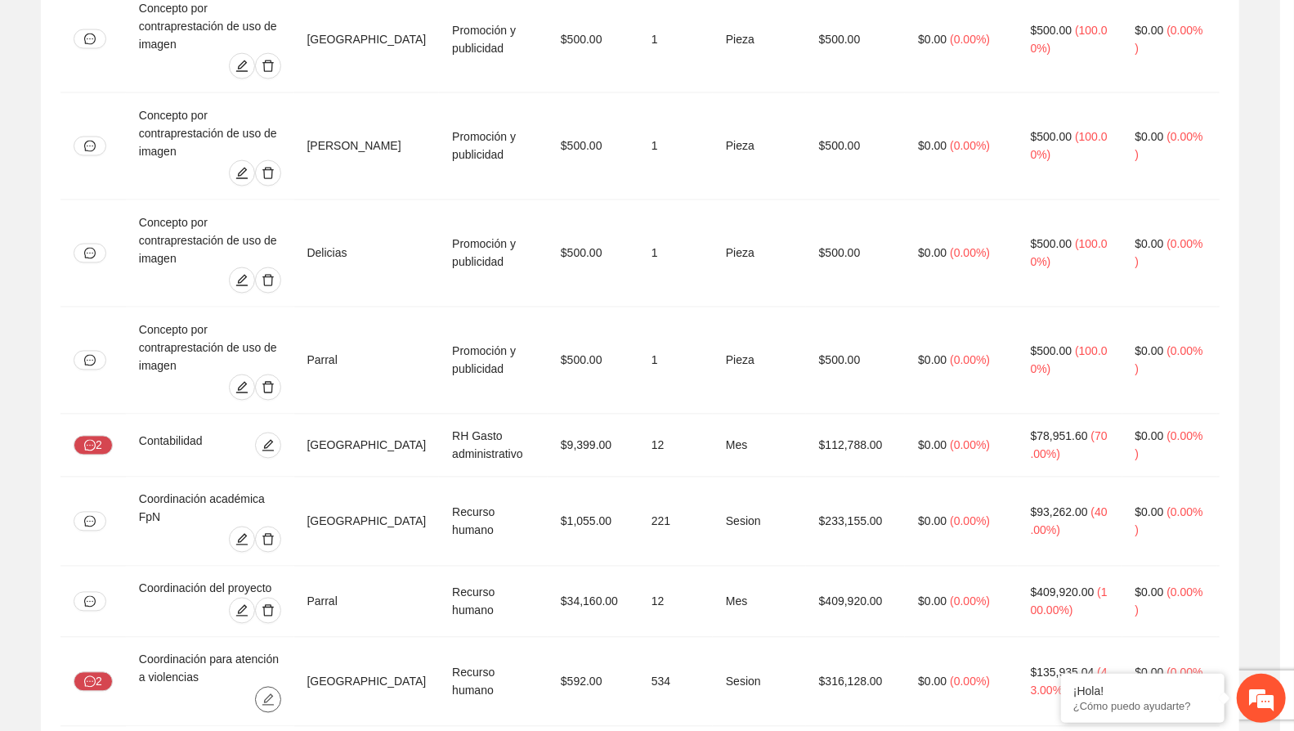
type input "**"
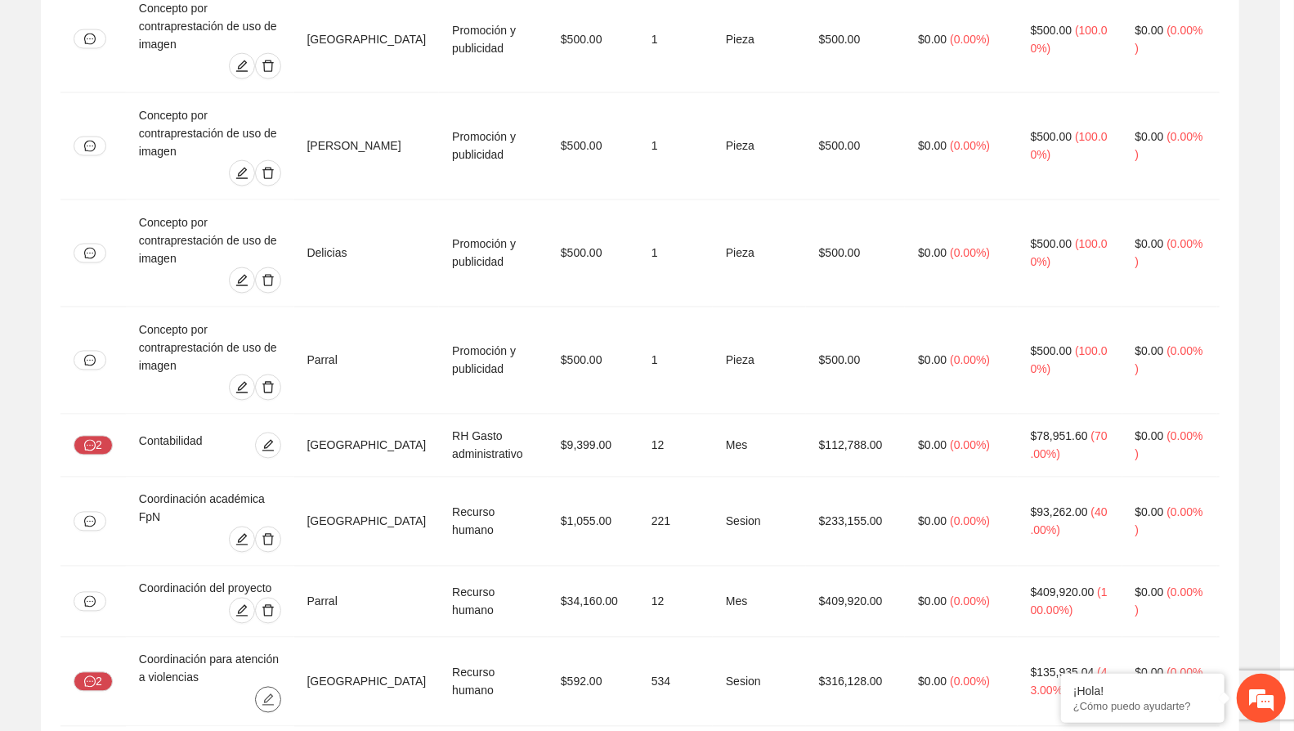
type input "**"
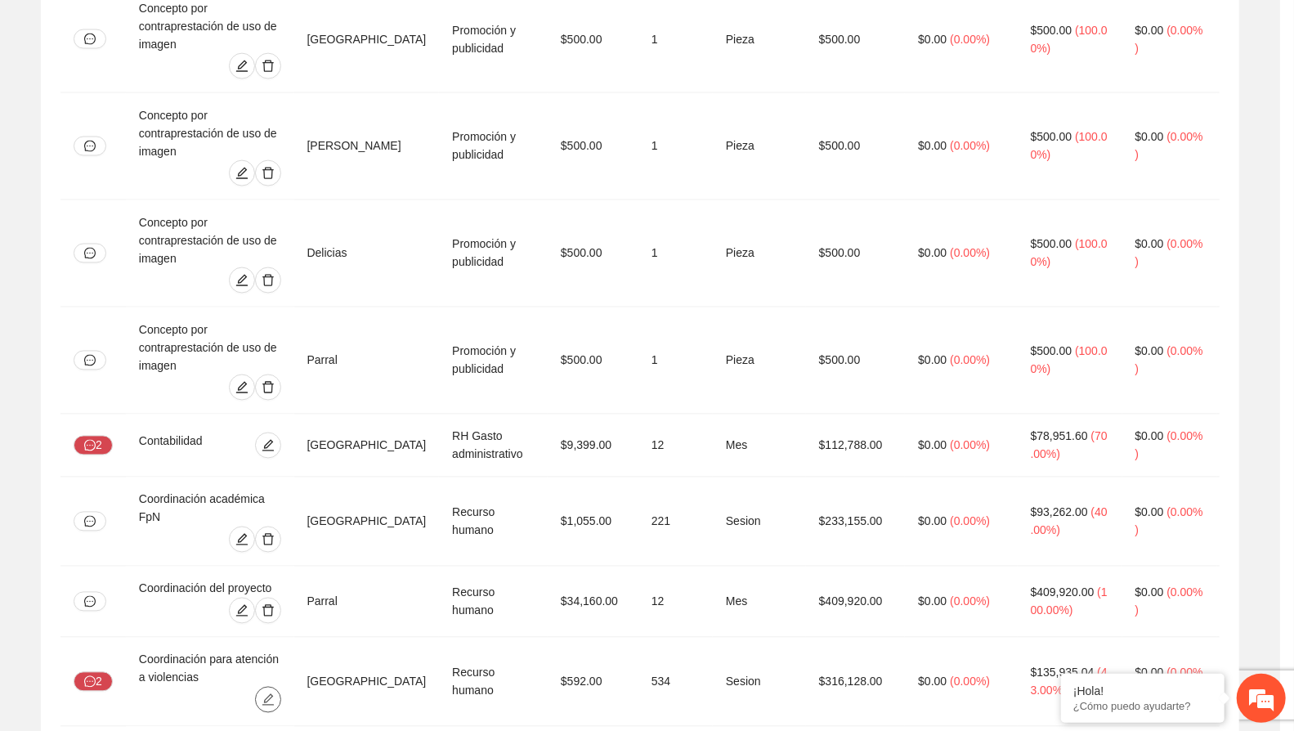
type input "**"
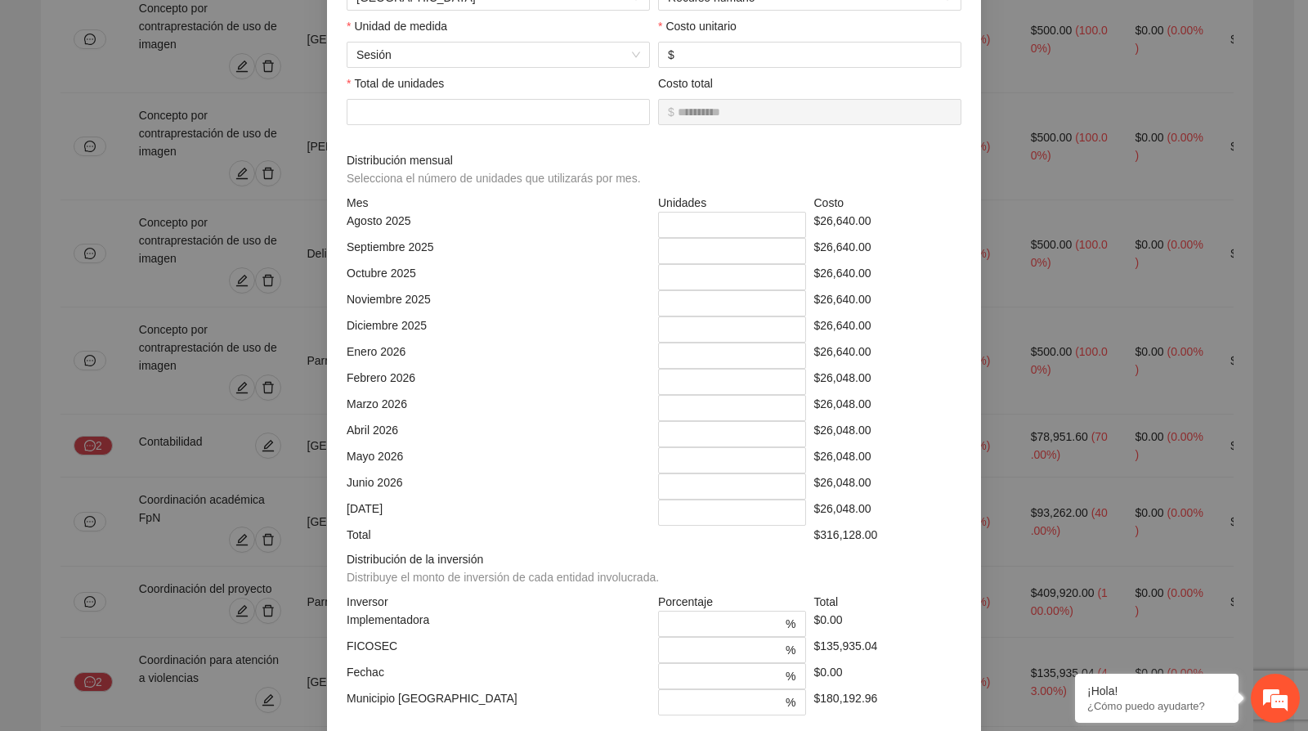
scroll to position [272, 0]
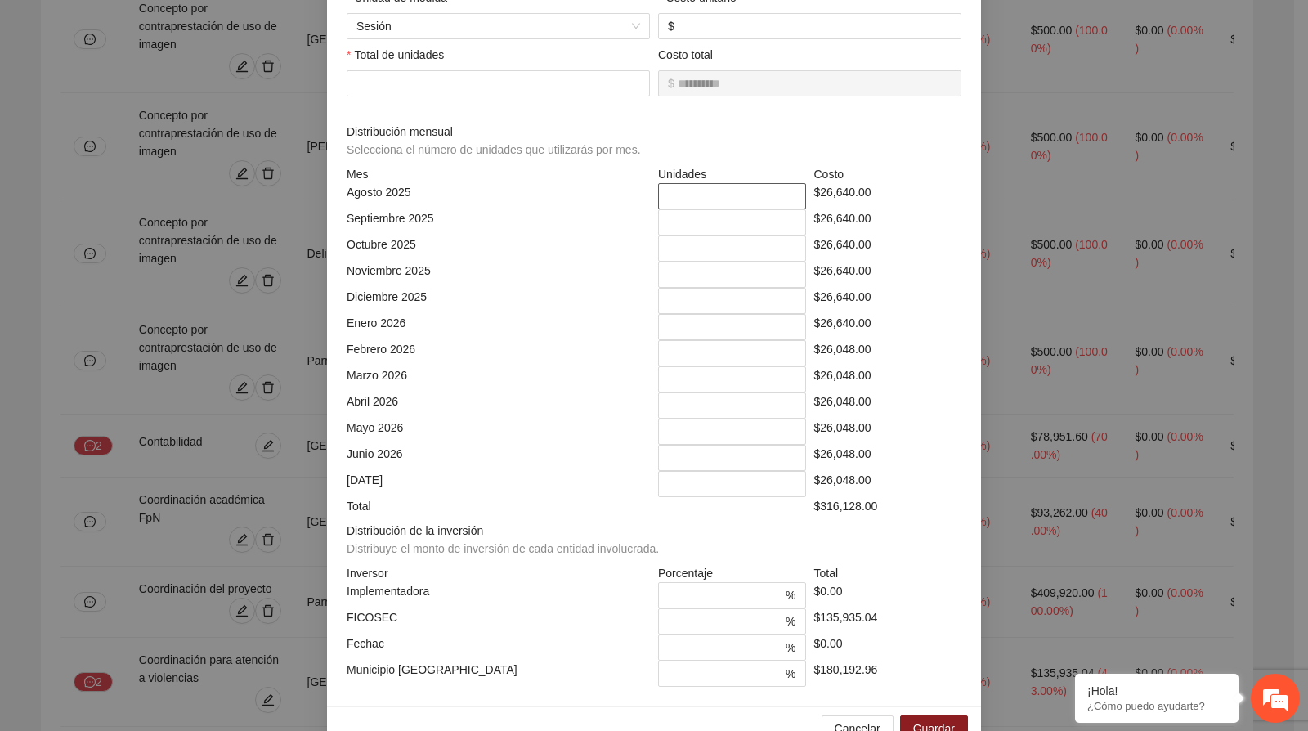
drag, startPoint x: 659, startPoint y: 195, endPoint x: 691, endPoint y: 195, distance: 31.9
click at [691, 195] on input "**" at bounding box center [732, 196] width 148 height 26
drag, startPoint x: 680, startPoint y: 226, endPoint x: 634, endPoint y: 222, distance: 46.7
click at [634, 222] on div "[DATE] ** $26,640.00" at bounding box center [654, 222] width 623 height 26
drag, startPoint x: 701, startPoint y: 252, endPoint x: 640, endPoint y: 250, distance: 60.5
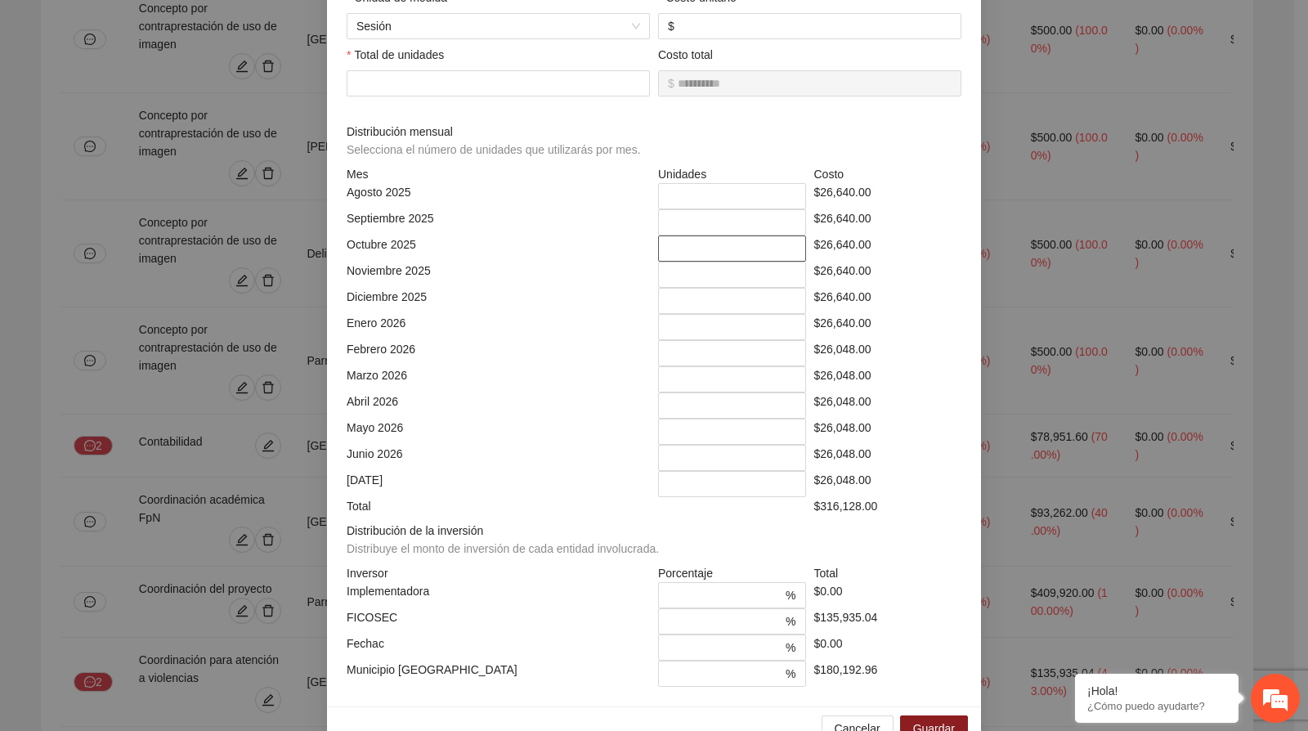
click at [640, 250] on div "[DATE] ** $26,640.00" at bounding box center [654, 248] width 623 height 26
drag, startPoint x: 666, startPoint y: 198, endPoint x: 675, endPoint y: 246, distance: 49.2
click at [675, 246] on div "Mes Unidades Costo [DATE] ** $26,640.00 [DATE] ** $26,640.00 [DATE] ** $26,640.…" at bounding box center [654, 340] width 615 height 350
drag, startPoint x: 676, startPoint y: 271, endPoint x: 690, endPoint y: 341, distance: 70.9
click at [690, 341] on div "Mes Unidades Costo [DATE] ** $26,640.00 [DATE] ** $26,640.00 [DATE] ** $26,640.…" at bounding box center [654, 340] width 615 height 350
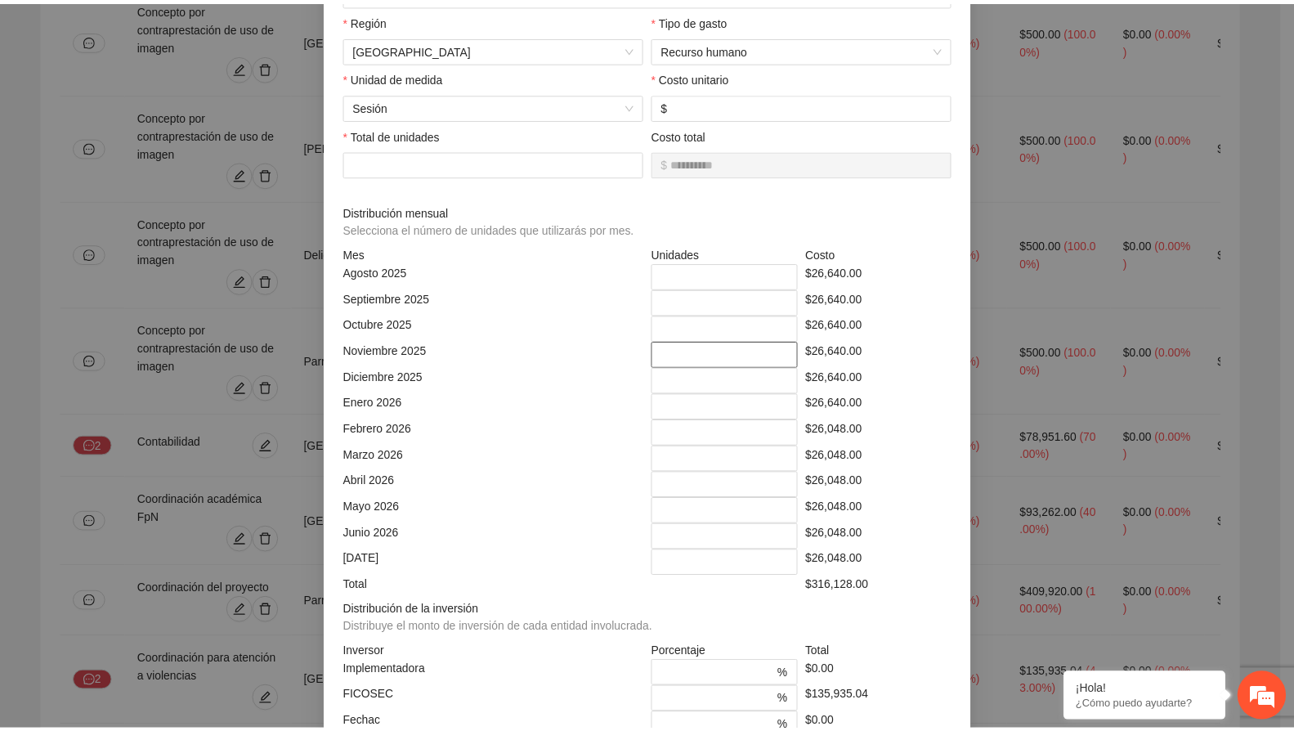
scroll to position [0, 0]
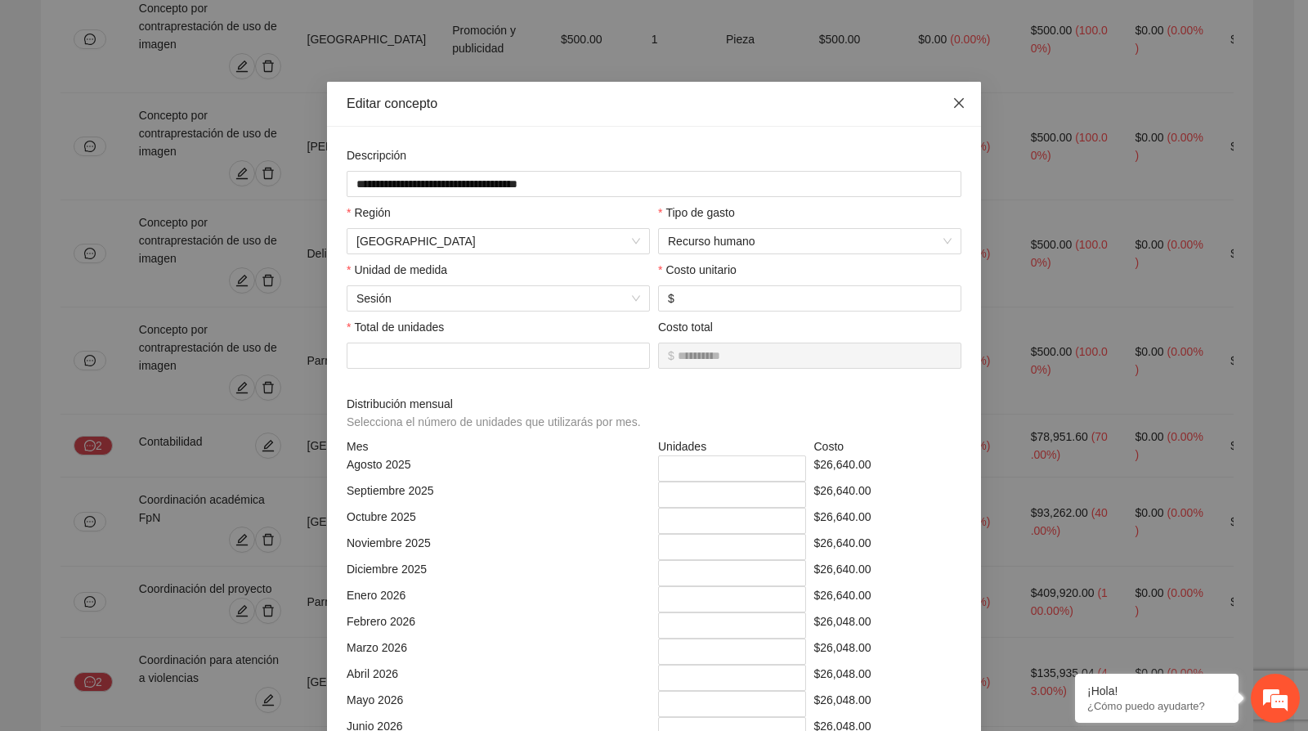
click at [953, 98] on icon "close" at bounding box center [959, 102] width 13 height 13
